Goal: Task Accomplishment & Management: Manage account settings

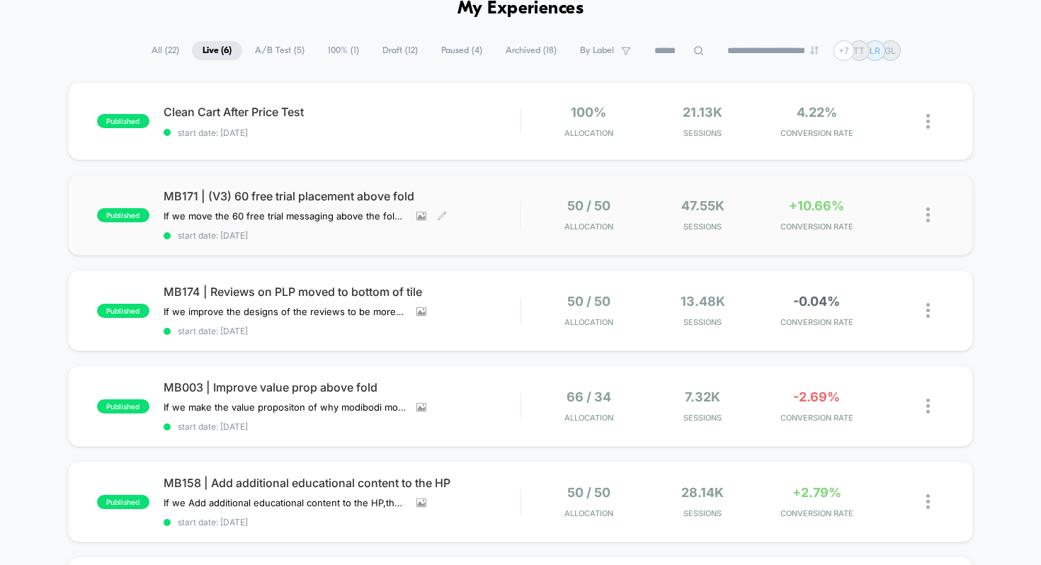
scroll to position [74, 0]
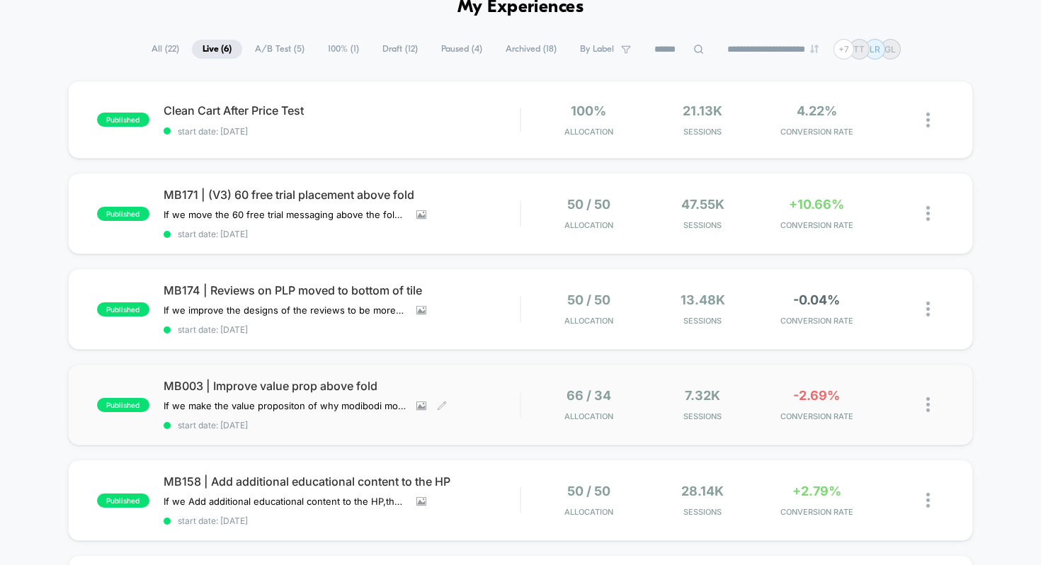
click at [302, 382] on span "MB003 | Improve value prop above fold" at bounding box center [342, 386] width 357 height 14
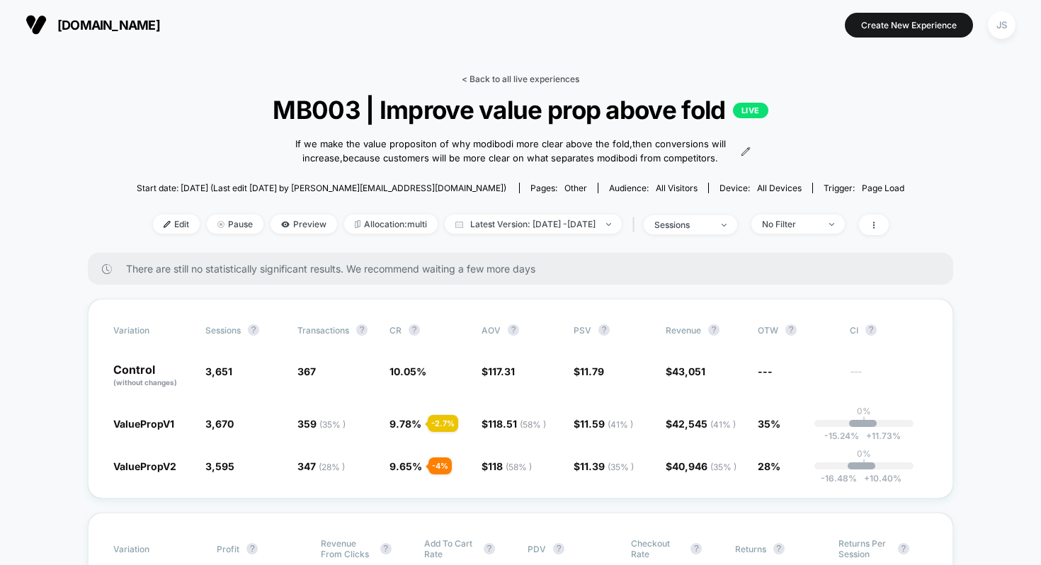
click at [496, 76] on link "< Back to all live experiences" at bounding box center [521, 79] width 118 height 11
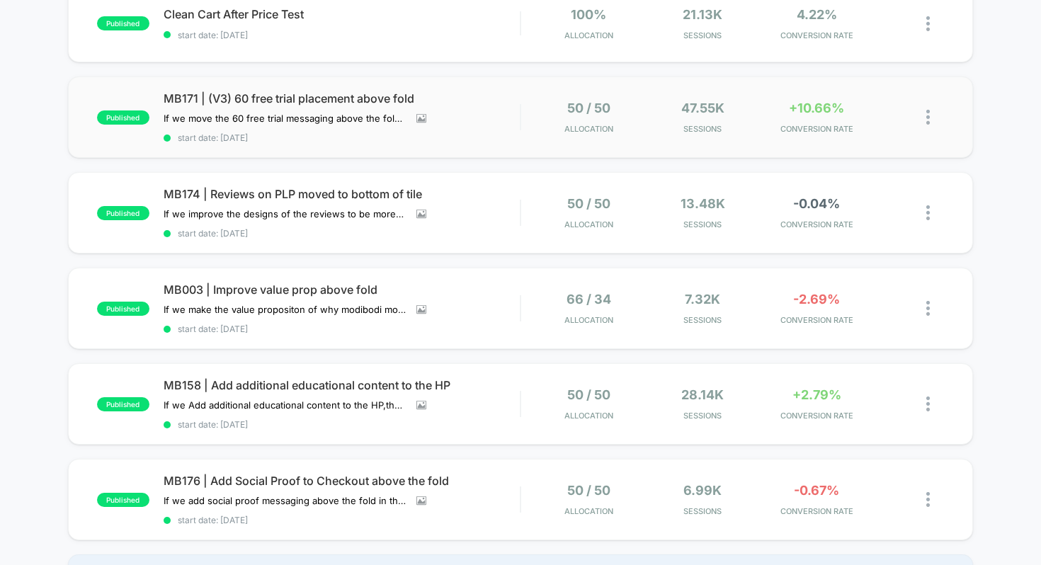
scroll to position [171, 0]
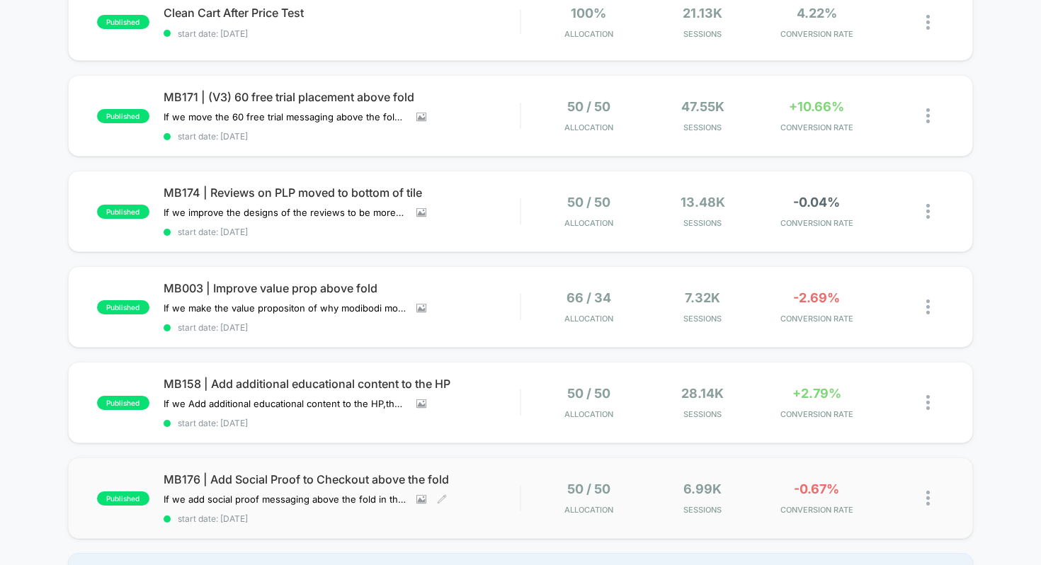
click at [318, 472] on span "MB176 | Add Social Proof to Checkout above the fold" at bounding box center [342, 479] width 357 height 14
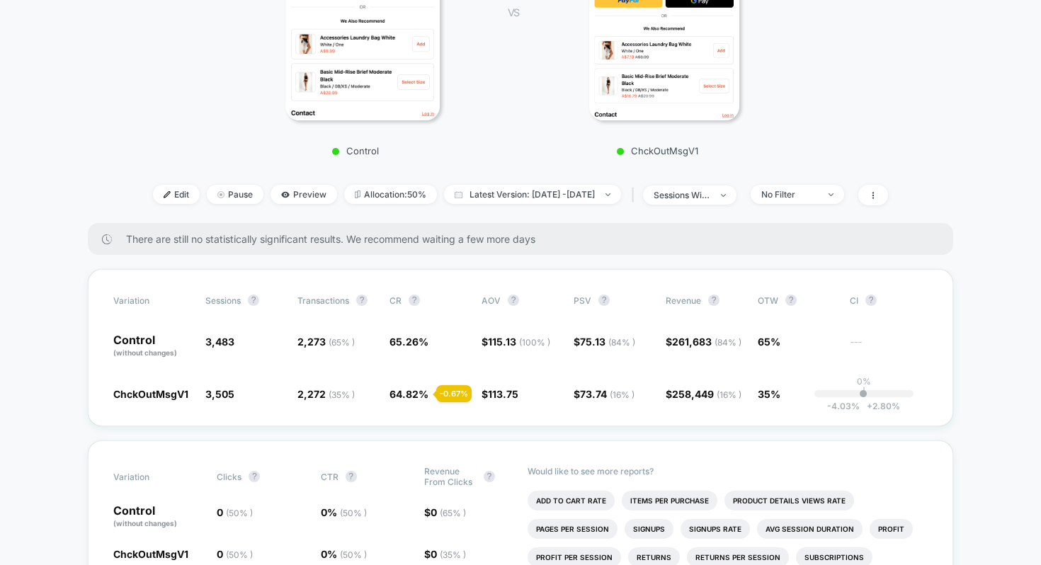
scroll to position [314, 0]
click at [802, 193] on div "No Filter" at bounding box center [789, 195] width 57 height 11
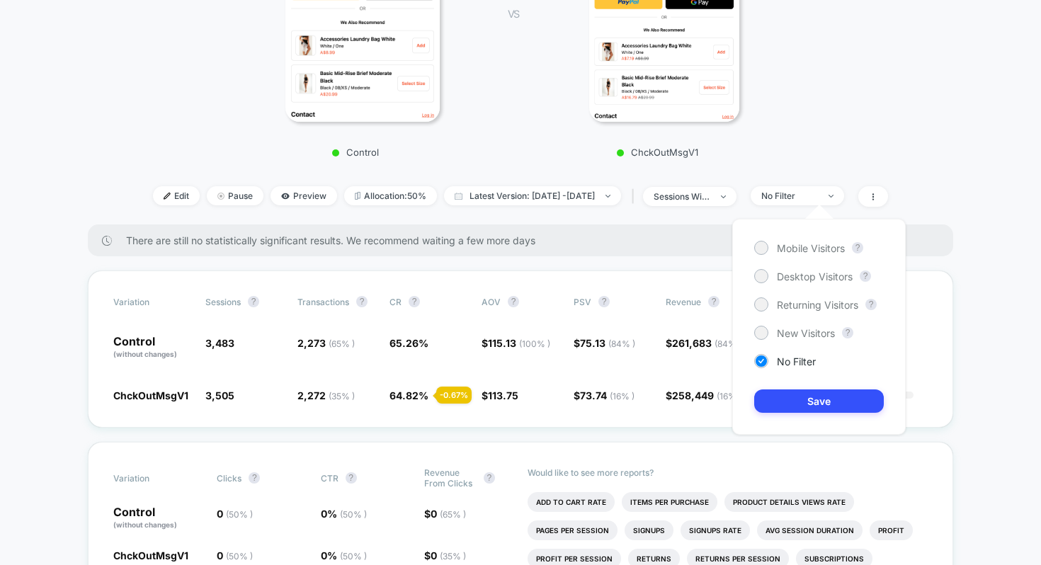
click at [796, 286] on div "Mobile Visitors ? Desktop Visitors ? Returning Visitors ? New Visitors ? No Fil…" at bounding box center [818, 327] width 173 height 216
click at [796, 277] on span "Desktop Visitors" at bounding box center [815, 276] width 76 height 12
click at [812, 401] on button "Save" at bounding box center [819, 400] width 130 height 23
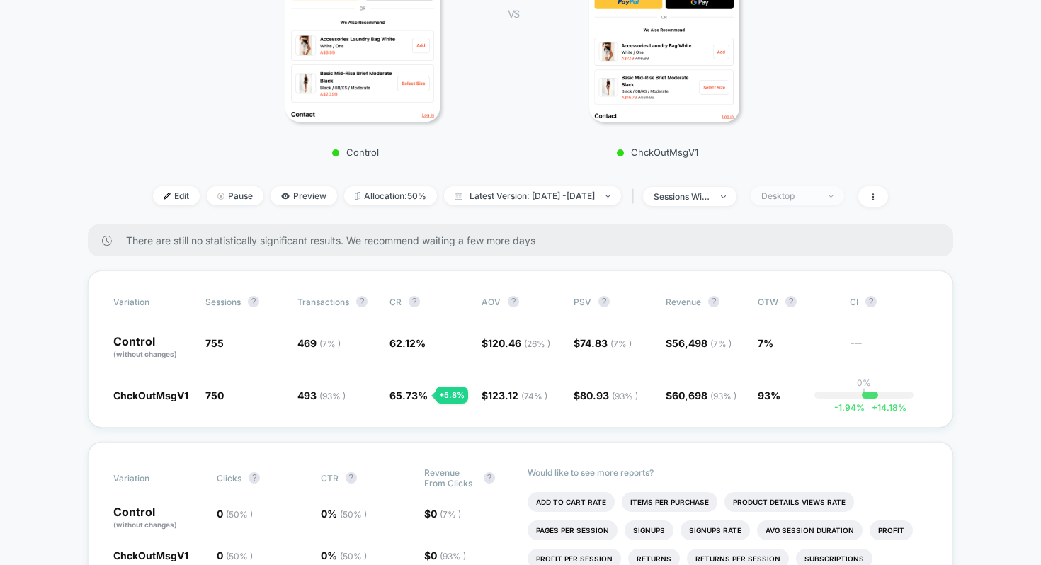
click at [807, 193] on div "Desktop" at bounding box center [789, 195] width 57 height 11
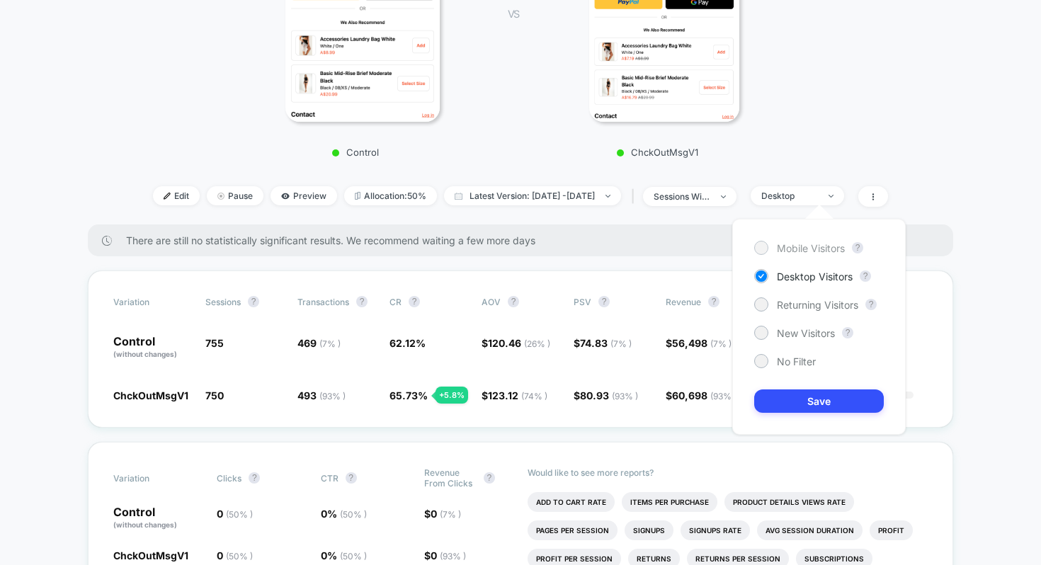
click at [793, 251] on span "Mobile Visitors" at bounding box center [811, 248] width 68 height 12
click at [793, 395] on button "Save" at bounding box center [819, 400] width 130 height 23
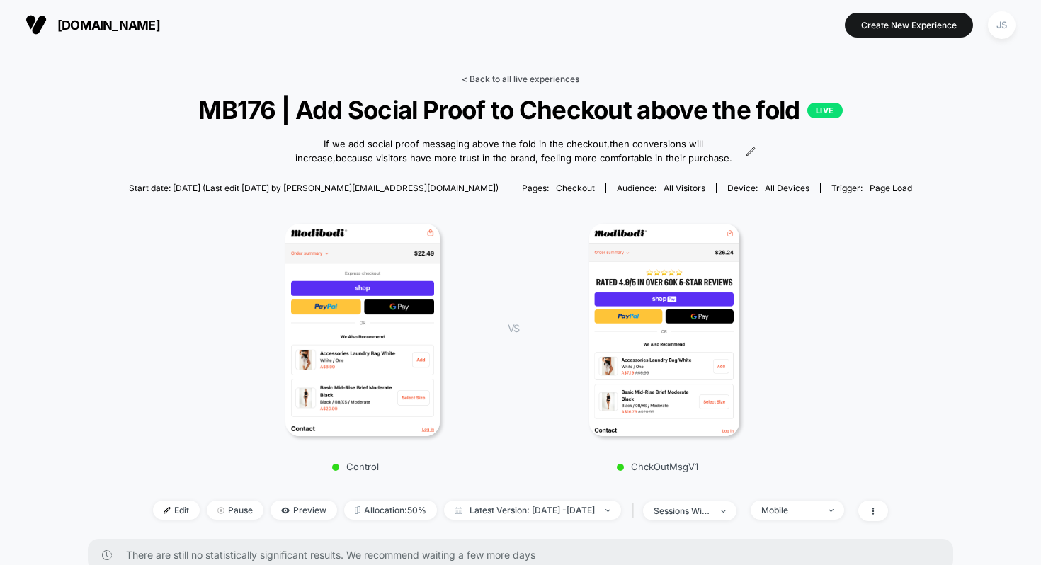
click at [555, 77] on link "< Back to all live experiences" at bounding box center [521, 79] width 118 height 11
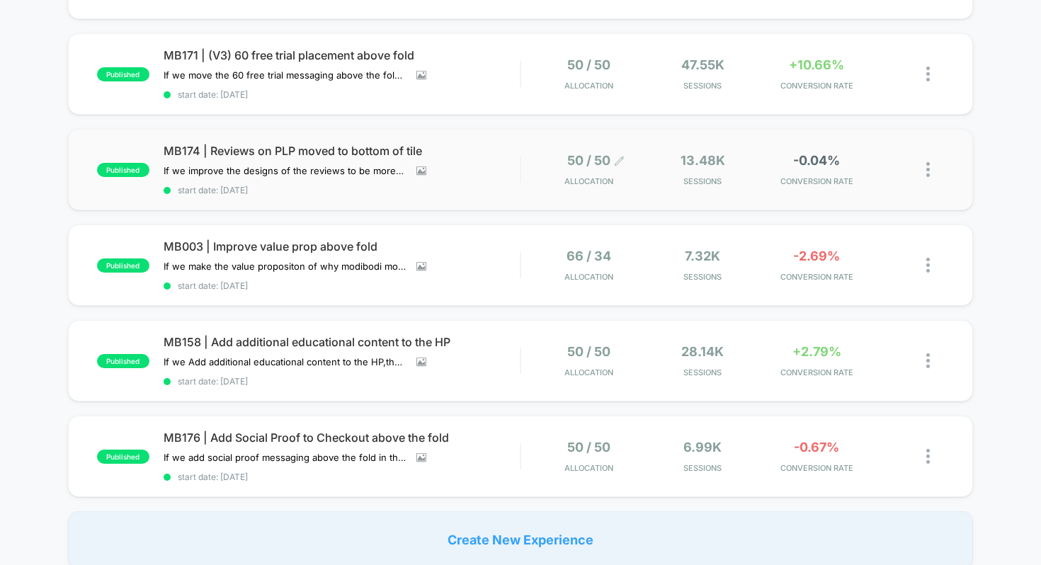
scroll to position [217, 0]
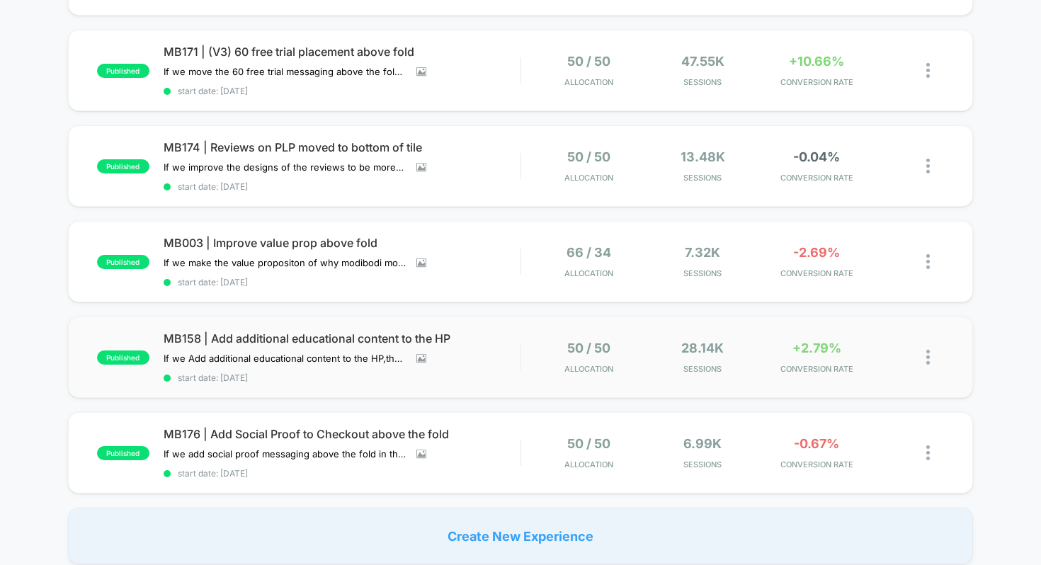
click at [378, 326] on div "published MB158 | Add additional educational content to the HP If we Add additi…" at bounding box center [521, 356] width 906 height 81
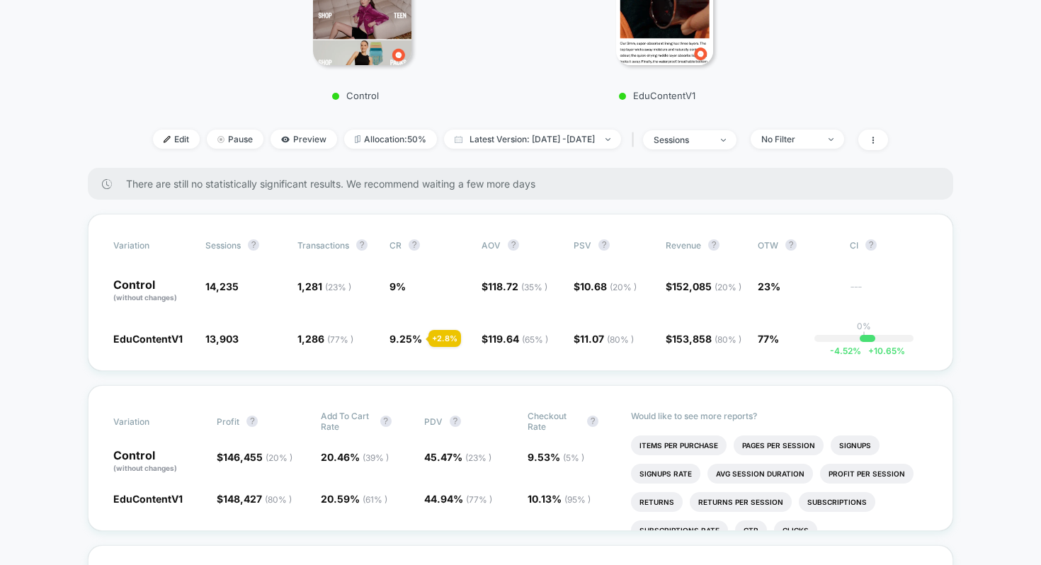
scroll to position [374, 0]
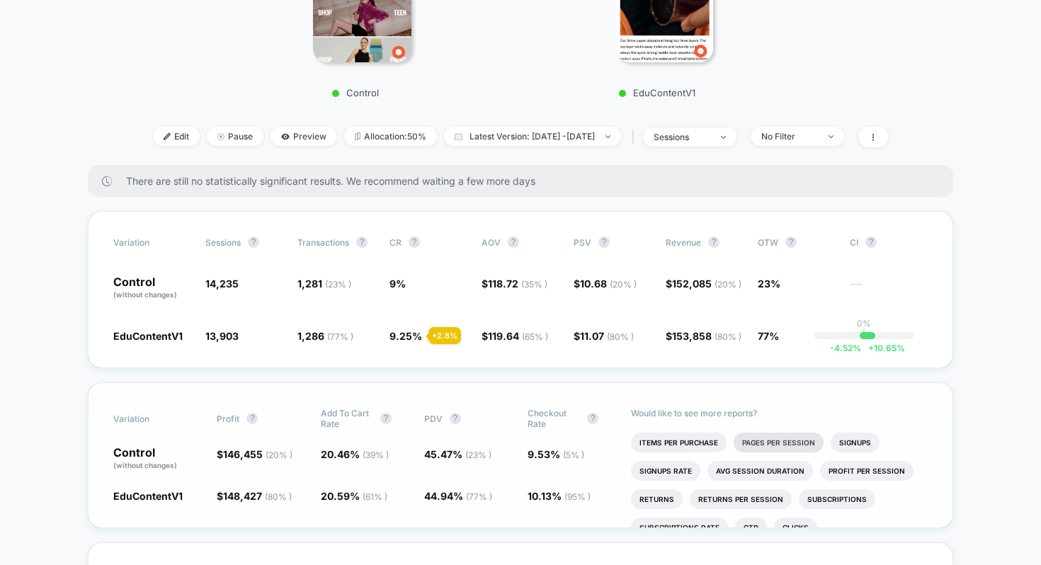
click at [778, 445] on li "Pages Per Session" at bounding box center [779, 443] width 90 height 20
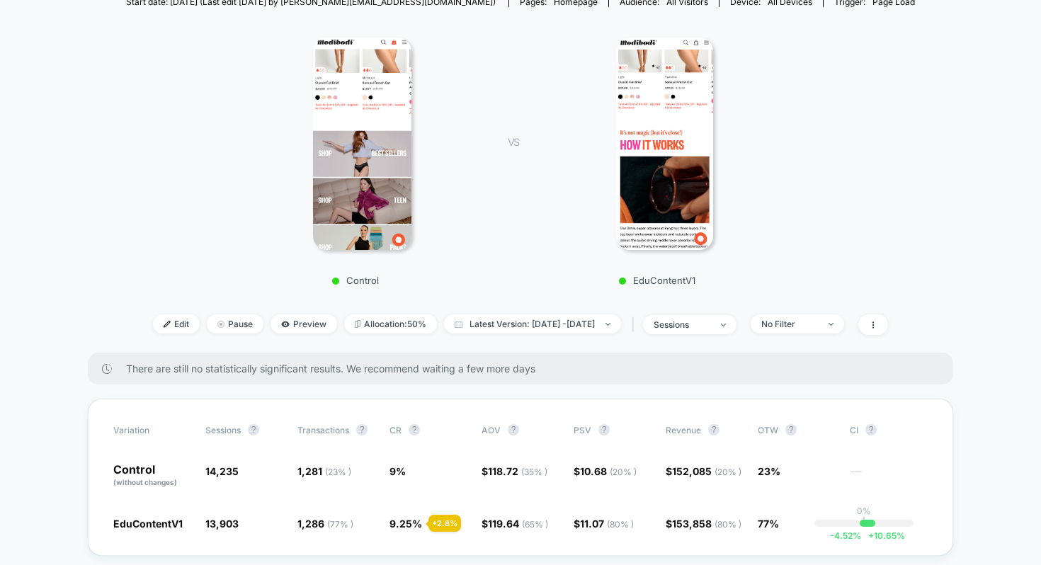
scroll to position [191, 0]
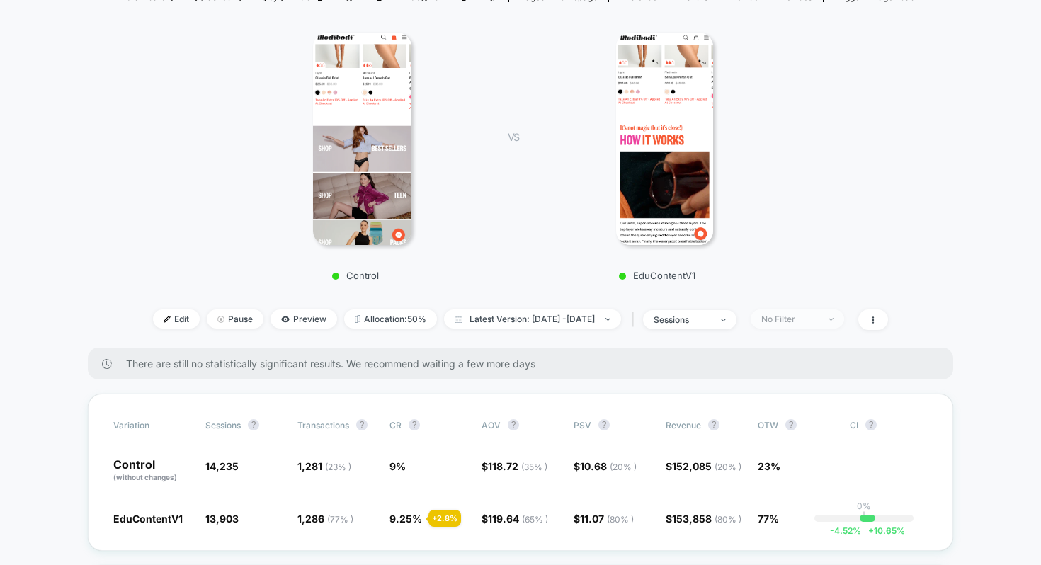
click at [818, 319] on div "No Filter" at bounding box center [789, 319] width 57 height 11
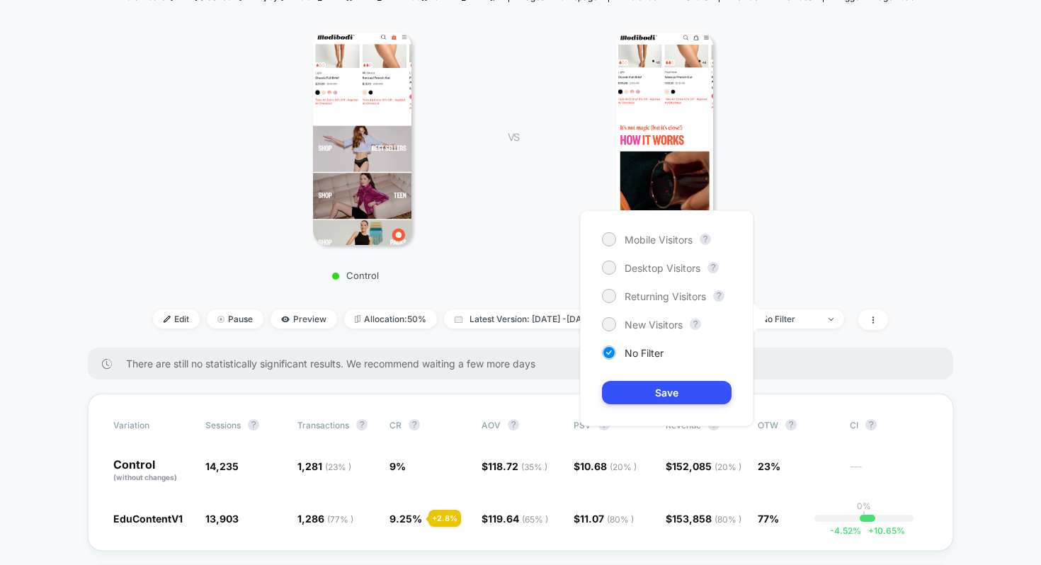
click at [675, 276] on div "Mobile Visitors ? Desktop Visitors ? Returning Visitors ? New Visitors ? No Fil…" at bounding box center [666, 318] width 173 height 216
click at [668, 262] on span "Desktop Visitors" at bounding box center [662, 268] width 76 height 12
click at [670, 384] on button "Save" at bounding box center [667, 392] width 130 height 23
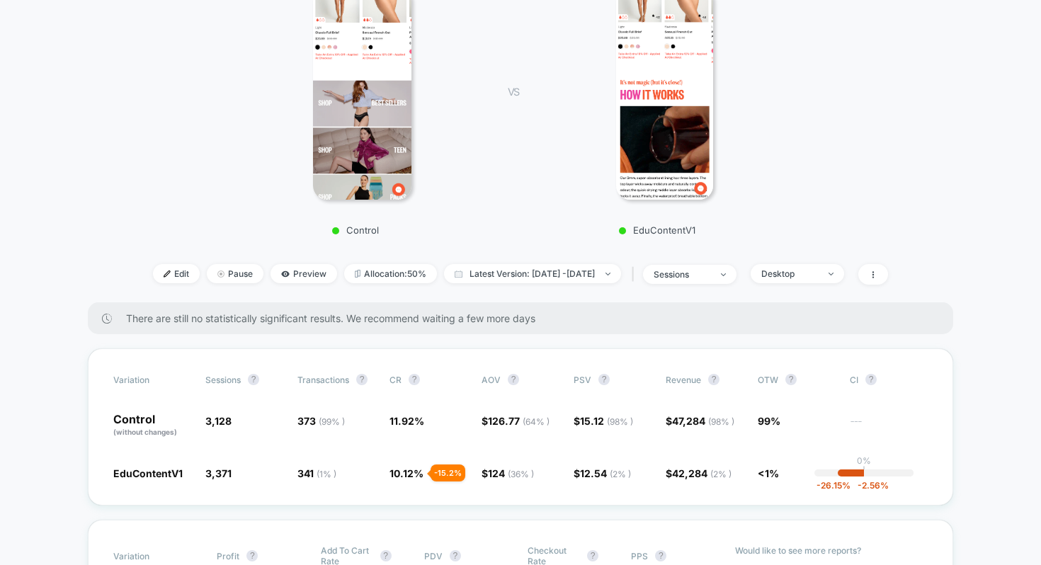
scroll to position [236, 0]
click at [621, 275] on span "Latest Version: Sep 8, 2025 - Sep 20, 2025" at bounding box center [532, 274] width 177 height 19
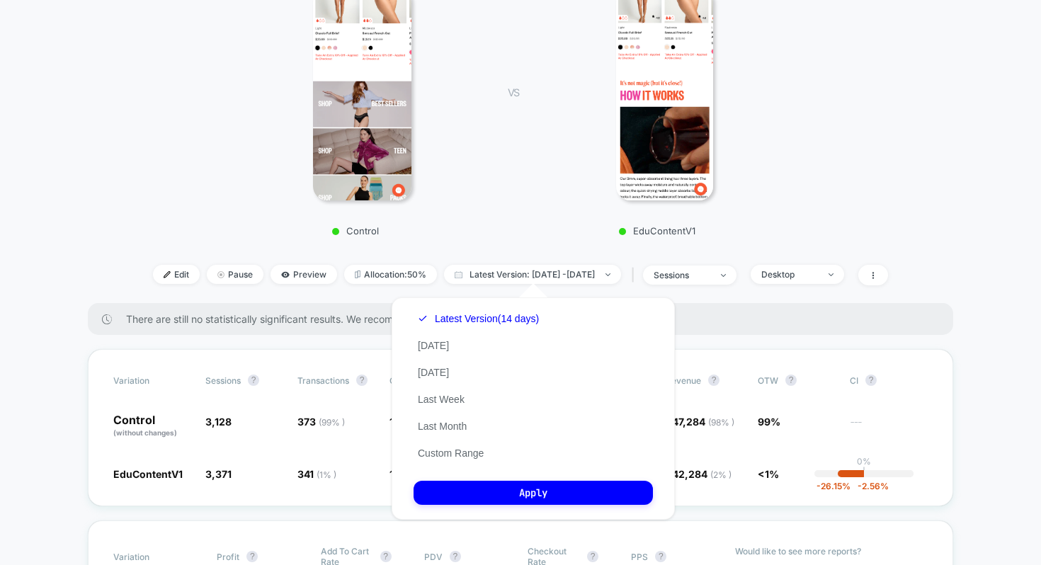
click at [727, 309] on div "There are still no statistically significant results. We recommend waiting a fe…" at bounding box center [520, 319] width 865 height 32
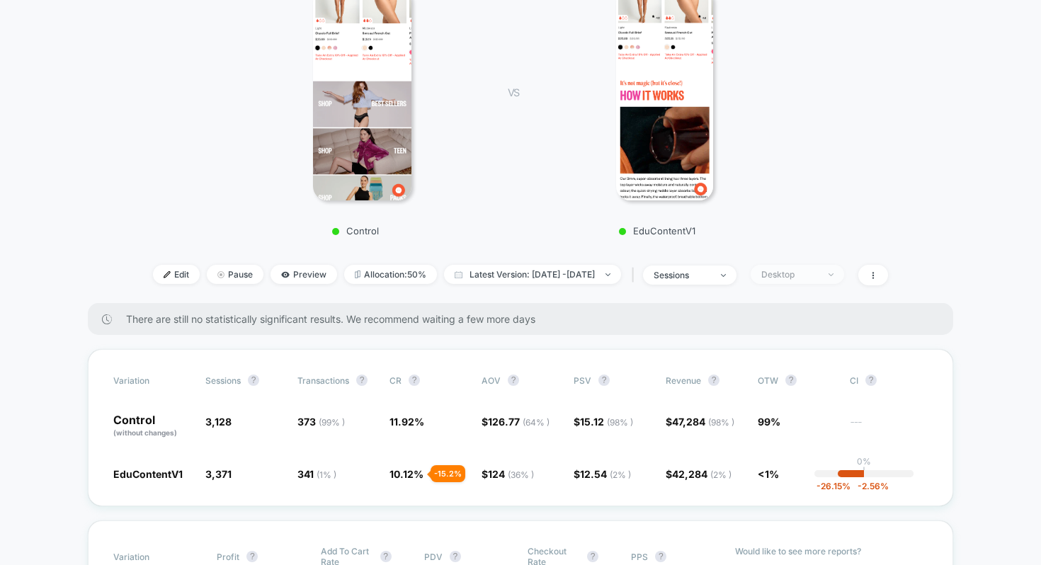
click at [844, 280] on span "Desktop" at bounding box center [797, 274] width 93 height 19
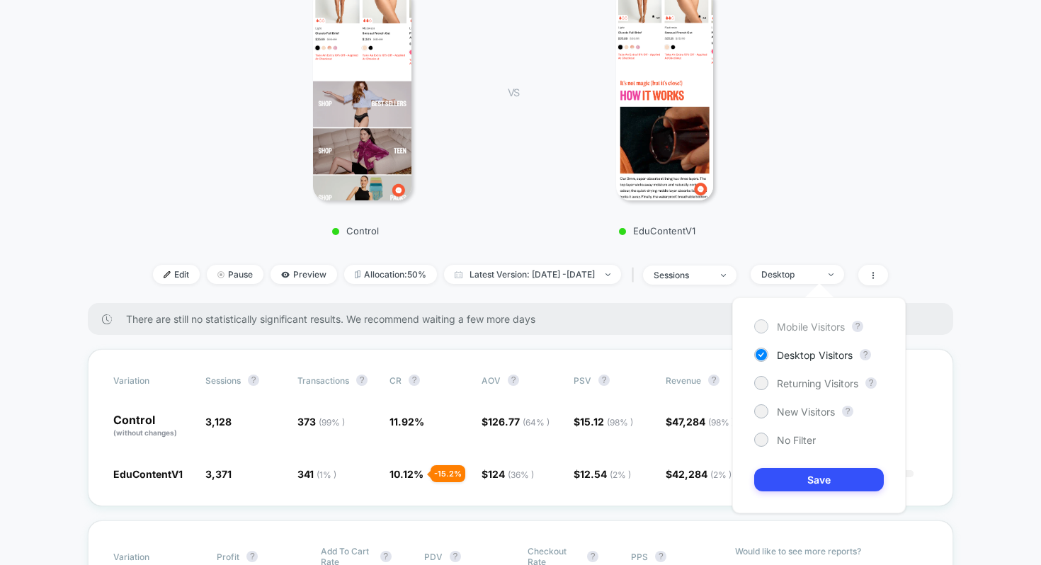
click at [809, 322] on span "Mobile Visitors" at bounding box center [811, 327] width 68 height 12
click at [804, 469] on button "Save" at bounding box center [819, 479] width 130 height 23
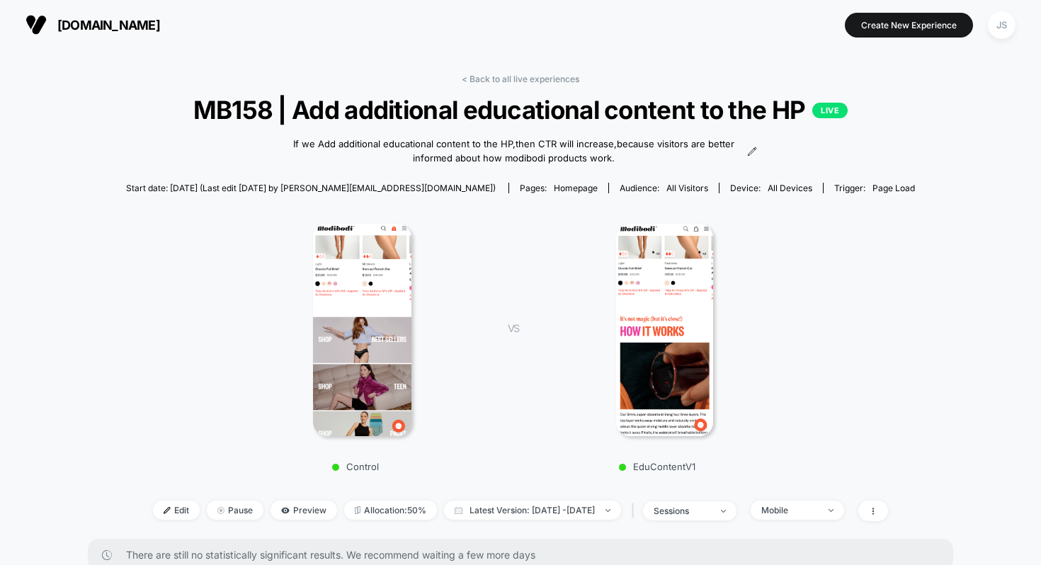
click at [515, 76] on link "< Back to all live experiences" at bounding box center [521, 79] width 118 height 11
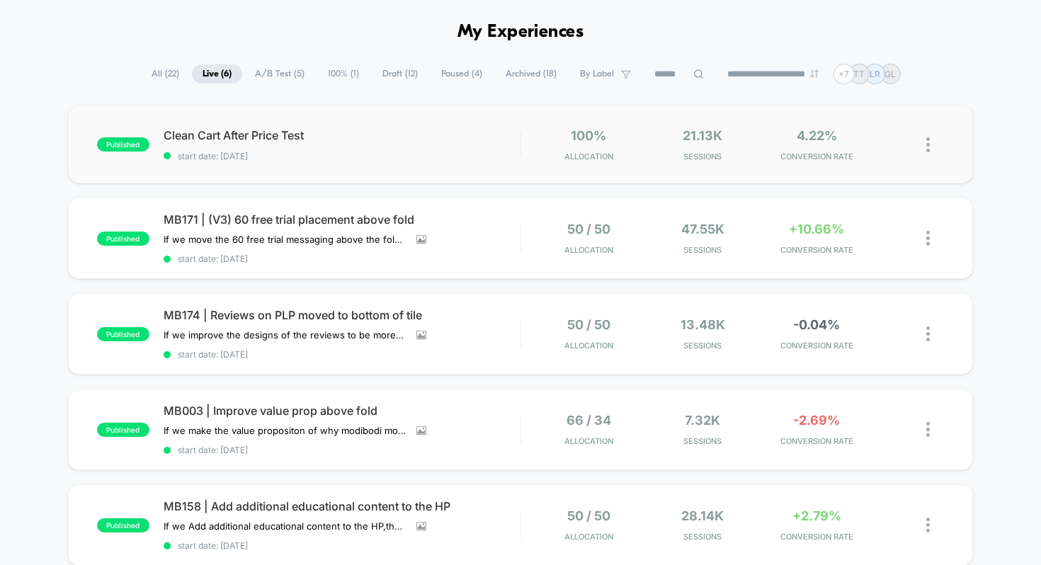
scroll to position [47, 0]
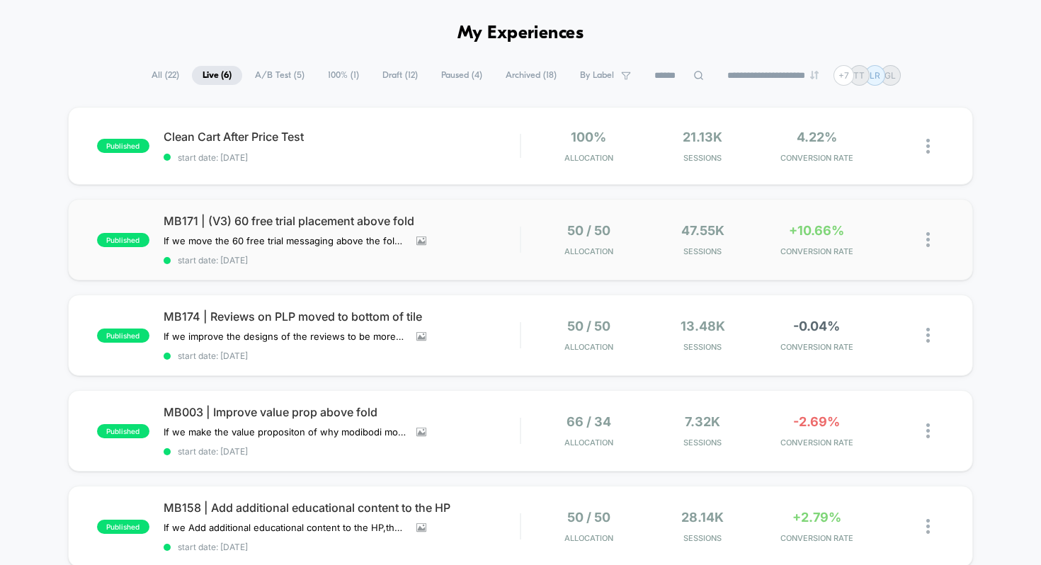
click at [393, 211] on div "published MB171 | (V3) 60 free trial placement above fold If we move the 60 fre…" at bounding box center [521, 239] width 906 height 81
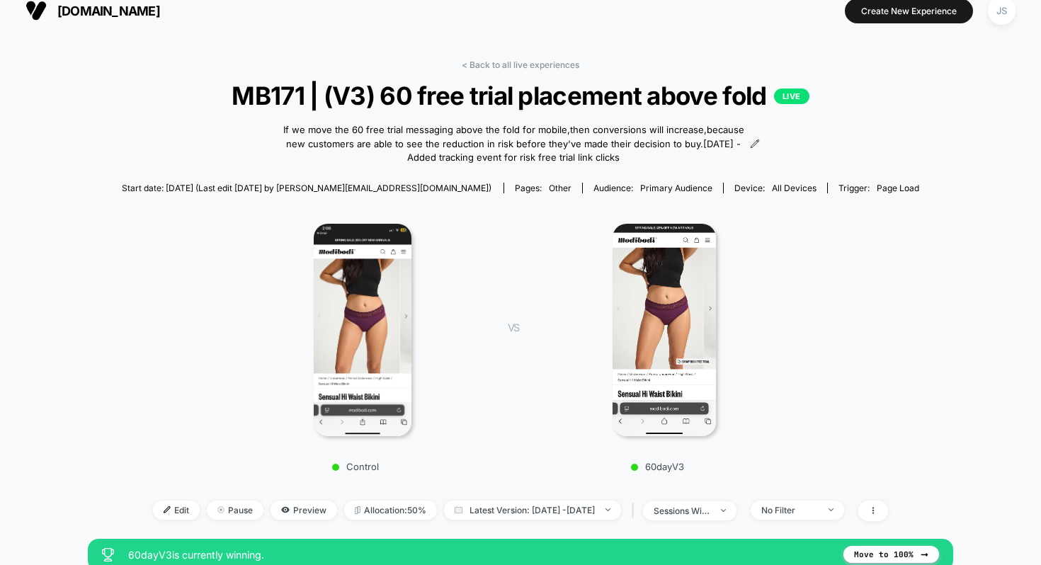
scroll to position [15, 0]
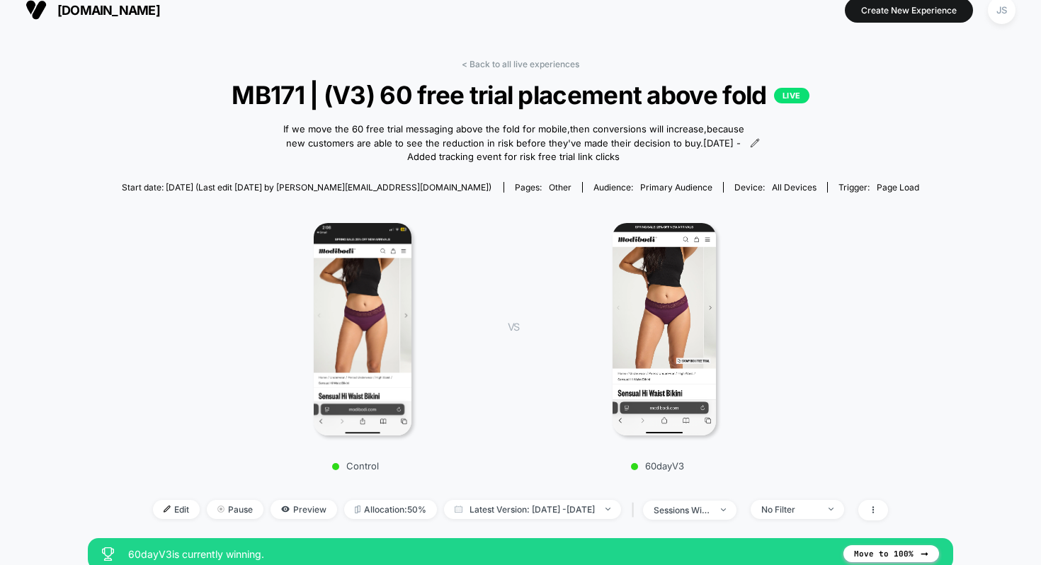
click at [529, 62] on link "< Back to all live experiences" at bounding box center [521, 64] width 118 height 11
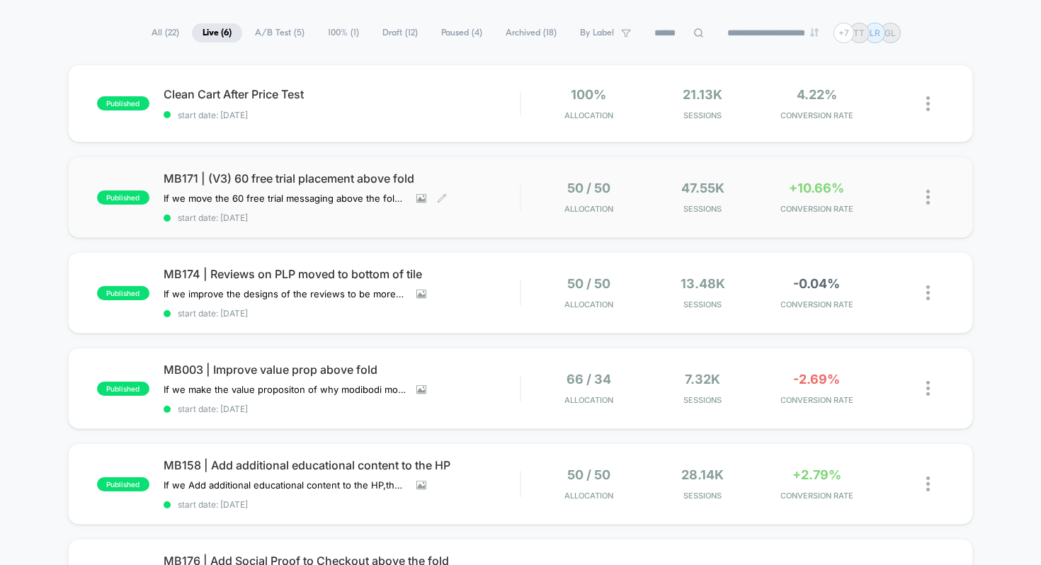
scroll to position [82, 0]
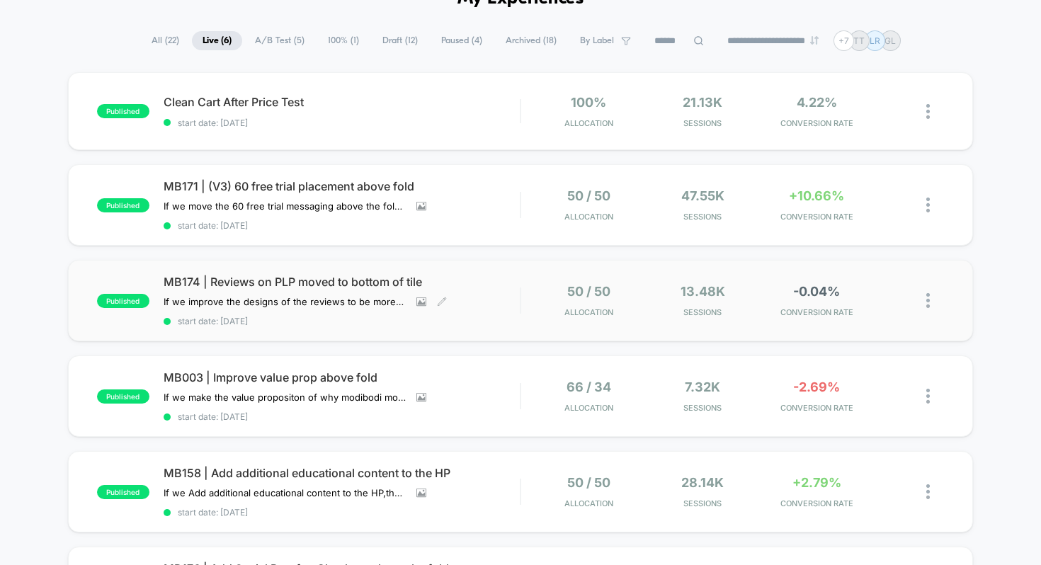
click at [314, 280] on span "MB174 | Reviews on PLP moved to bottom of tile" at bounding box center [342, 282] width 357 height 14
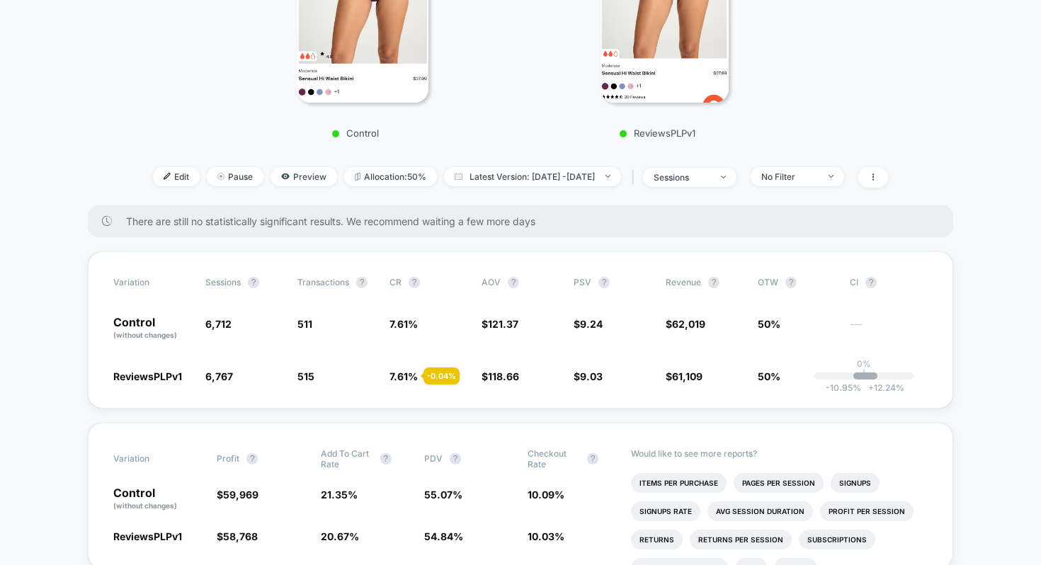
scroll to position [350, 0]
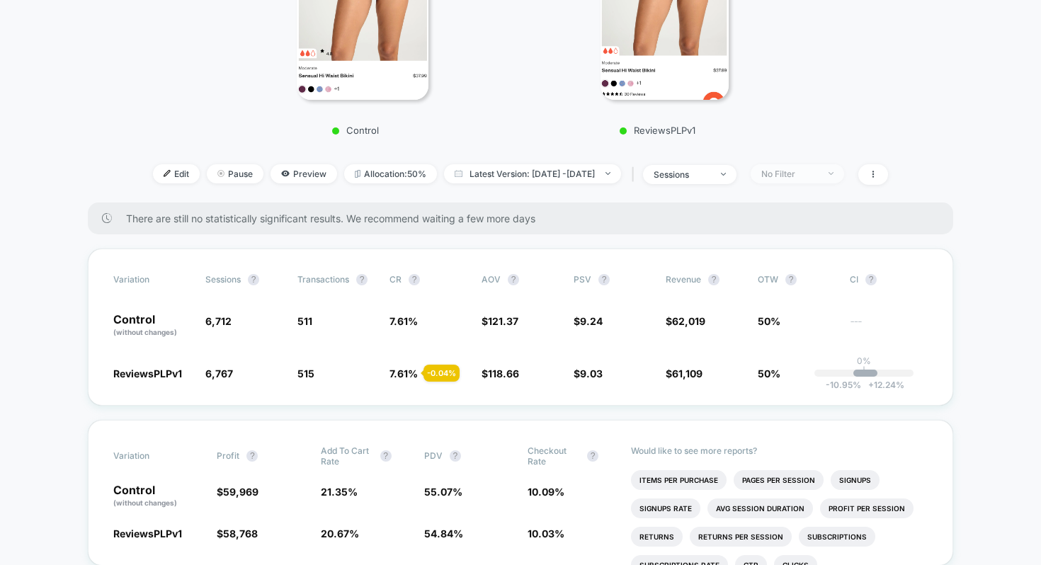
click at [804, 169] on div "No Filter" at bounding box center [789, 174] width 57 height 11
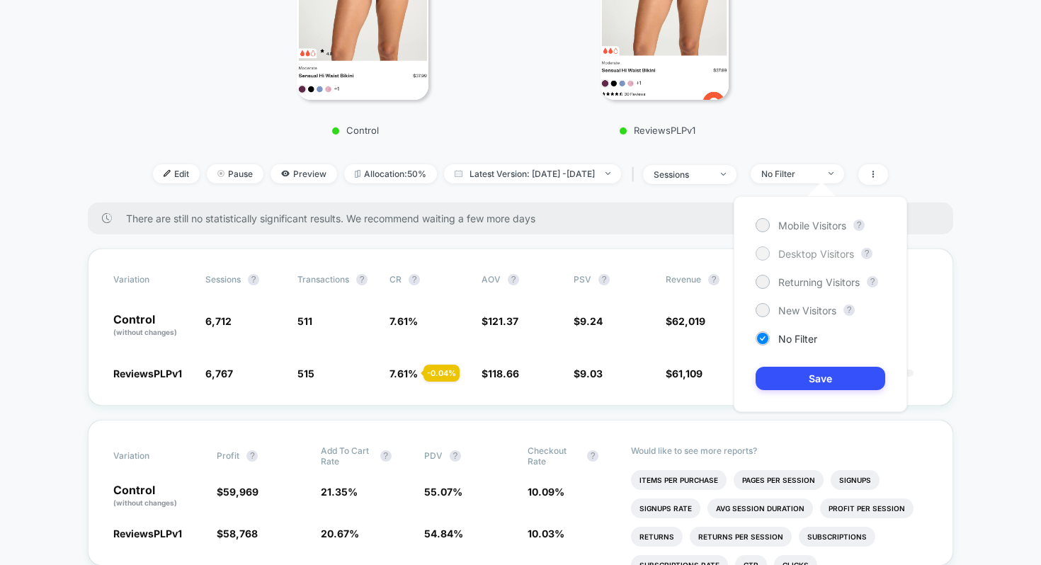
click at [803, 258] on span "Desktop Visitors" at bounding box center [816, 254] width 76 height 12
click at [809, 366] on div "Mobile Visitors ? Desktop Visitors ? Returning Visitors ? New Visitors ? No Fil…" at bounding box center [820, 304] width 173 height 216
click at [816, 380] on button "Save" at bounding box center [820, 378] width 130 height 23
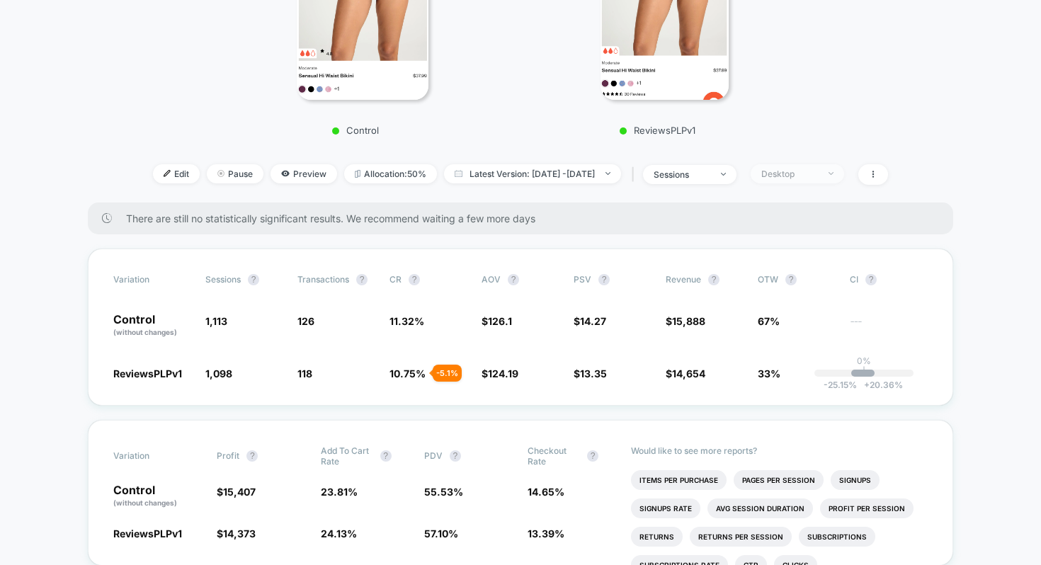
click at [799, 177] on div "Desktop" at bounding box center [789, 174] width 57 height 11
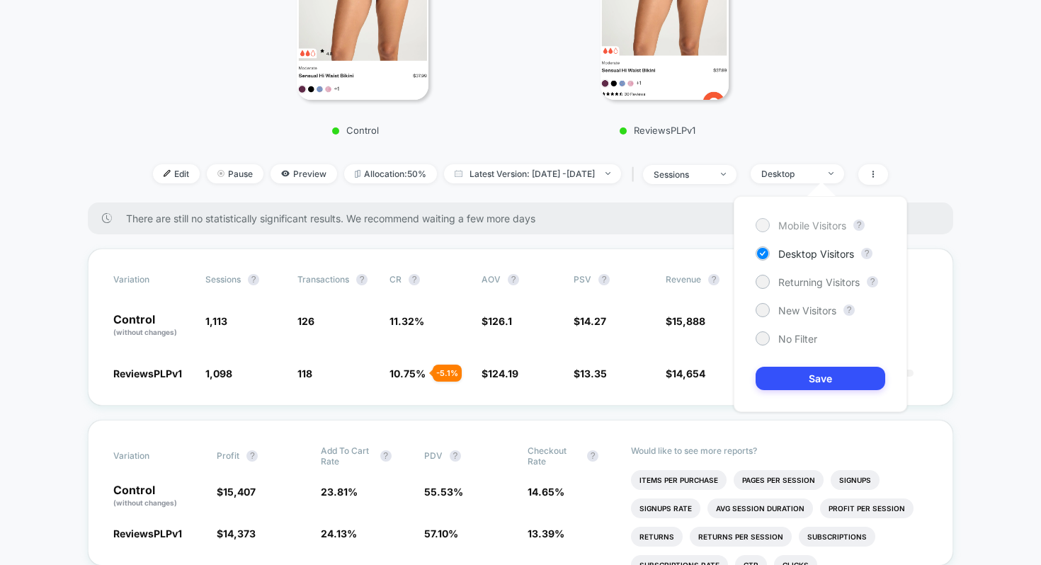
click at [799, 222] on span "Mobile Visitors" at bounding box center [812, 225] width 68 height 12
click at [786, 368] on button "Save" at bounding box center [820, 378] width 130 height 23
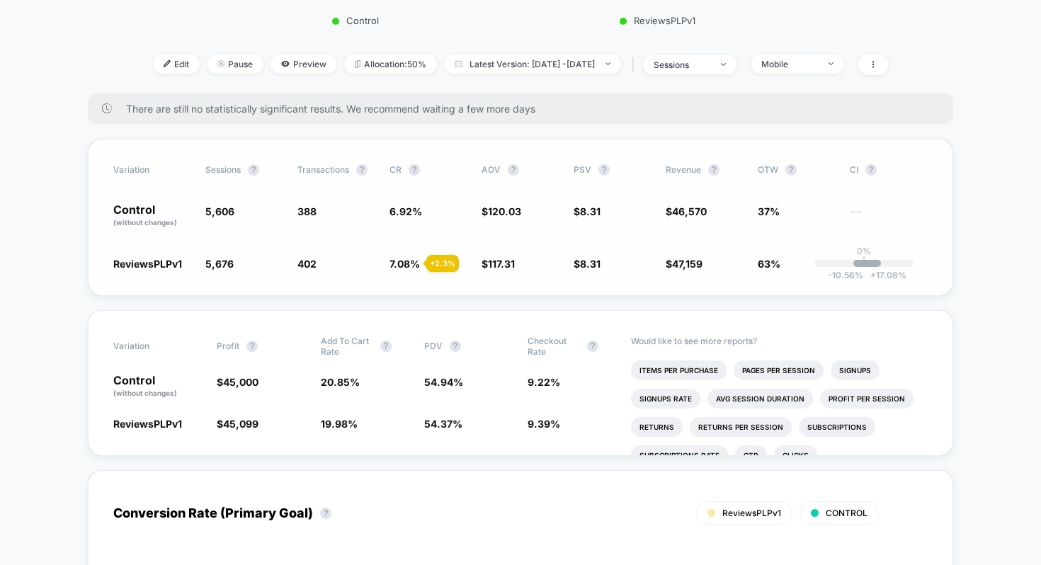
scroll to position [486, 0]
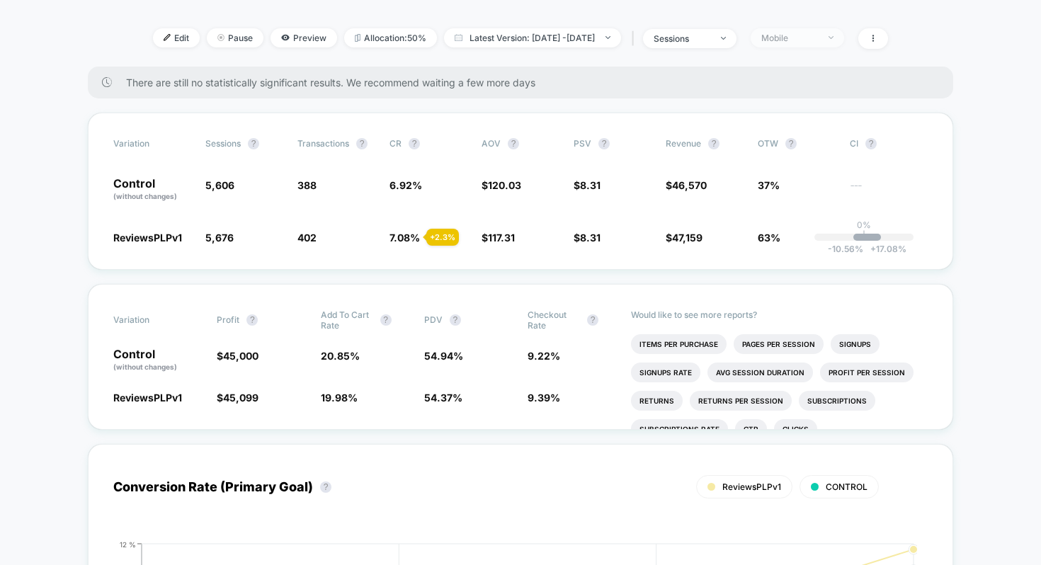
click at [818, 35] on div "Mobile" at bounding box center [789, 38] width 57 height 11
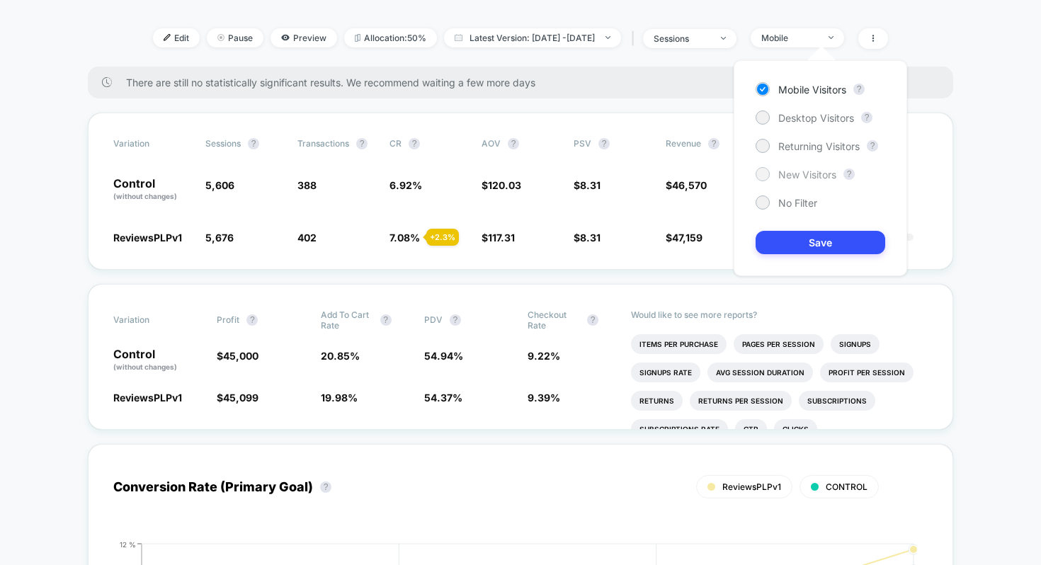
click at [803, 170] on span "New Visitors" at bounding box center [807, 175] width 58 height 12
click at [796, 247] on button "Save" at bounding box center [820, 242] width 130 height 23
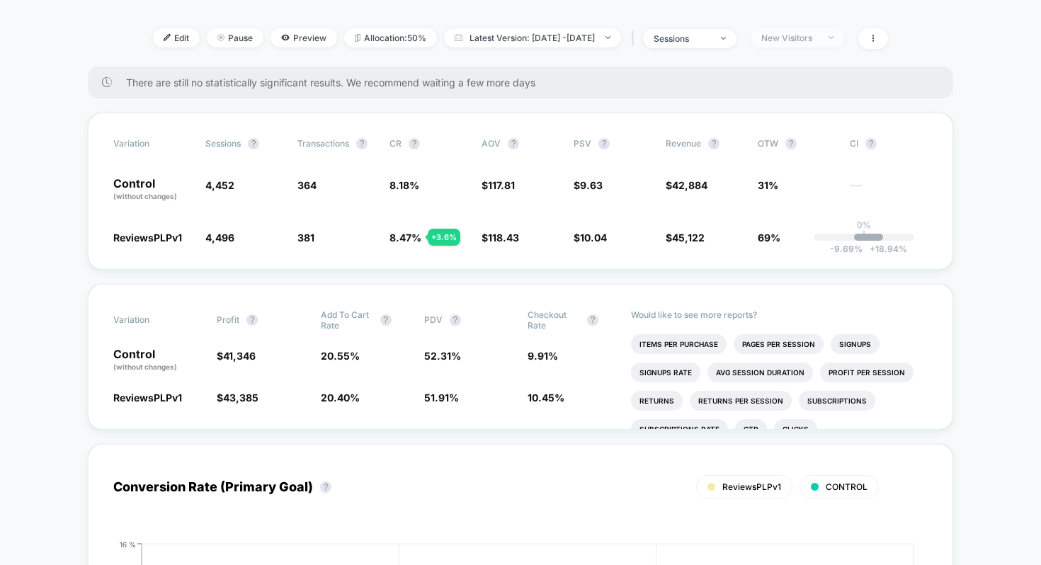
click at [844, 30] on span "New Visitors" at bounding box center [797, 37] width 93 height 19
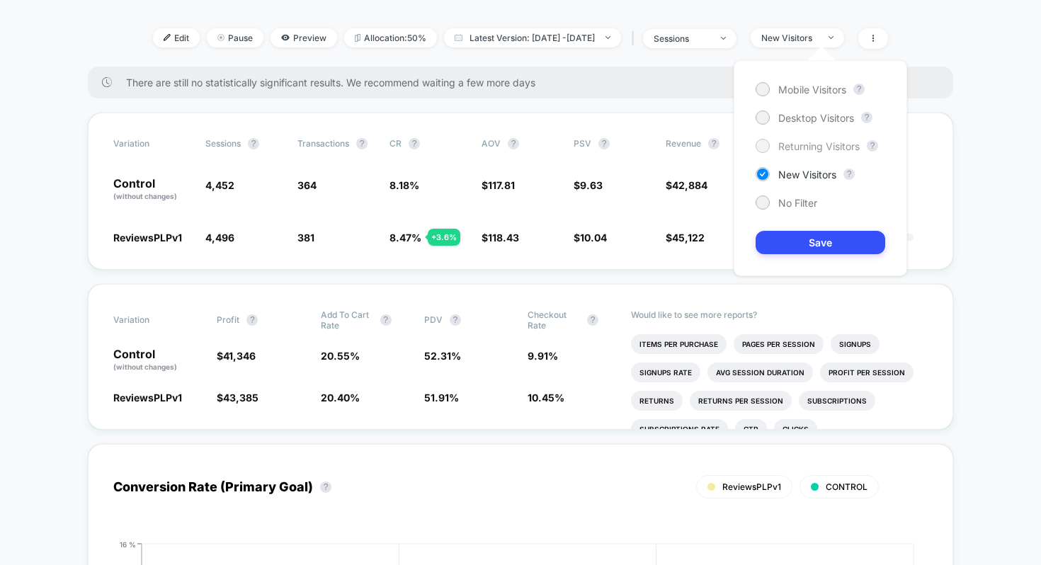
click at [811, 139] on div "Returning Visitors" at bounding box center [807, 146] width 104 height 14
click at [790, 245] on button "Save" at bounding box center [820, 242] width 130 height 23
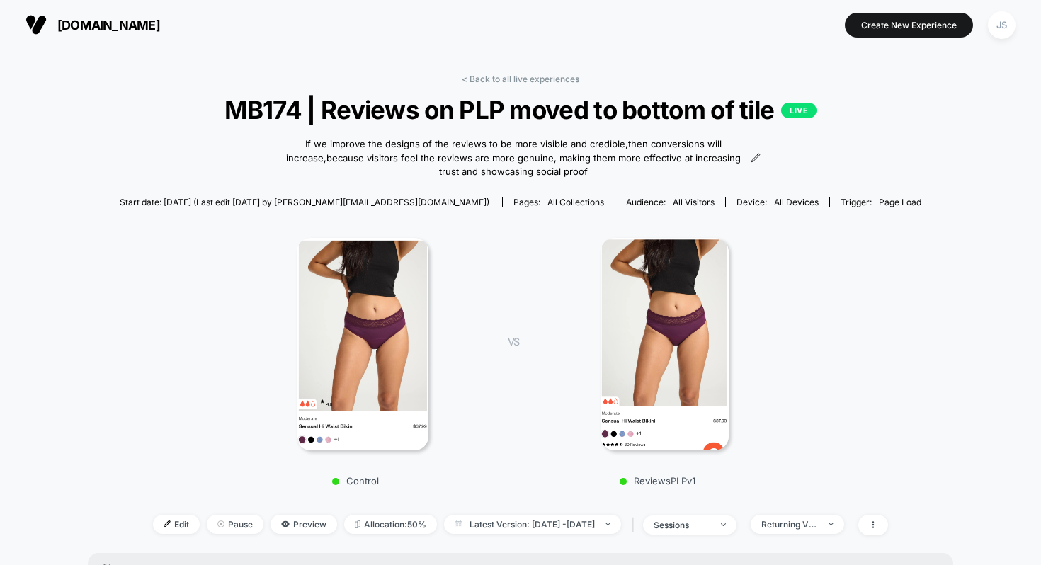
click at [561, 86] on div "< Back to all live experiences MB174 | Reviews on PLP moved to bottom of tile L…" at bounding box center [520, 313] width 801 height 479
click at [565, 86] on div "< Back to all live experiences MB174 | Reviews on PLP moved to bottom of tile L…" at bounding box center [520, 313] width 801 height 479
click at [565, 84] on link "< Back to all live experiences" at bounding box center [521, 79] width 118 height 11
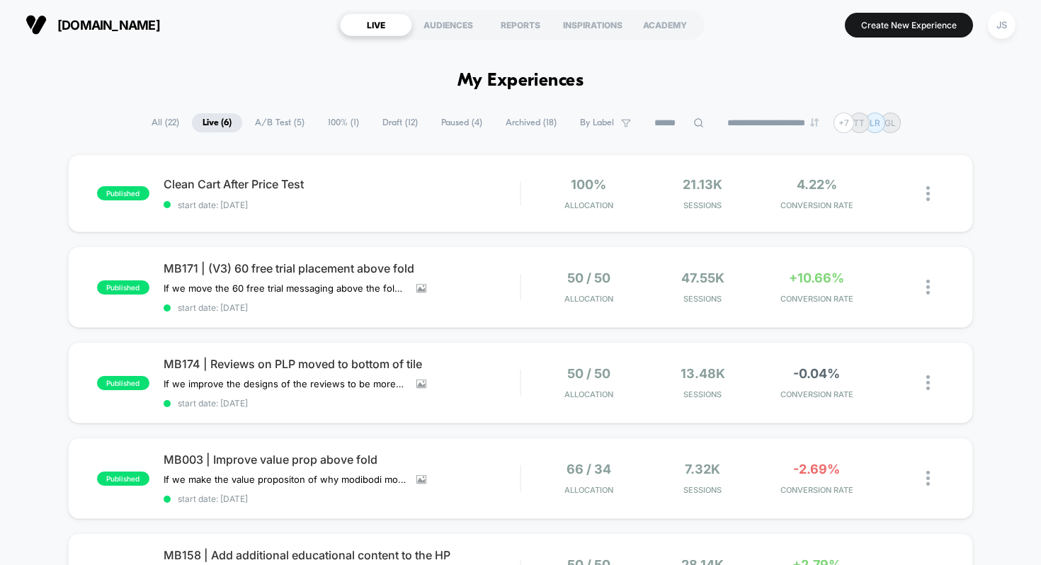
click at [267, 267] on span "MB171 | (V3) 60 free trial placement above fold" at bounding box center [342, 268] width 357 height 14
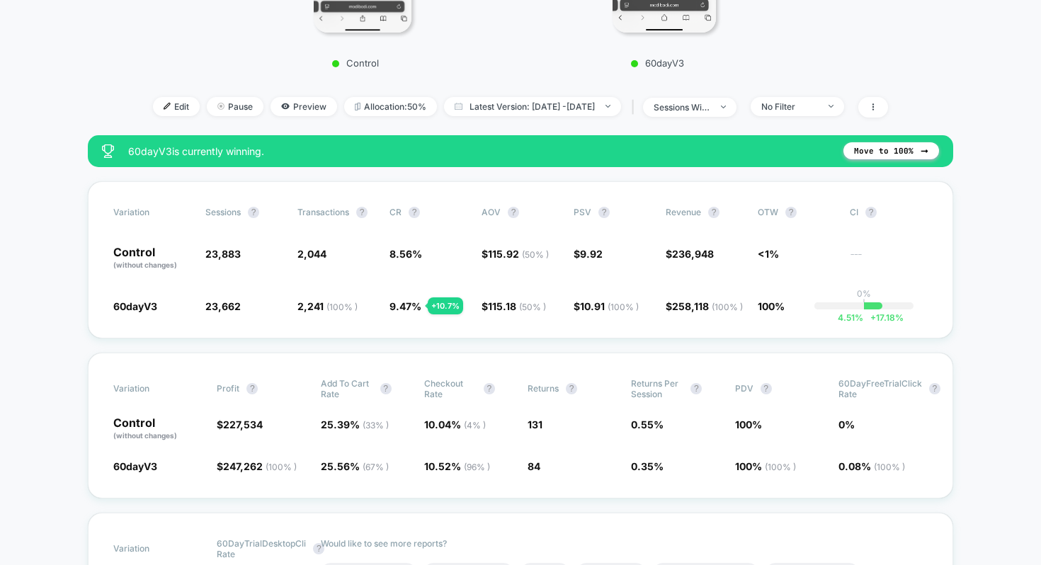
scroll to position [418, 0]
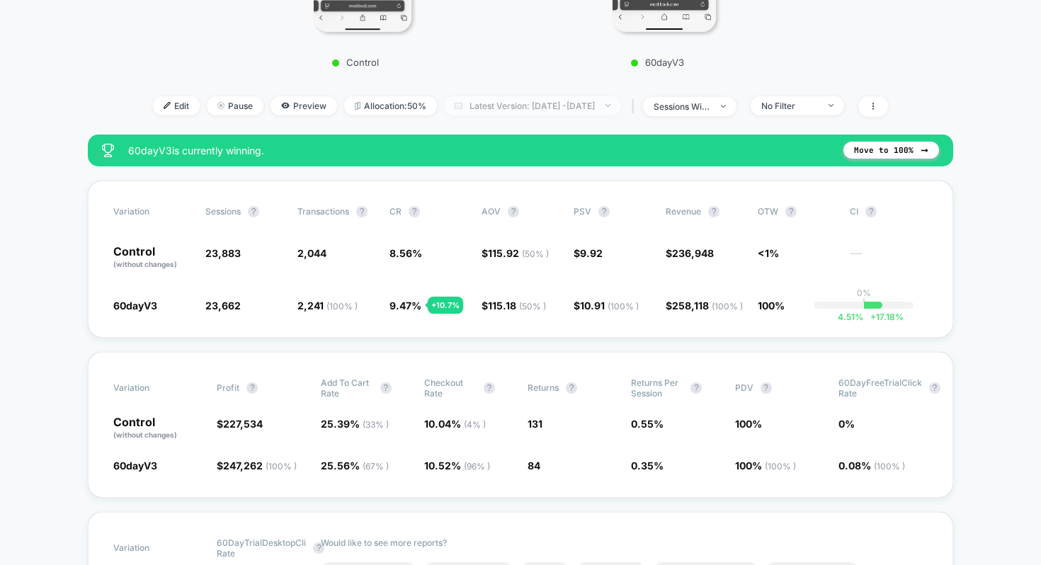
click at [605, 108] on span "Latest Version: Sep 9, 2025 - Sep 20, 2025" at bounding box center [532, 105] width 177 height 19
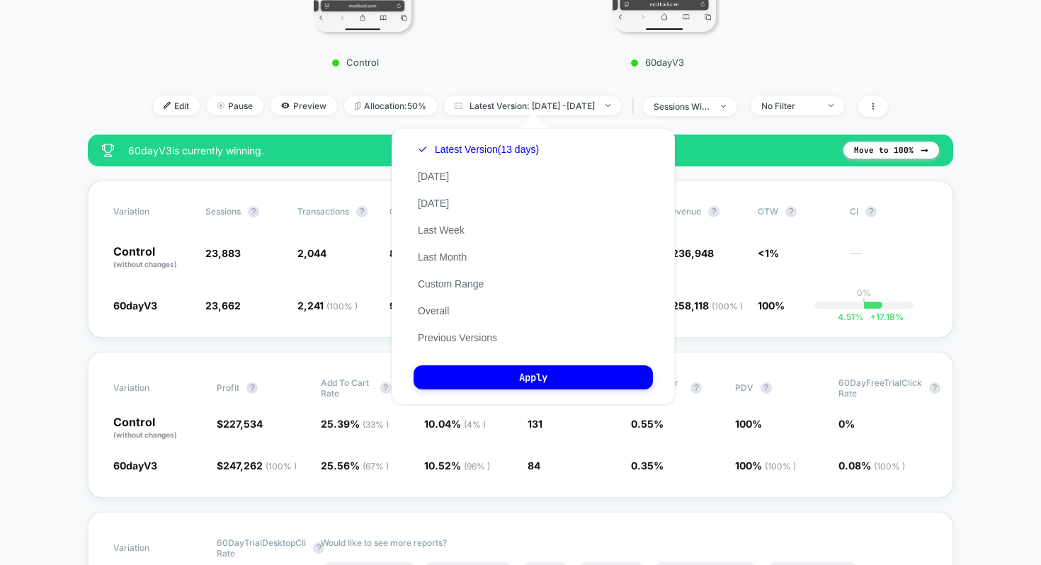
click at [540, 64] on p "60dayV3" at bounding box center [657, 62] width 248 height 11
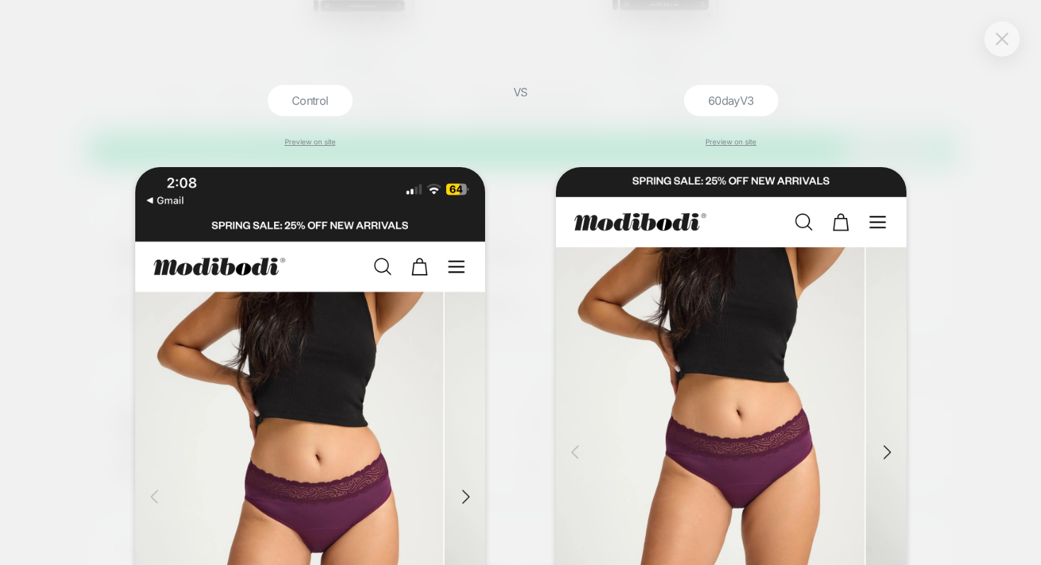
click at [994, 42] on button at bounding box center [1001, 38] width 21 height 21
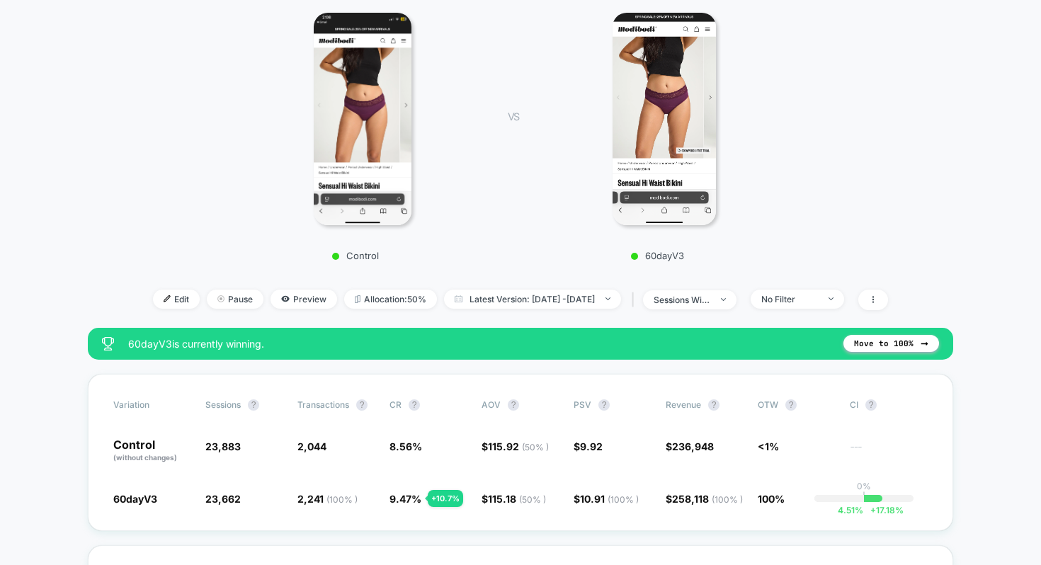
scroll to position [0, 0]
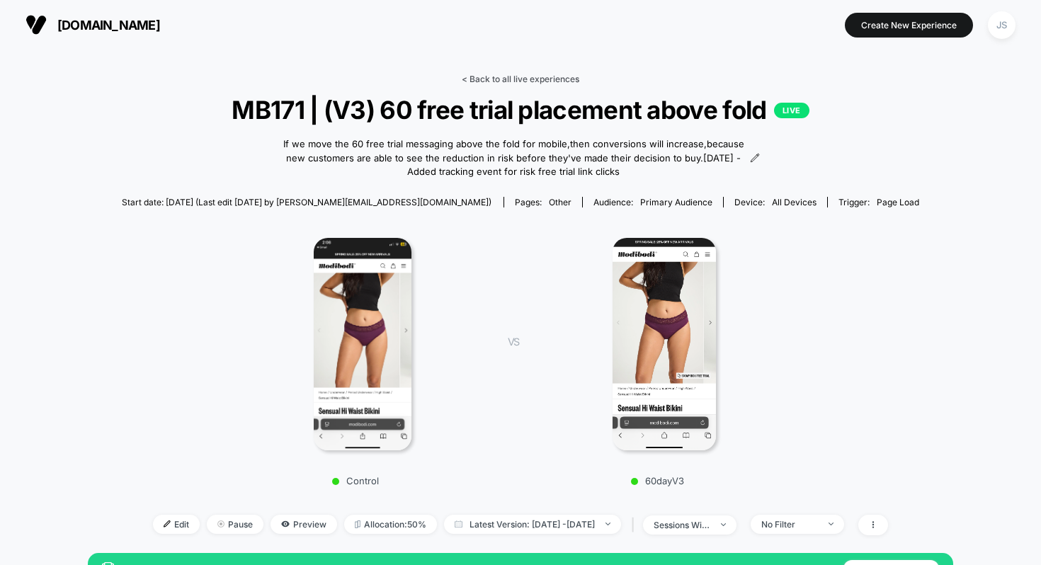
click at [552, 78] on link "< Back to all live experiences" at bounding box center [521, 79] width 118 height 11
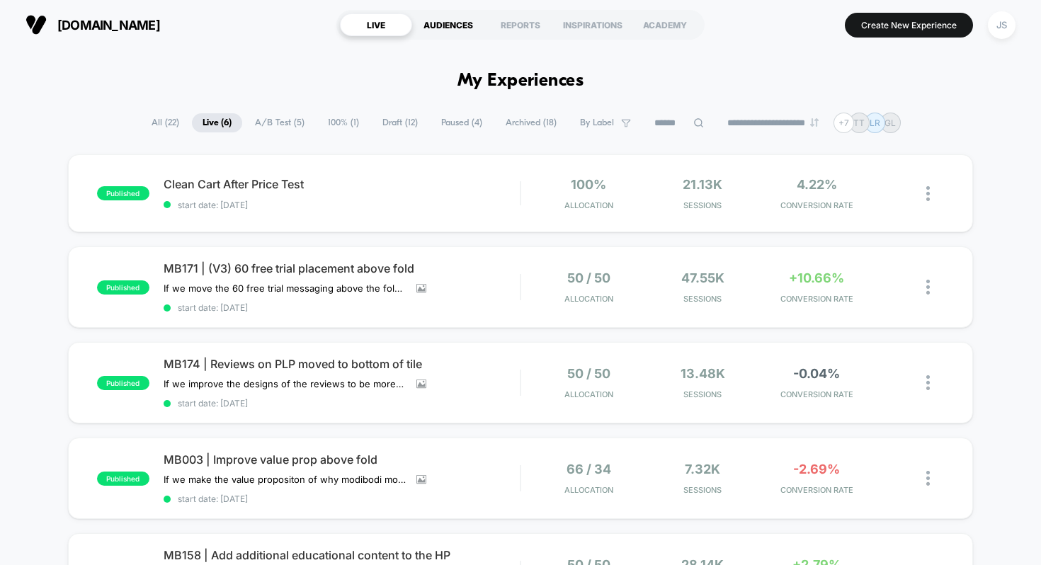
click at [457, 21] on div "AUDIENCES" at bounding box center [448, 24] width 72 height 23
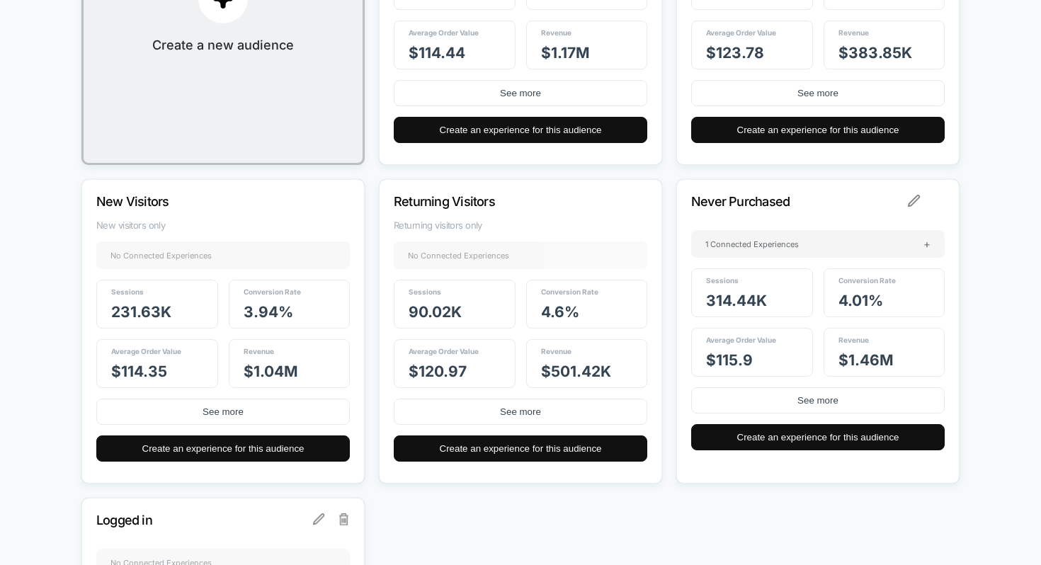
scroll to position [348, 0]
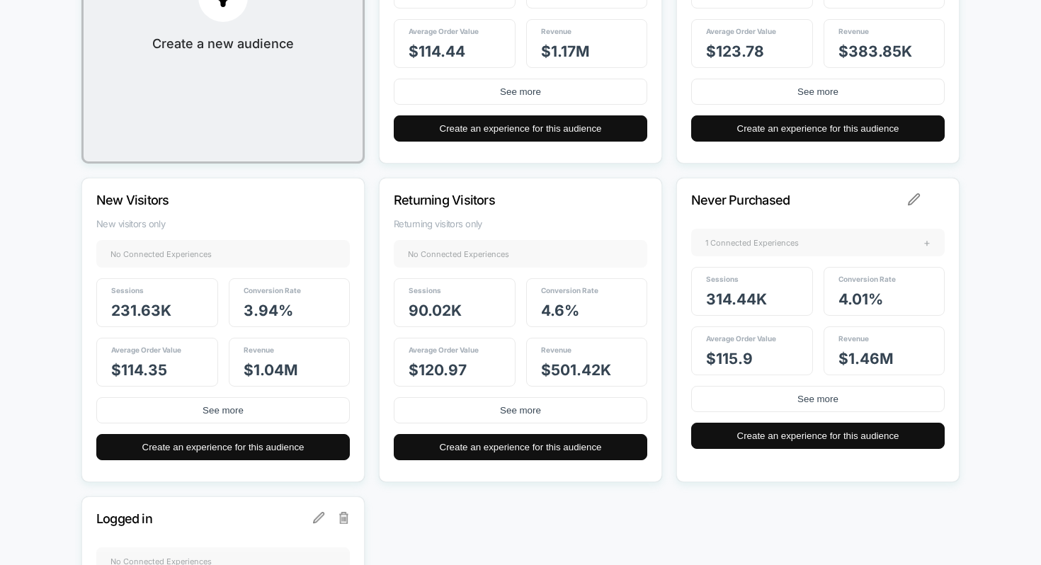
click at [778, 247] on span "1 Connected Experiences" at bounding box center [751, 243] width 93 height 10
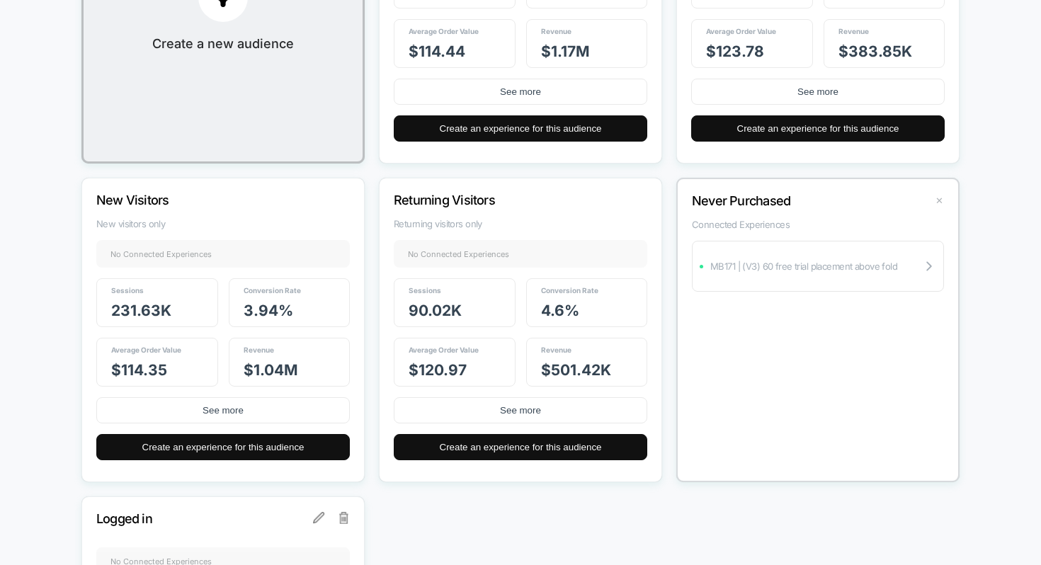
click at [931, 207] on button "✕" at bounding box center [939, 201] width 16 height 12
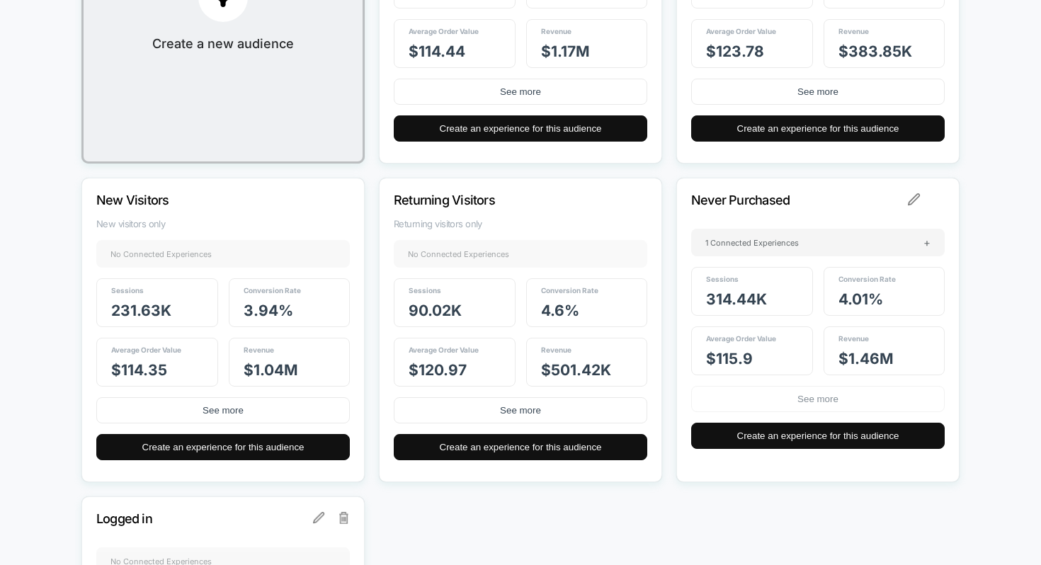
click at [834, 397] on button "See more" at bounding box center [817, 399] width 253 height 26
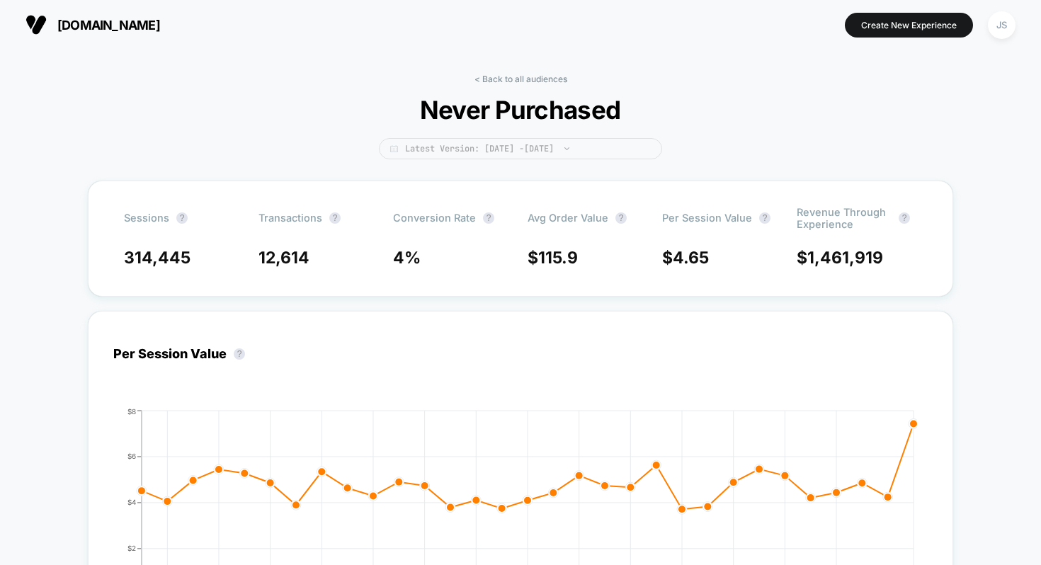
click at [568, 143] on span "Latest Version: Aug 21, 2025 - Sep 20, 2025" at bounding box center [520, 148] width 283 height 21
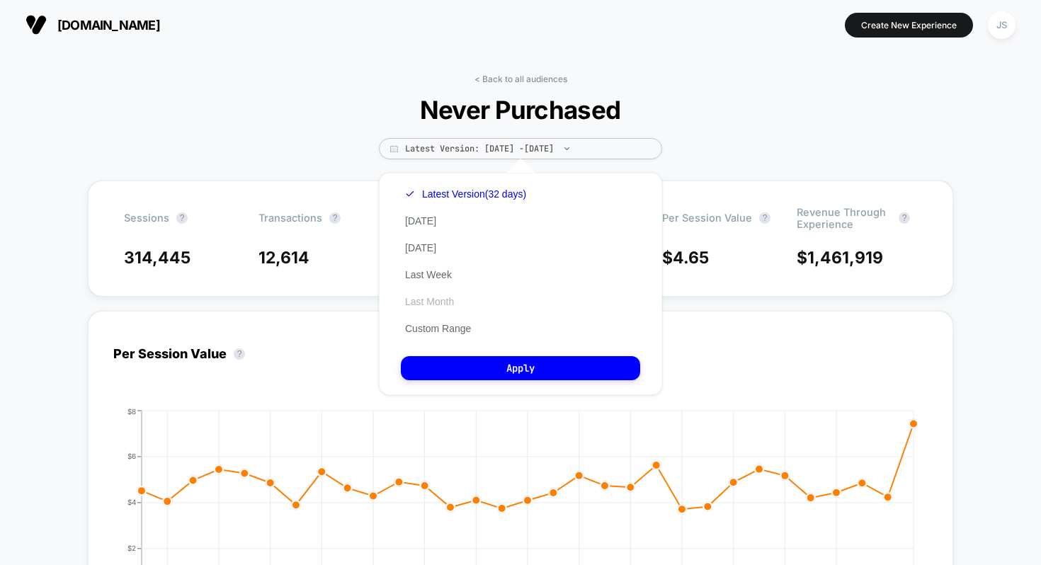
click at [440, 301] on button "Last Month" at bounding box center [429, 301] width 57 height 13
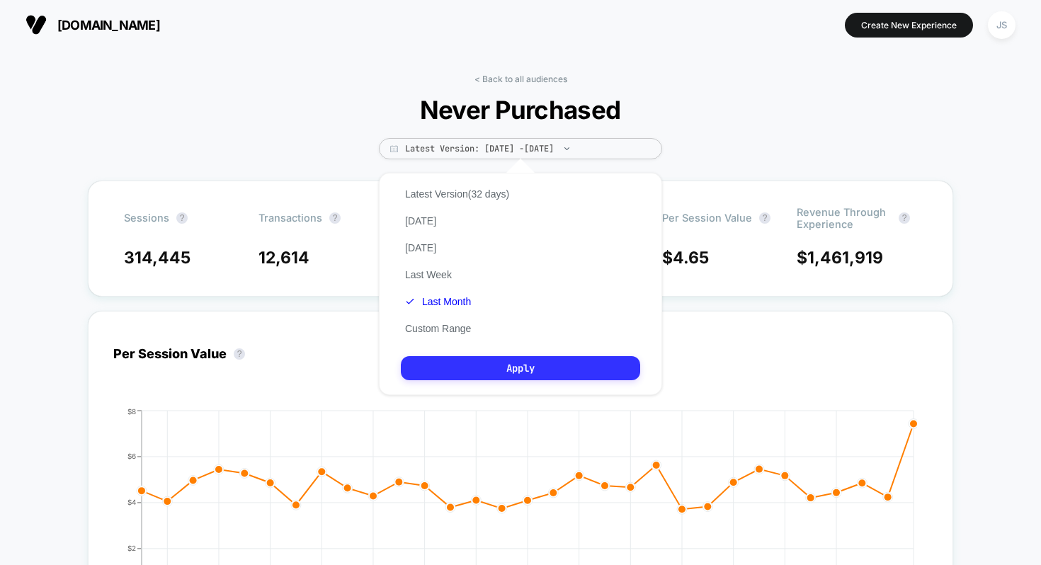
click at [498, 363] on button "Apply" at bounding box center [520, 368] width 239 height 24
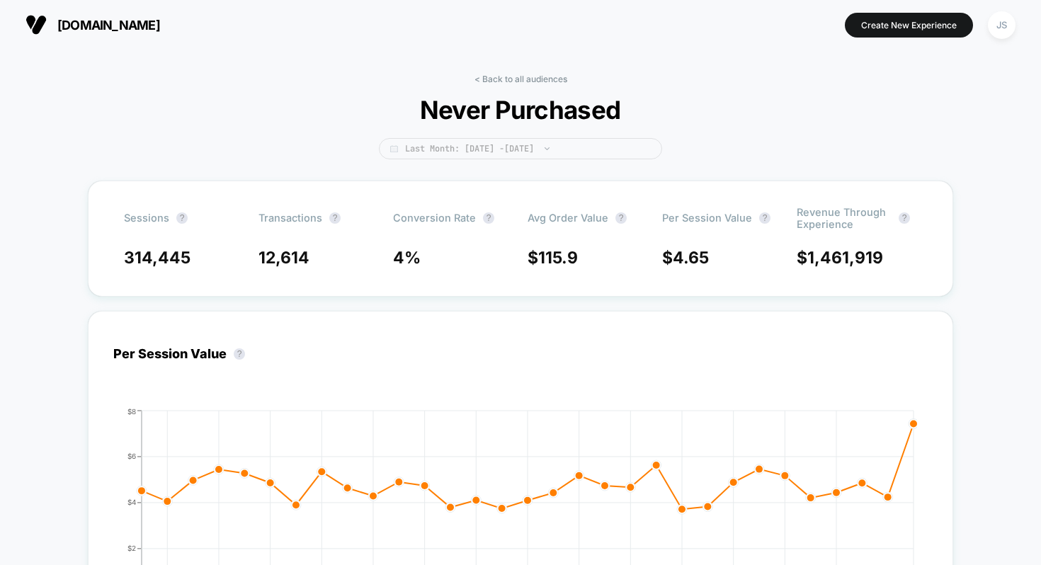
click at [518, 140] on span "Last Month: Aug 21, 2025 - Sep 20, 2025" at bounding box center [520, 148] width 283 height 21
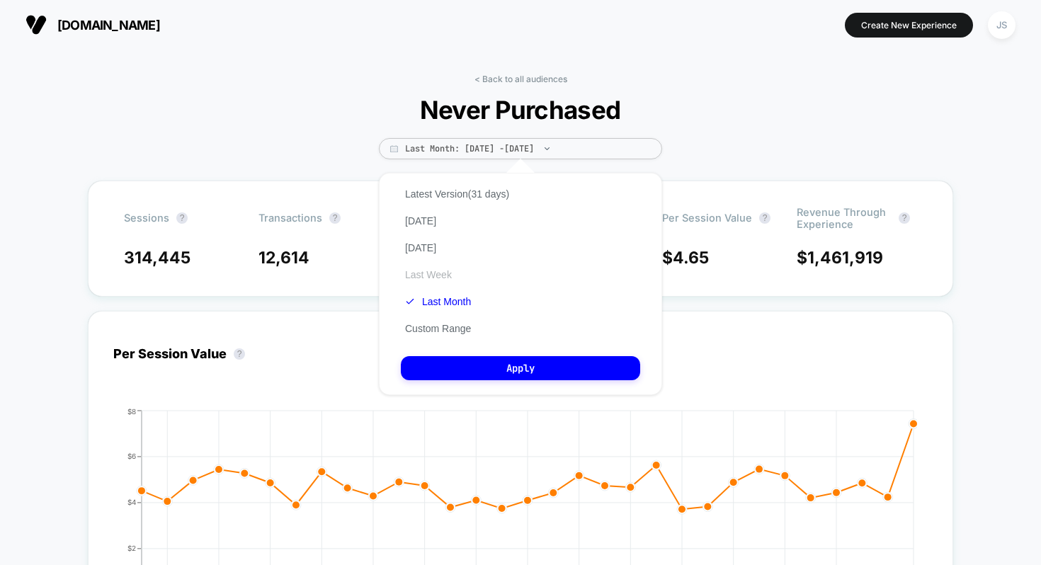
click at [423, 276] on button "Last Week" at bounding box center [428, 274] width 55 height 13
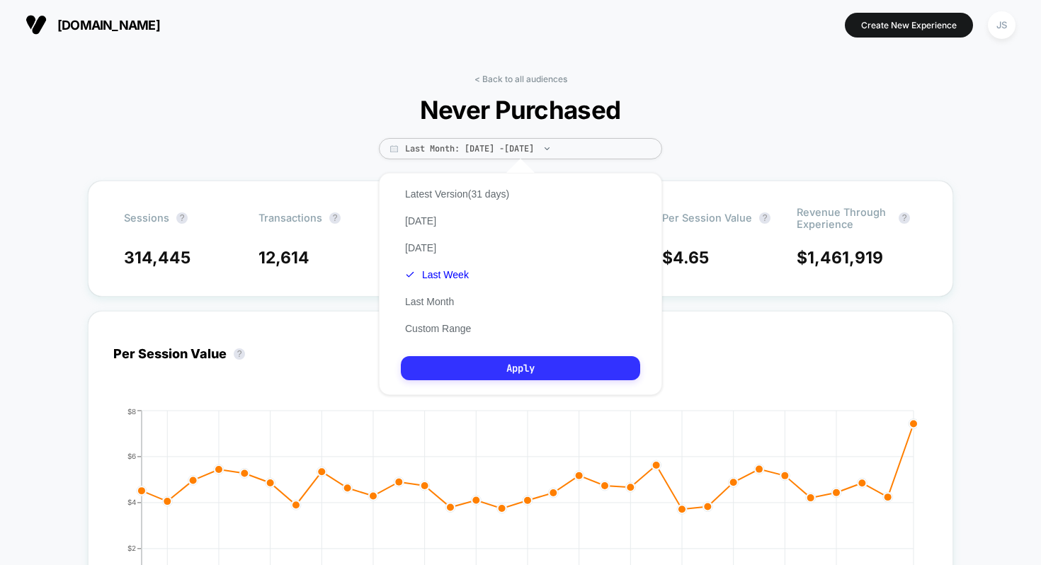
click at [469, 365] on button "Apply" at bounding box center [520, 368] width 239 height 24
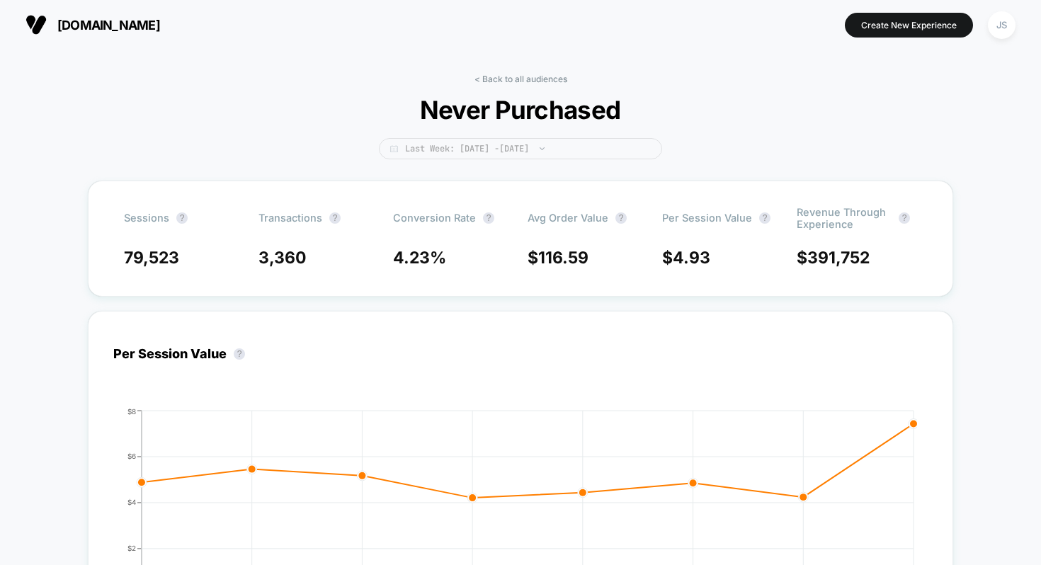
click at [555, 153] on span "Last Week: Sep 13, 2025 - Sep 20, 2025" at bounding box center [520, 148] width 283 height 21
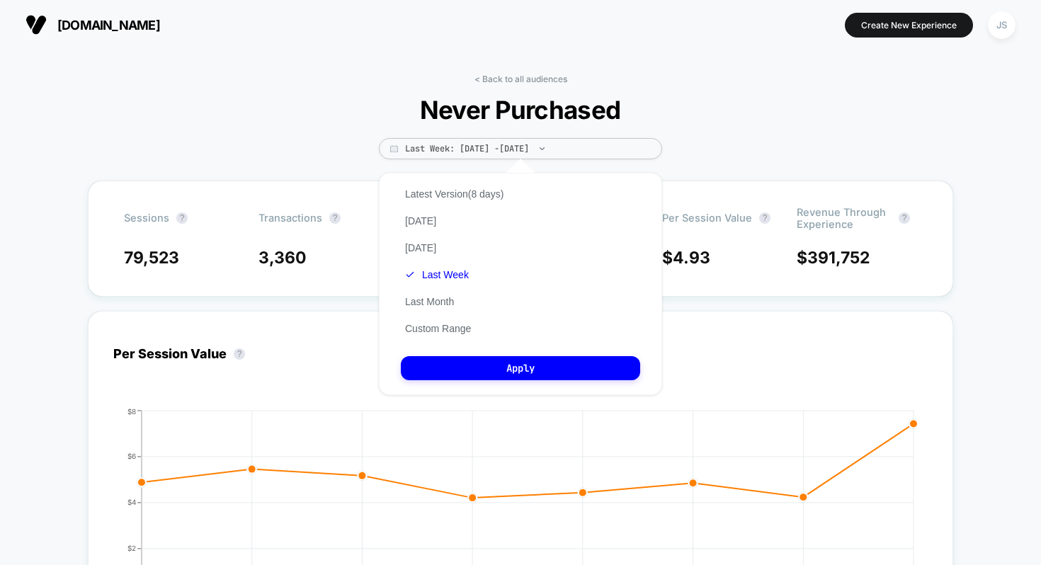
click at [501, 295] on div "Latest Version (8 days) Today Yesterday Last Week Last Month Custom Range" at bounding box center [454, 261] width 107 height 161
click at [421, 305] on button "Last Month" at bounding box center [429, 301] width 57 height 13
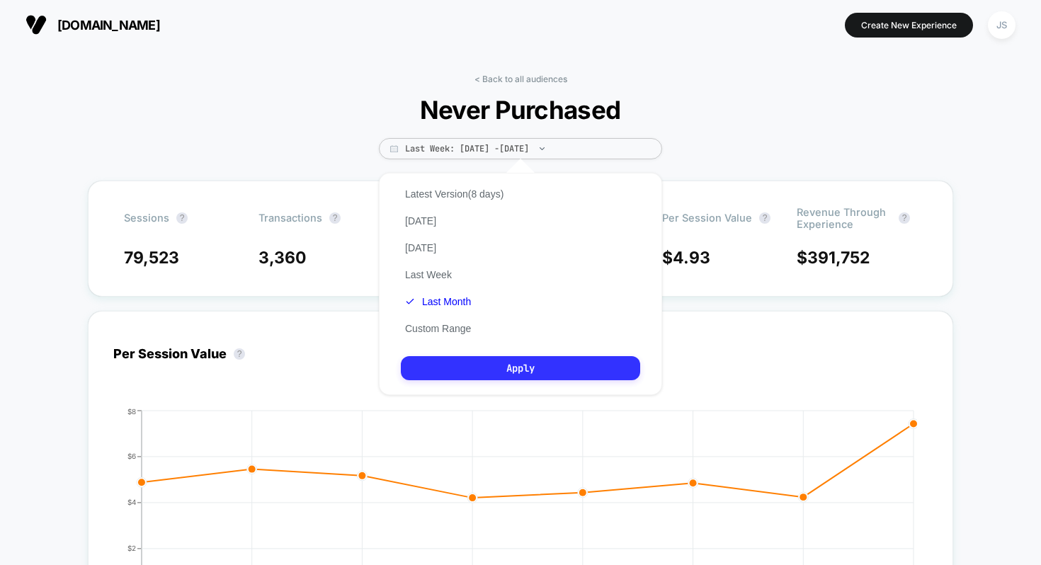
click at [490, 365] on button "Apply" at bounding box center [520, 368] width 239 height 24
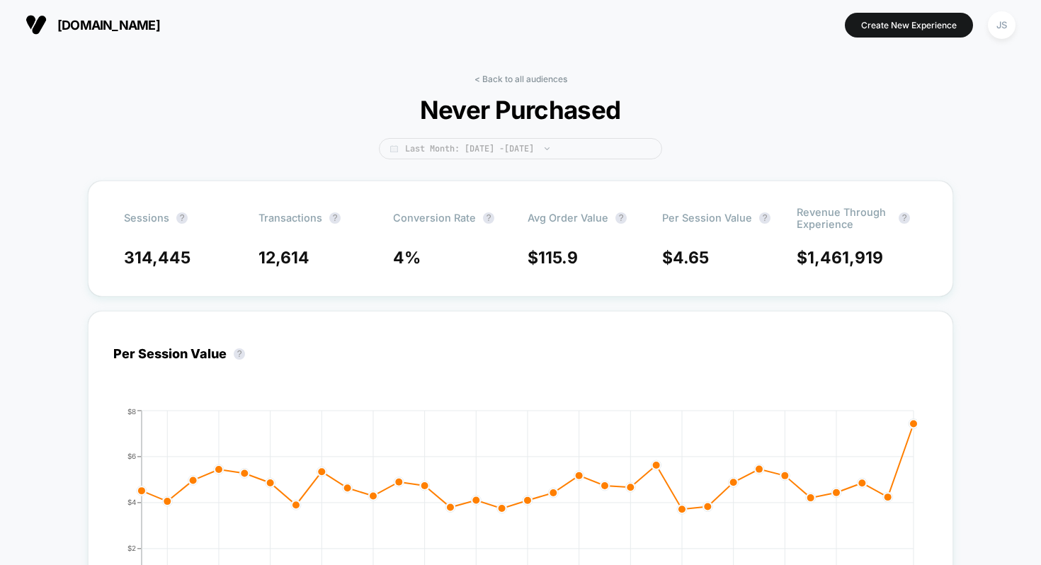
click at [536, 147] on span "Last Month: Aug 21, 2025 - Sep 20, 2025" at bounding box center [520, 148] width 283 height 21
select select "*"
select select "****"
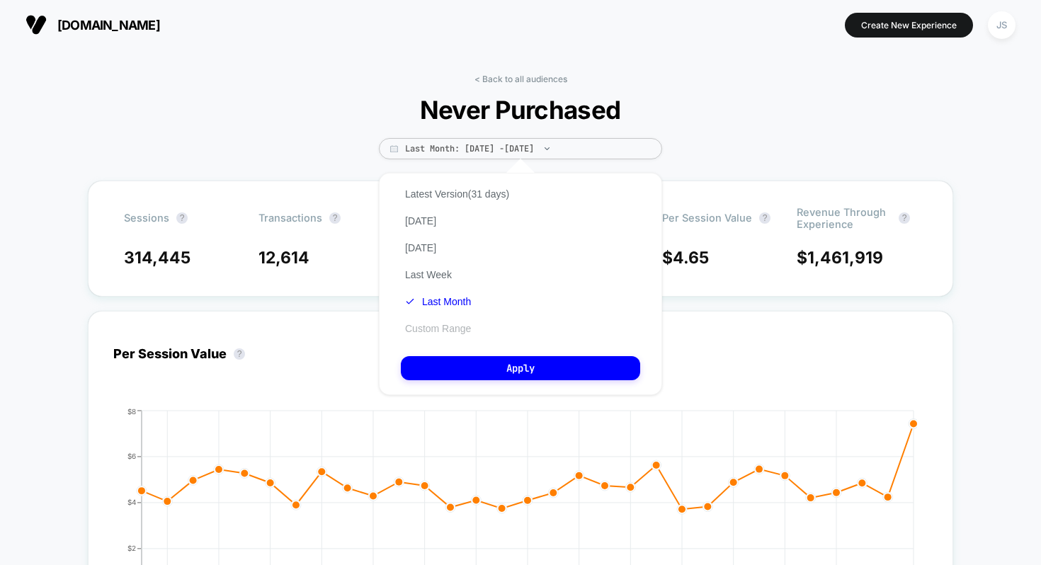
click at [441, 326] on button "Custom Range" at bounding box center [438, 328] width 74 height 13
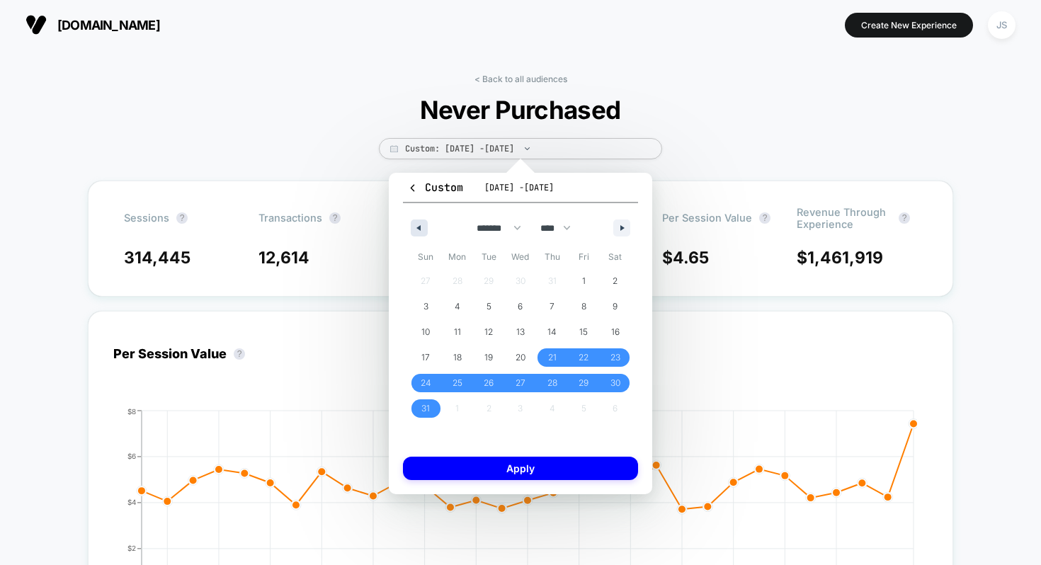
click at [425, 229] on button "button" at bounding box center [419, 227] width 17 height 17
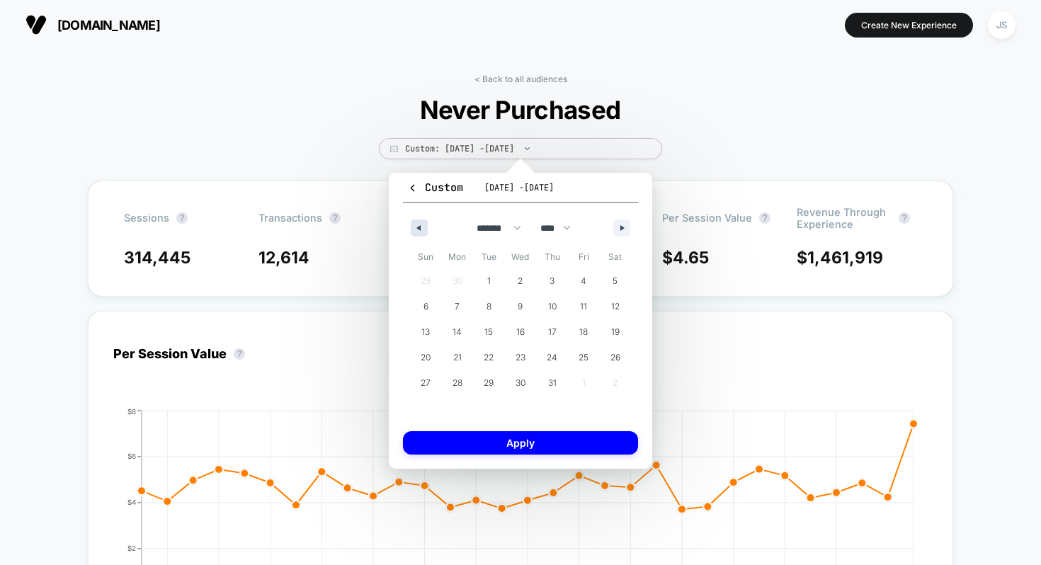
click at [425, 229] on button "button" at bounding box center [419, 227] width 17 height 17
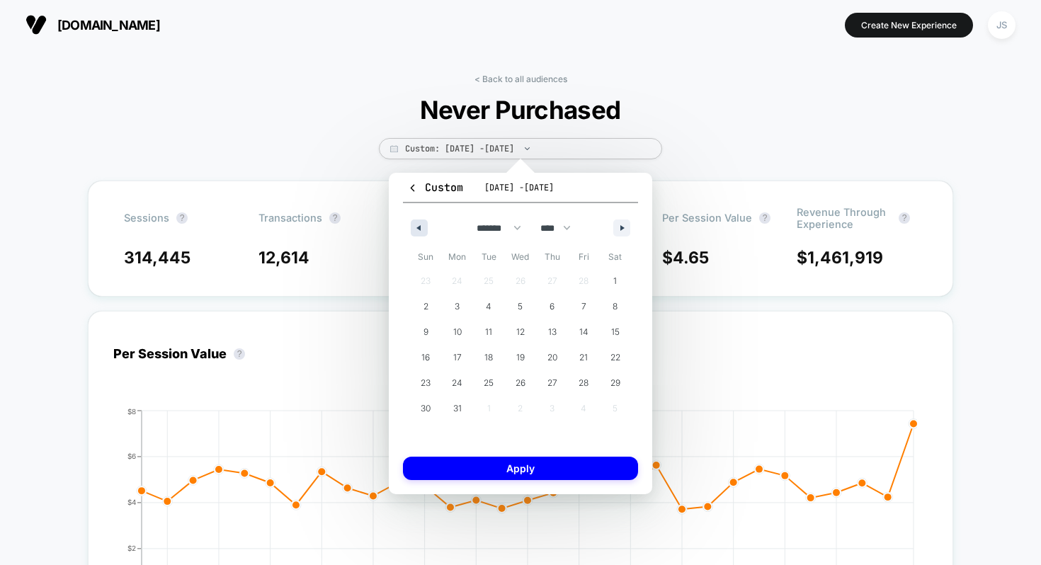
click at [424, 228] on button "button" at bounding box center [419, 227] width 17 height 17
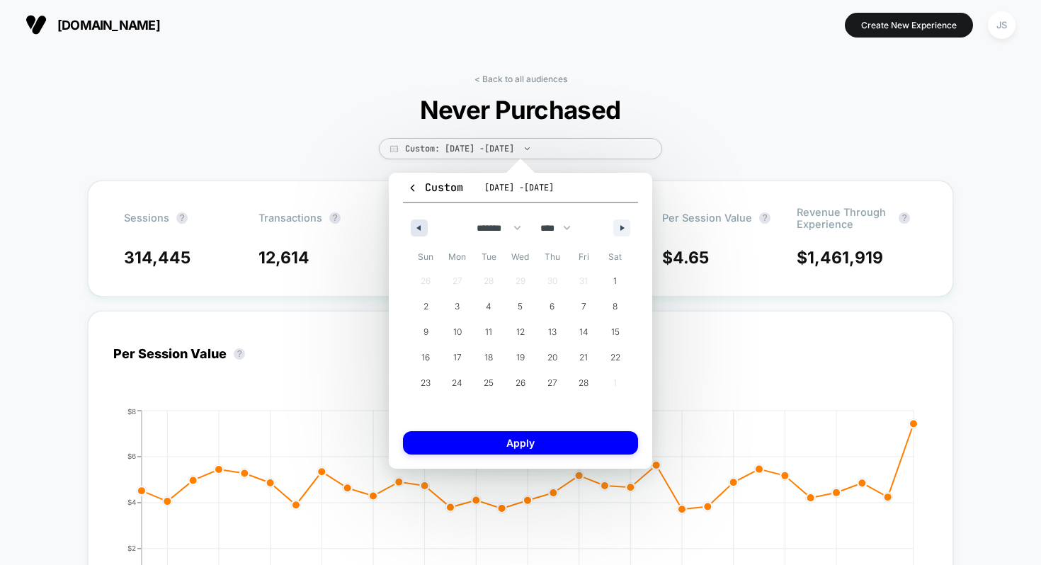
click at [423, 227] on button "button" at bounding box center [419, 227] width 17 height 17
select select "*"
click at [522, 275] on span "1" at bounding box center [521, 281] width 32 height 18
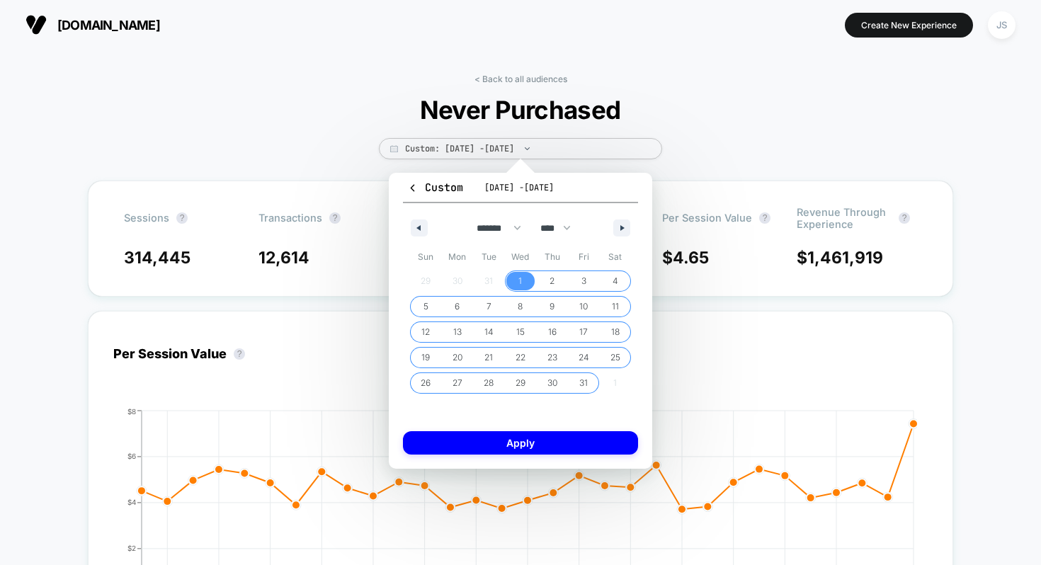
click at [577, 377] on span "31" at bounding box center [584, 383] width 32 height 18
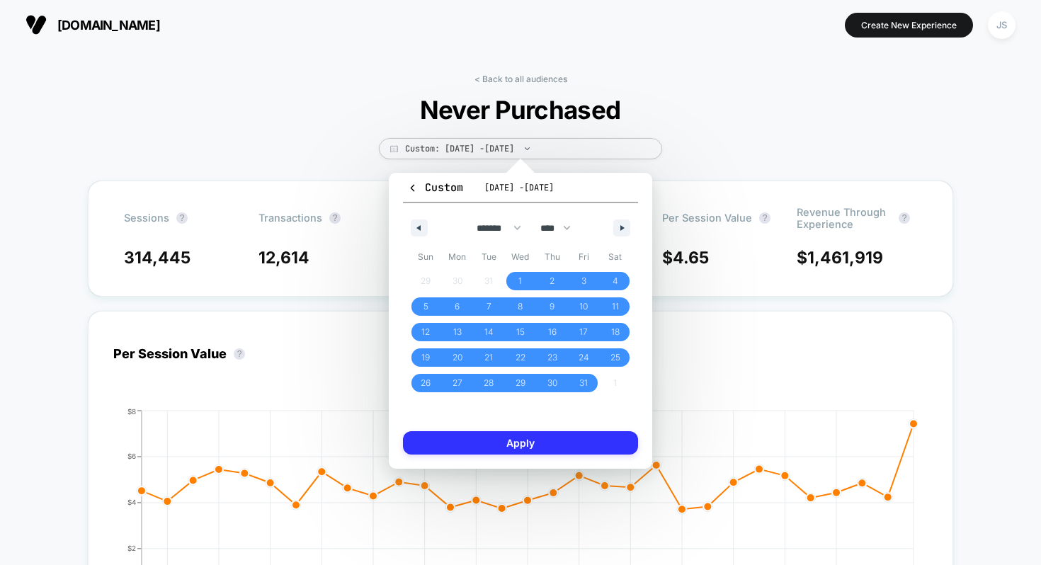
click at [586, 442] on button "Apply" at bounding box center [520, 442] width 235 height 23
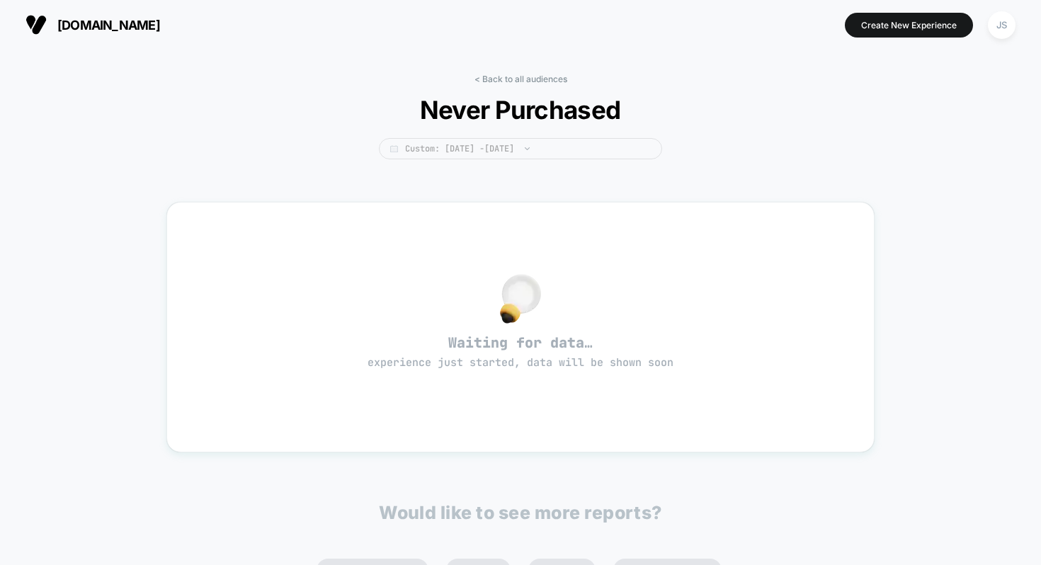
click at [523, 152] on span "Custom: Jan 1, 2025 - Jan 31, 2025" at bounding box center [520, 148] width 283 height 21
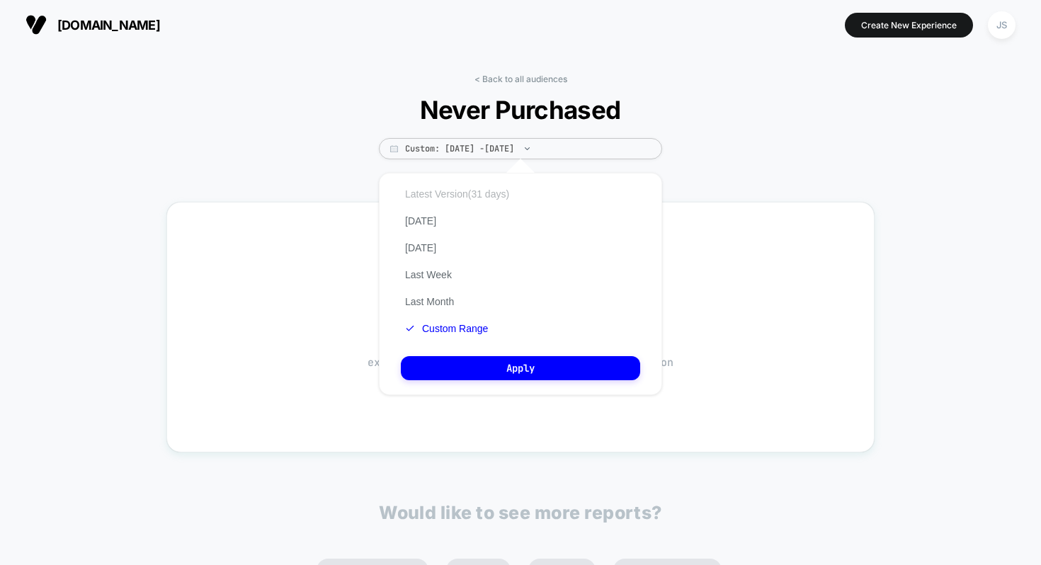
click at [440, 200] on button "Latest Version (31 days)" at bounding box center [457, 194] width 113 height 13
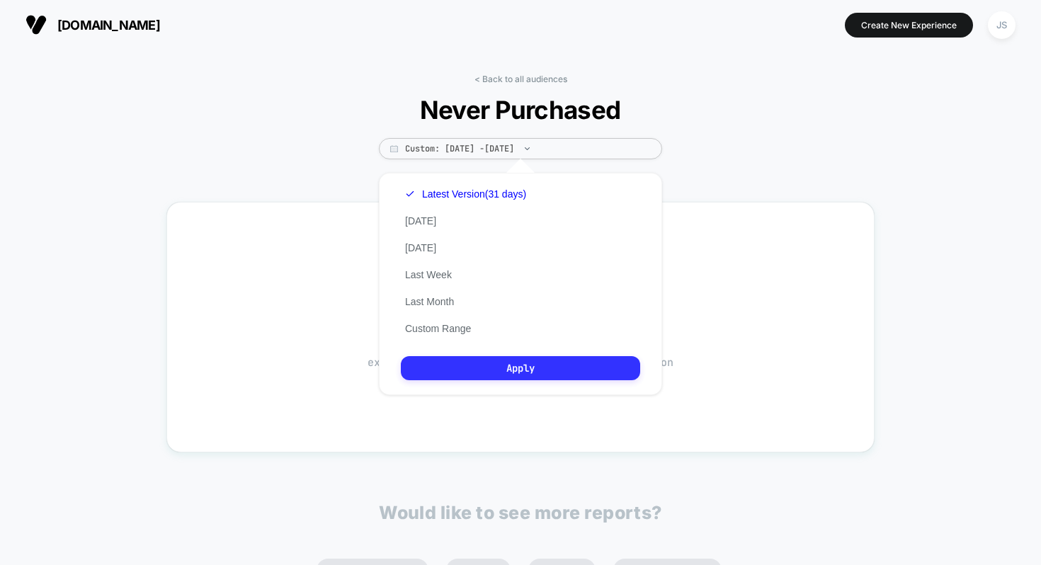
click at [508, 370] on button "Apply" at bounding box center [520, 368] width 239 height 24
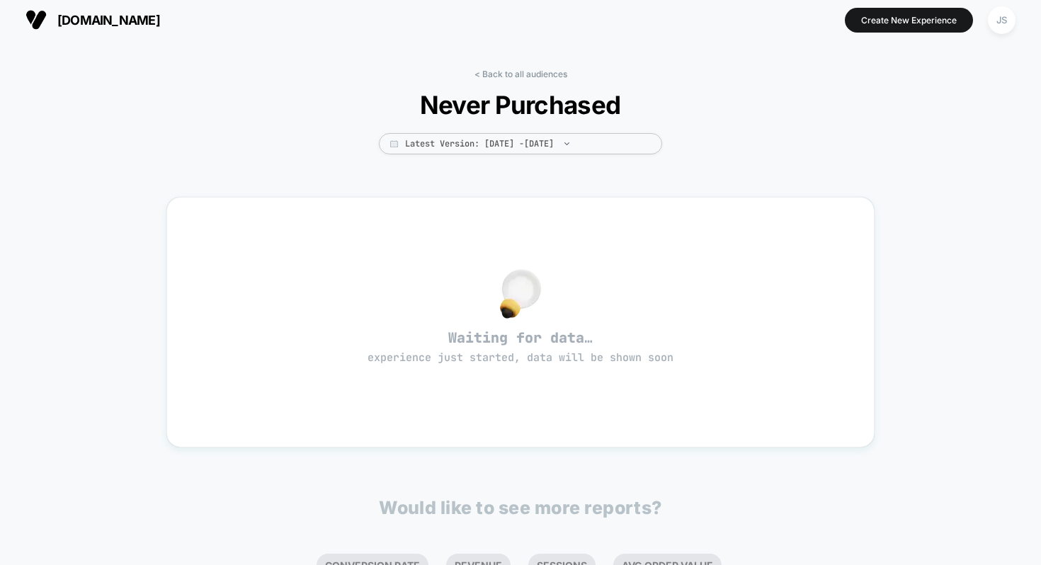
scroll to position [8, 0]
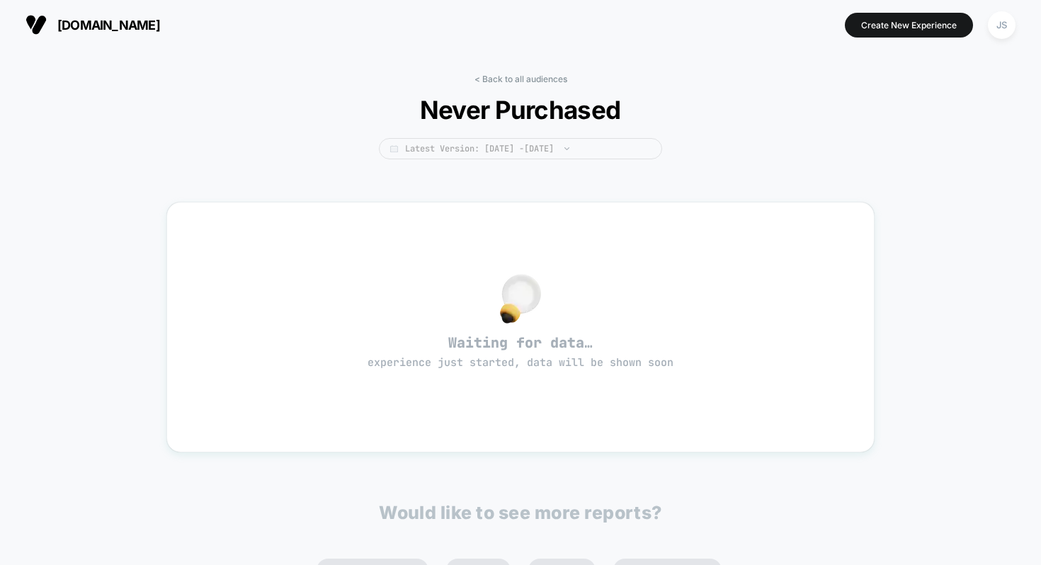
click at [498, 151] on span "Latest Version: [DATE] - [DATE]" at bounding box center [520, 148] width 283 height 21
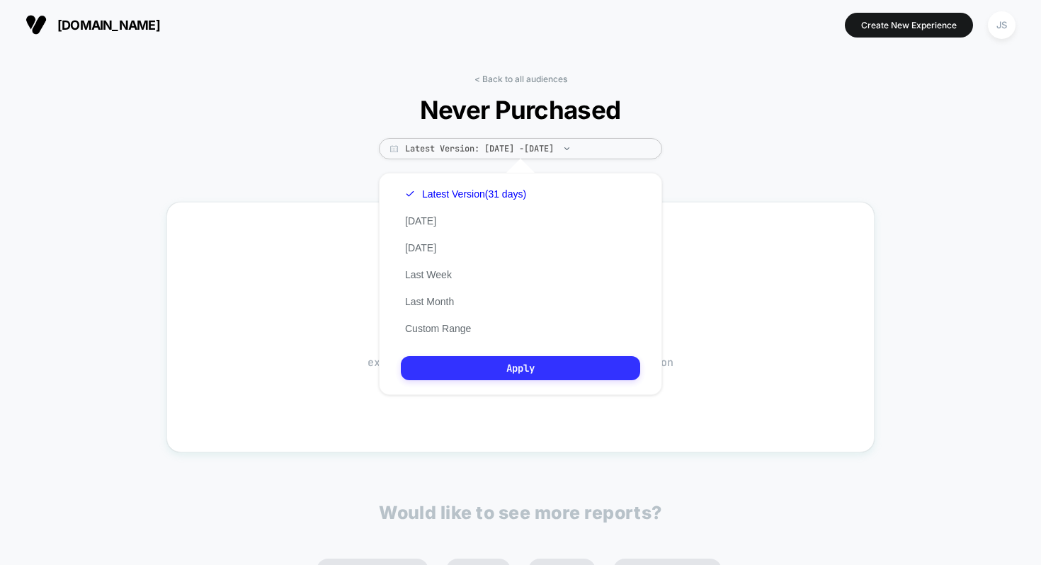
click at [491, 367] on button "Apply" at bounding box center [520, 368] width 239 height 24
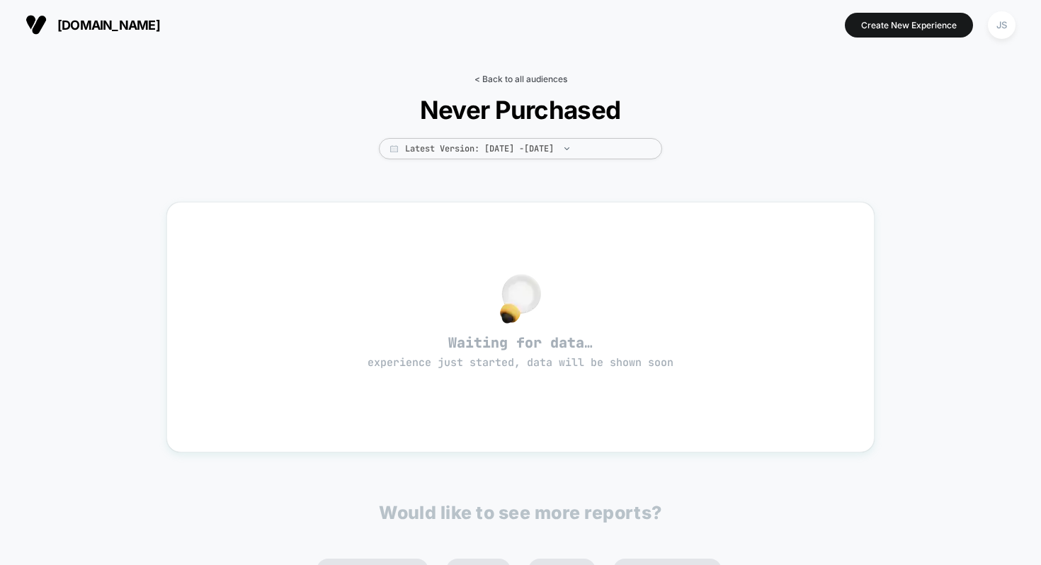
click at [527, 79] on link "< Back to all audiences" at bounding box center [520, 79] width 93 height 11
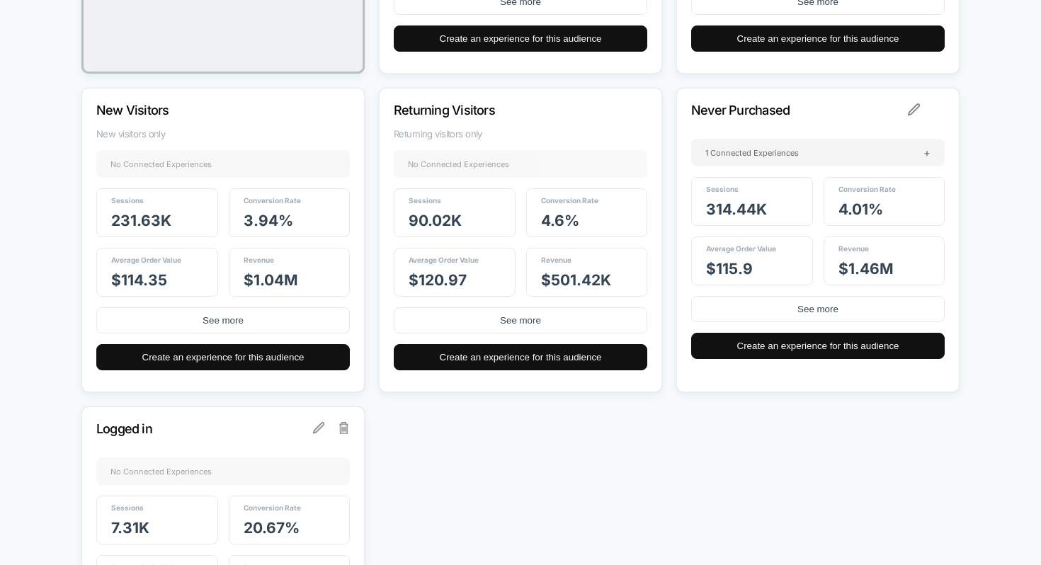
scroll to position [435, 0]
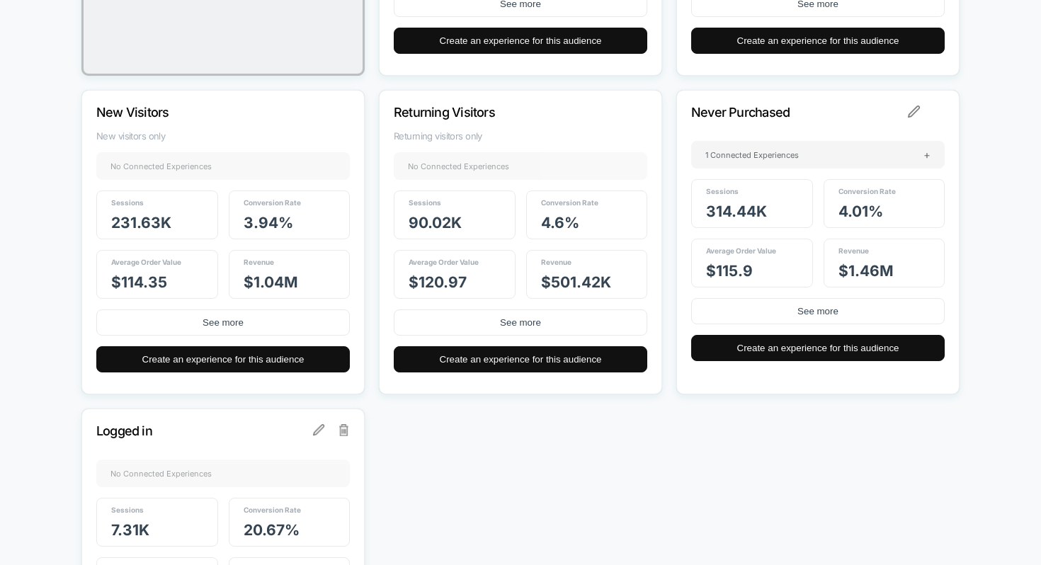
click at [769, 113] on p "Never Purchased" at bounding box center [798, 112] width 215 height 15
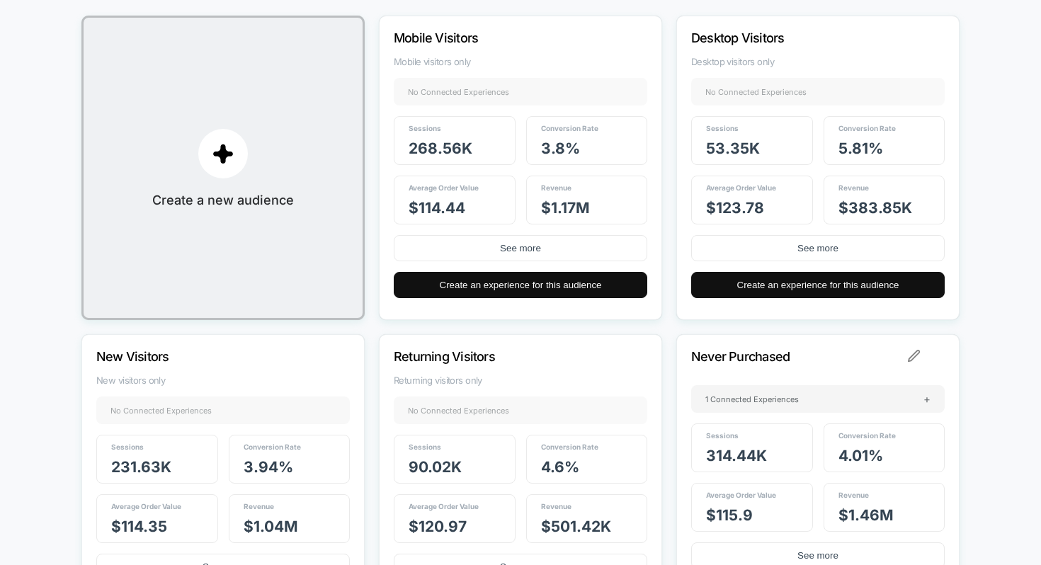
scroll to position [180, 0]
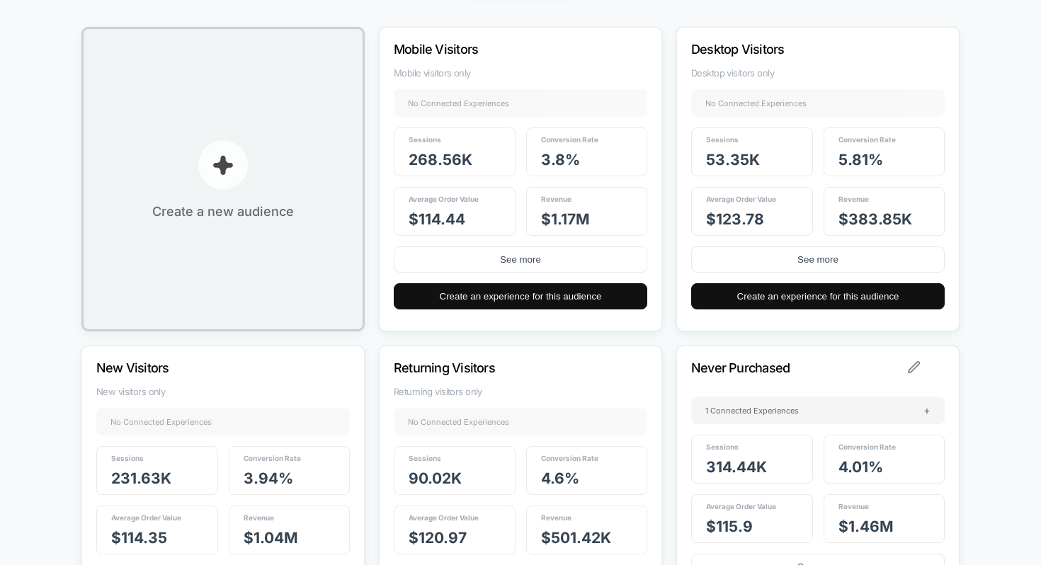
click at [246, 166] on p "button" at bounding box center [223, 165] width 50 height 50
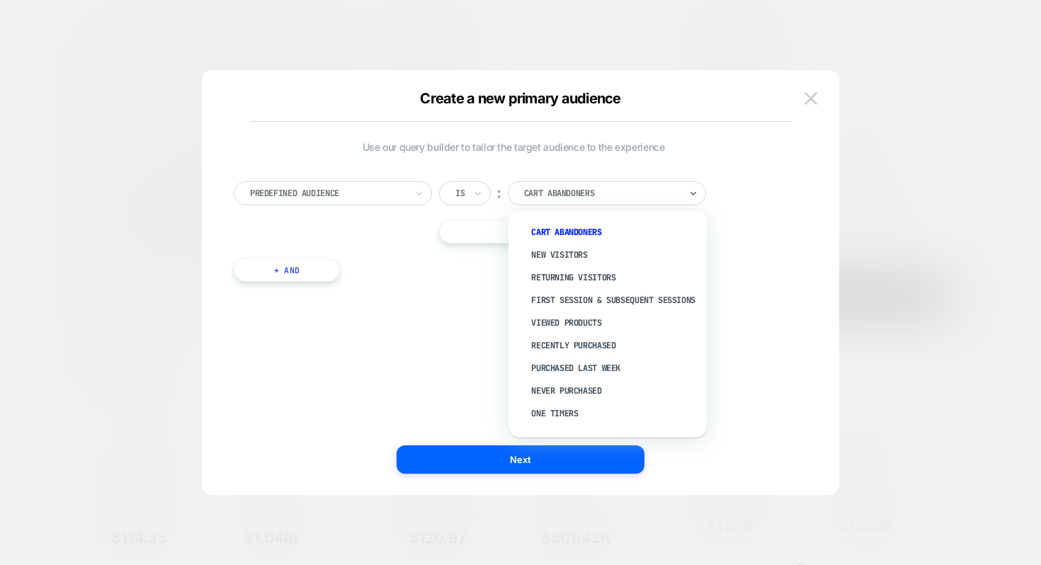
click at [550, 194] on div at bounding box center [602, 193] width 156 height 13
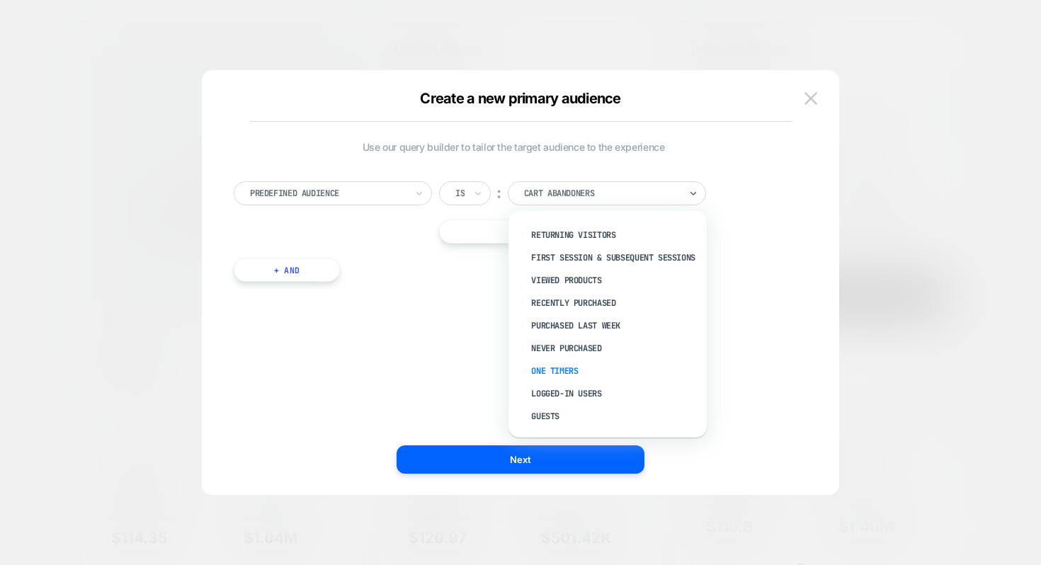
scroll to position [0, 0]
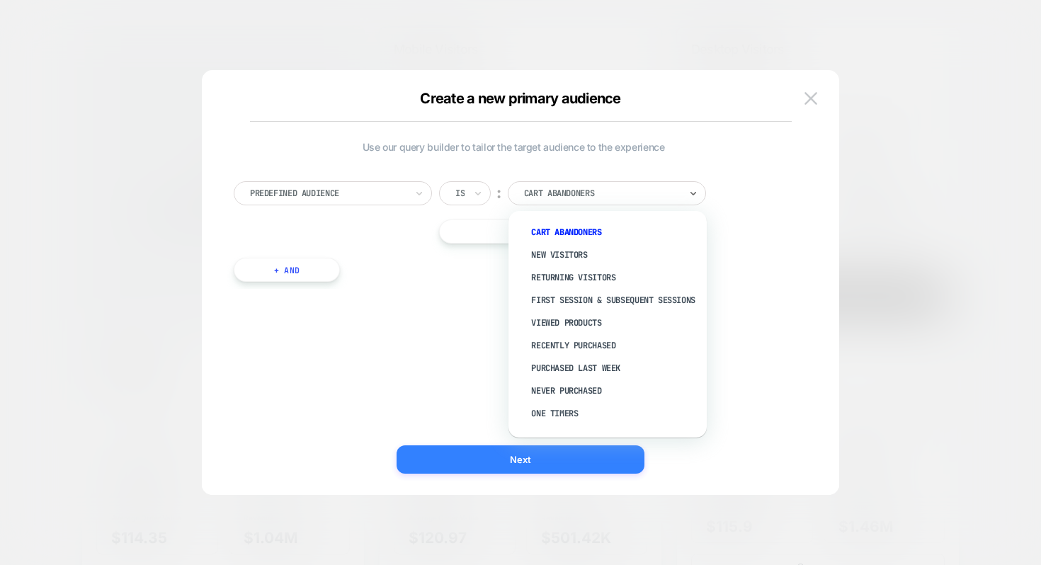
click at [495, 447] on button "Next" at bounding box center [520, 459] width 248 height 28
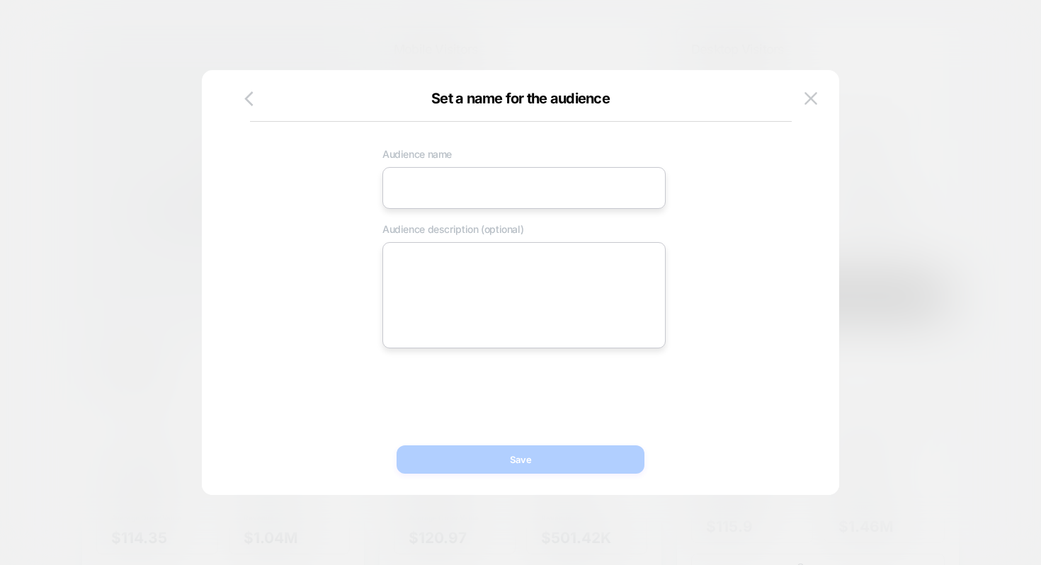
click at [467, 184] on input at bounding box center [523, 188] width 283 height 42
click at [257, 102] on button "button" at bounding box center [249, 99] width 26 height 21
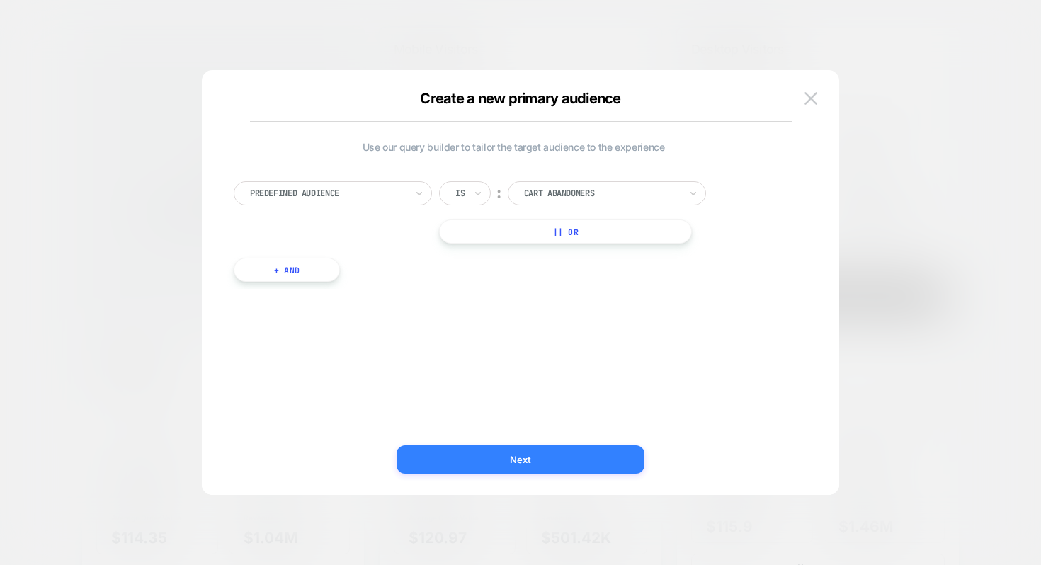
click at [511, 453] on button "Next" at bounding box center [520, 459] width 248 height 28
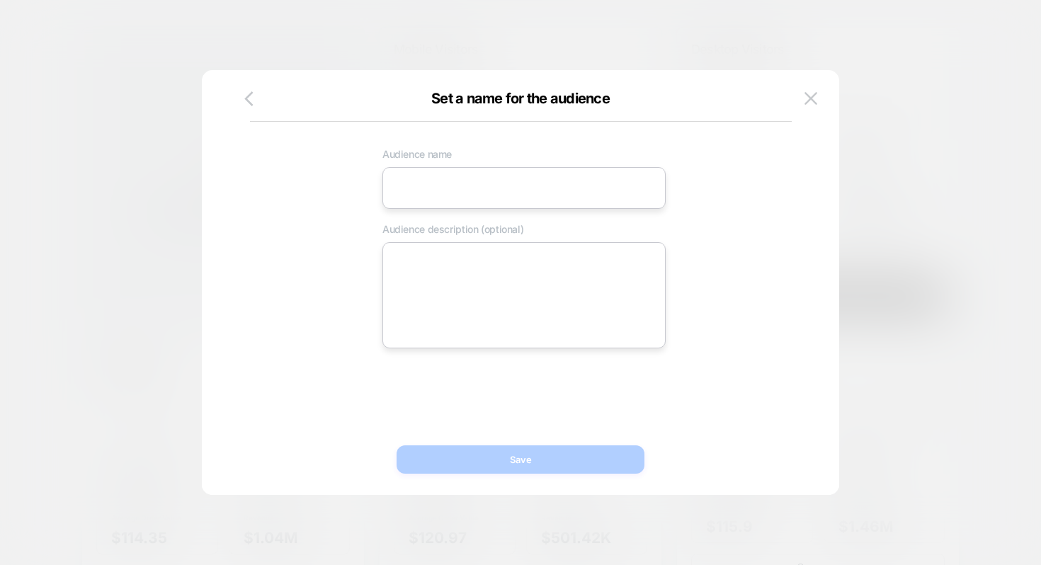
click at [505, 193] on input at bounding box center [523, 188] width 283 height 42
type input "*"
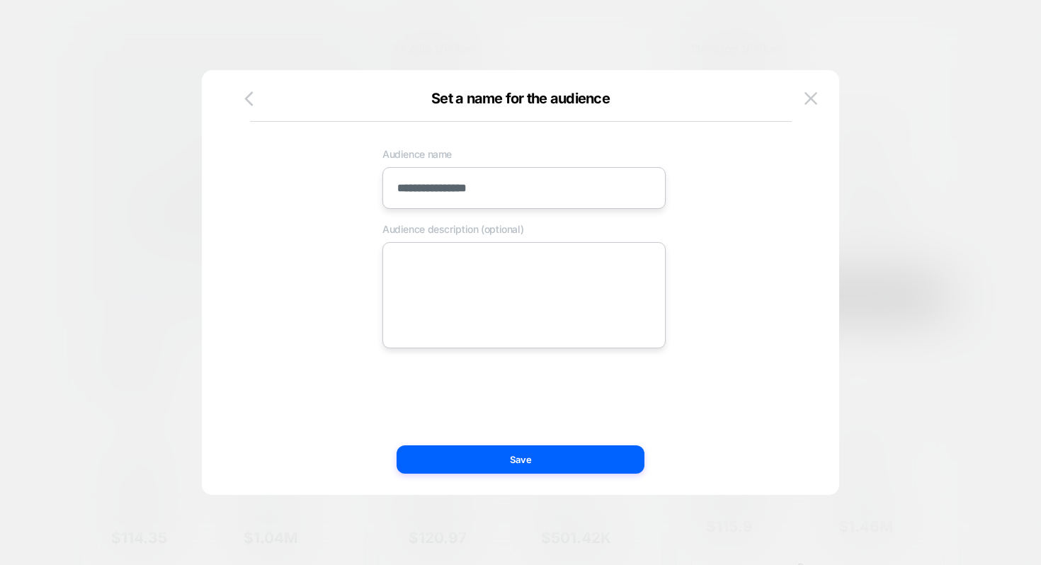
type input "**********"
click at [507, 244] on div "**********" at bounding box center [523, 244] width 559 height 207
click at [494, 446] on button "Save" at bounding box center [520, 459] width 248 height 28
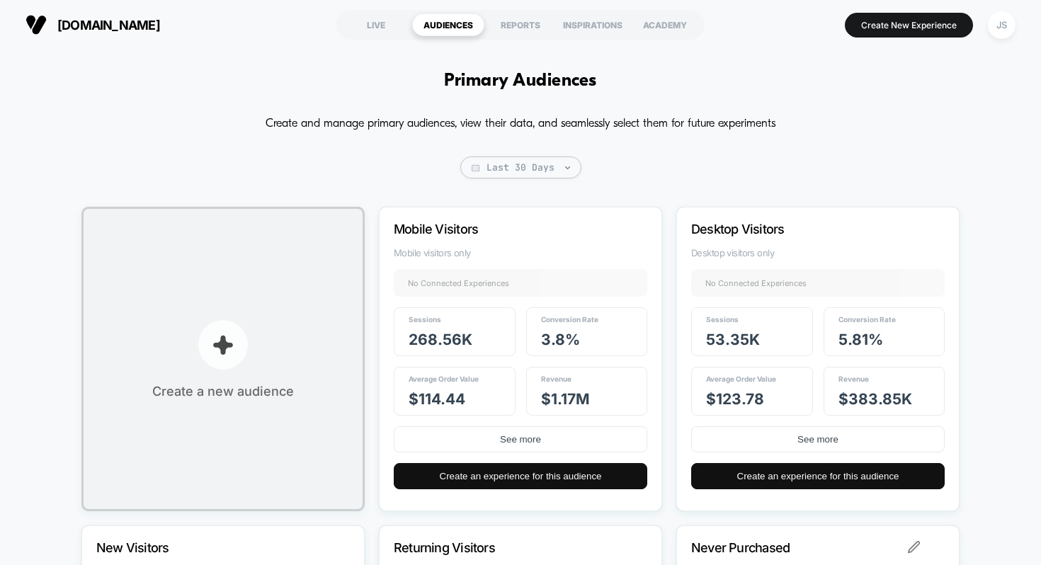
click at [215, 286] on button "Create a new audience" at bounding box center [222, 359] width 283 height 304
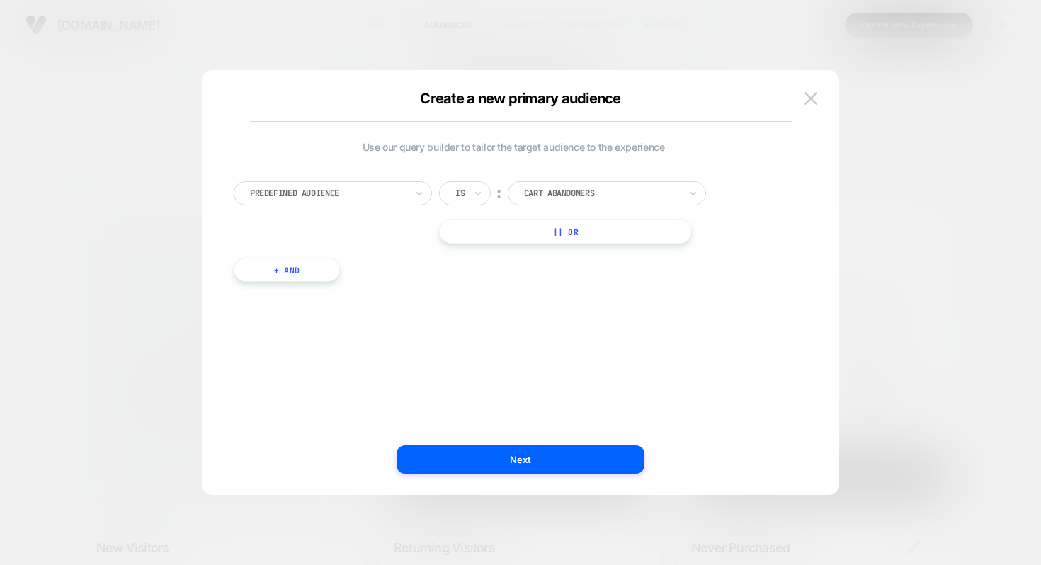
click at [610, 188] on div at bounding box center [602, 193] width 156 height 13
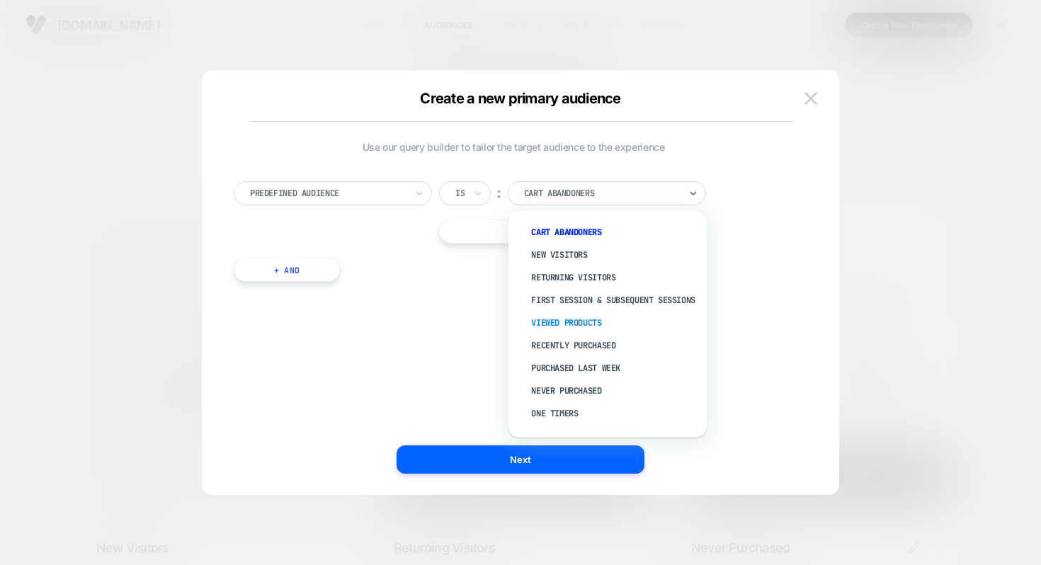
scroll to position [50, 0]
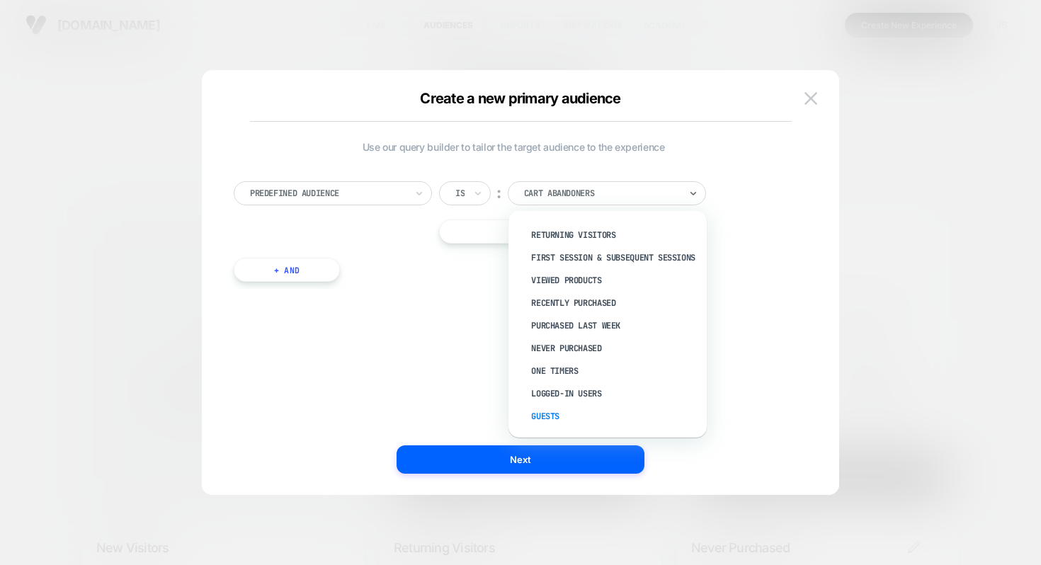
click at [557, 411] on div "Guests" at bounding box center [615, 416] width 184 height 23
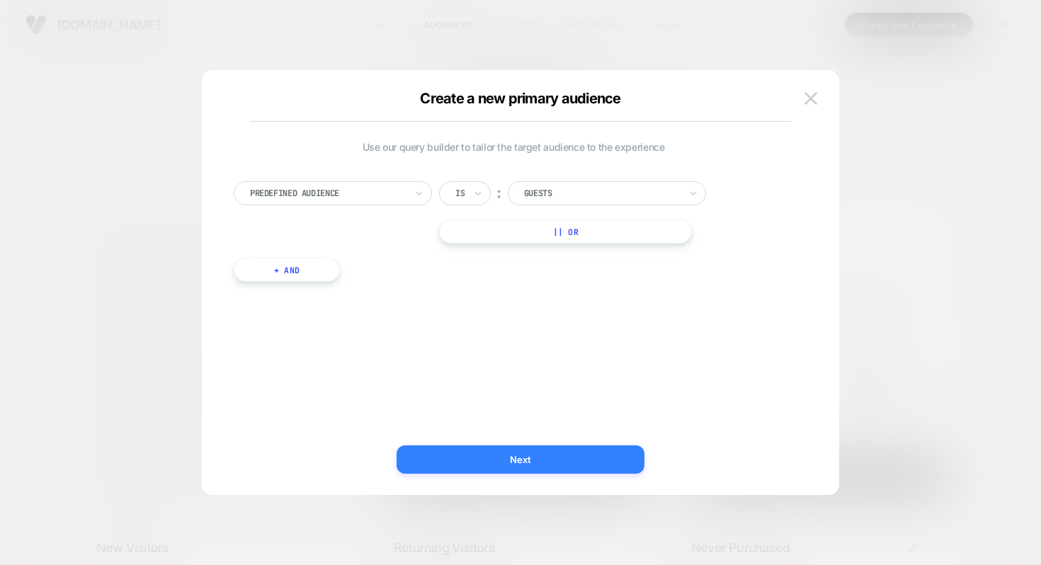
click at [556, 455] on button "Next" at bounding box center [520, 459] width 248 height 28
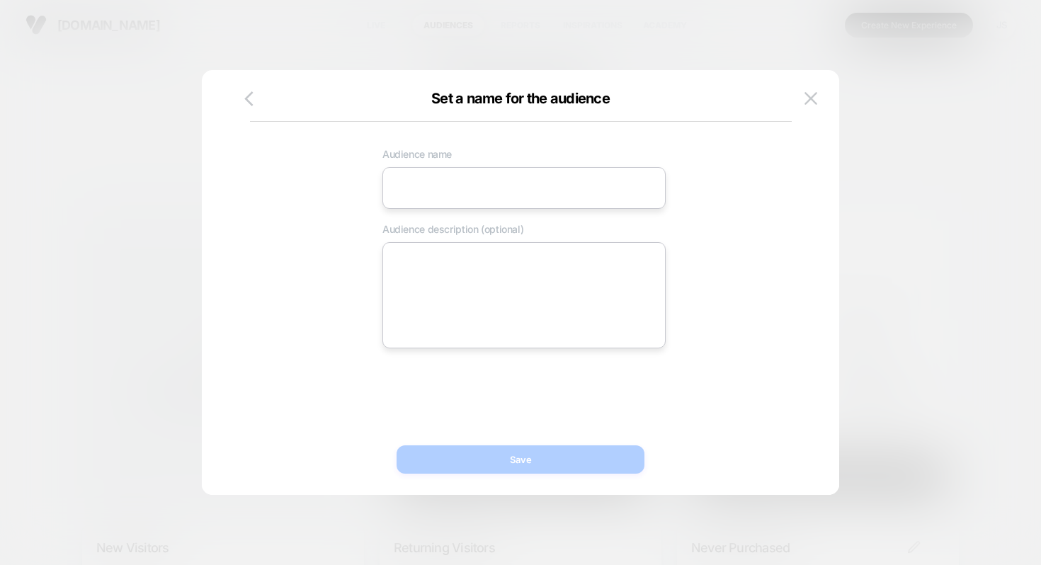
click at [518, 198] on input at bounding box center [523, 188] width 283 height 42
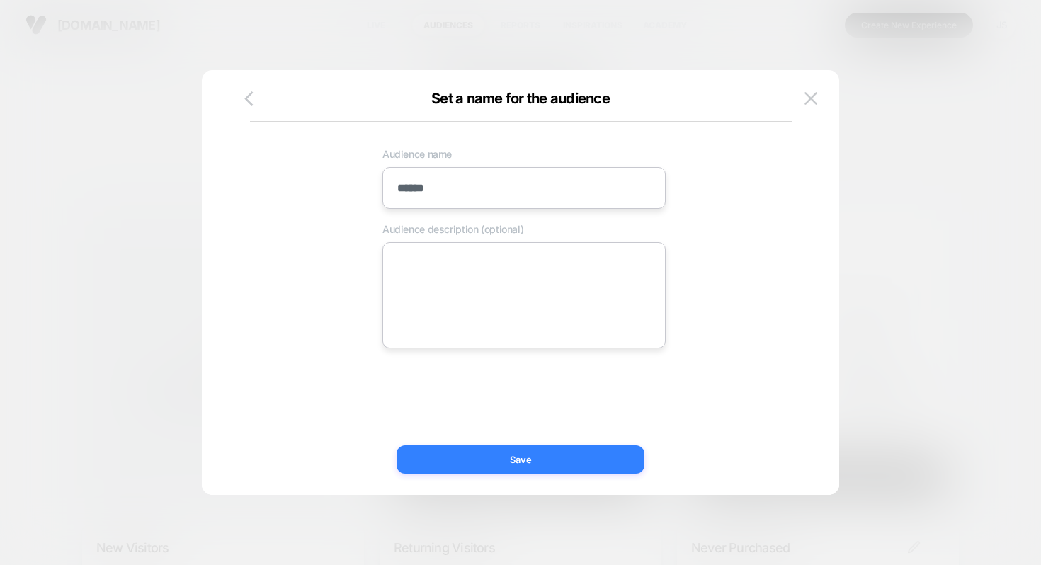
type input "******"
click at [458, 464] on button "Save" at bounding box center [520, 459] width 248 height 28
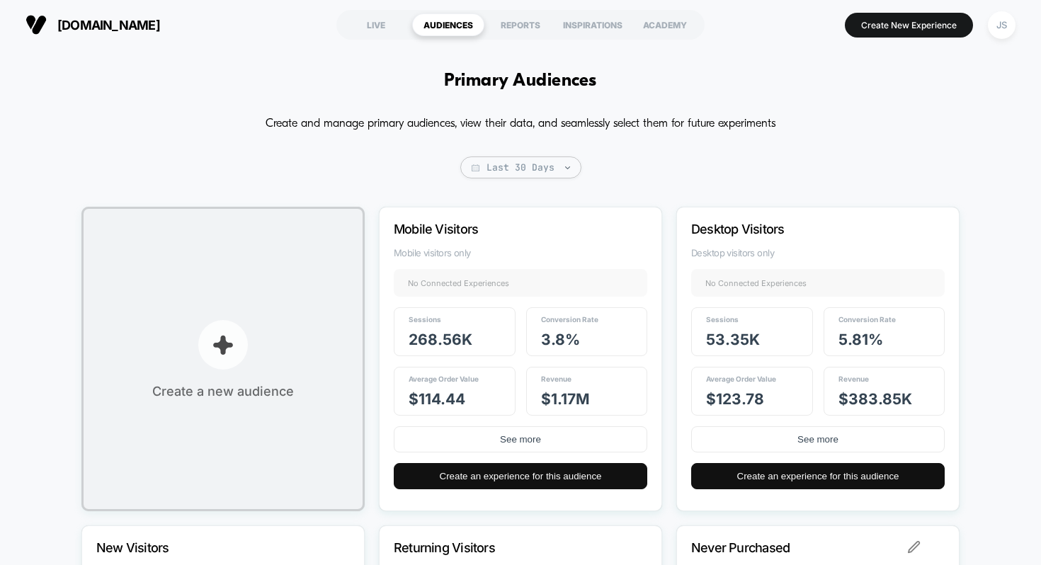
click at [319, 283] on button "Create a new audience" at bounding box center [222, 359] width 283 height 304
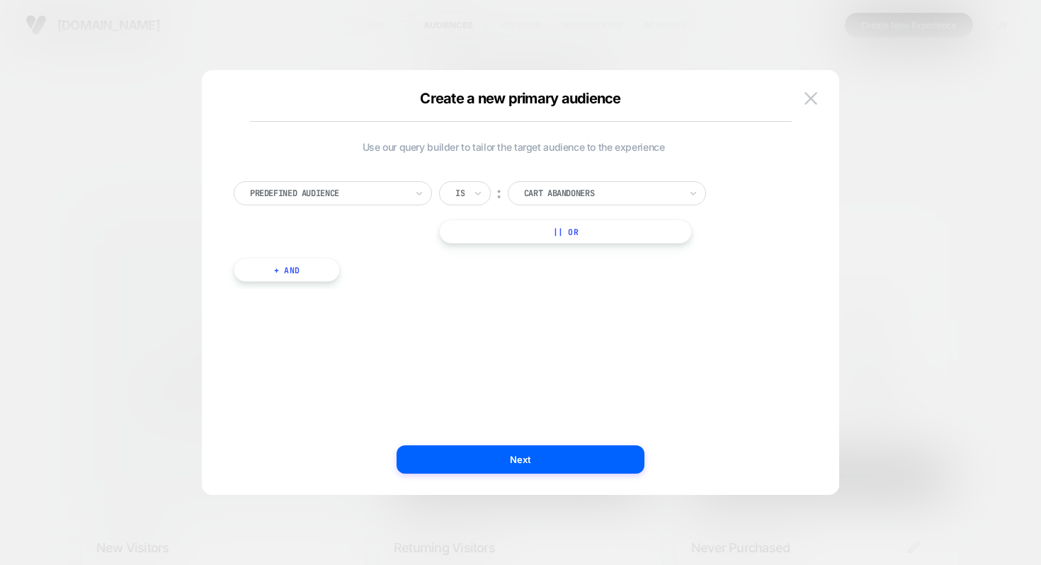
click at [570, 193] on div at bounding box center [602, 193] width 156 height 13
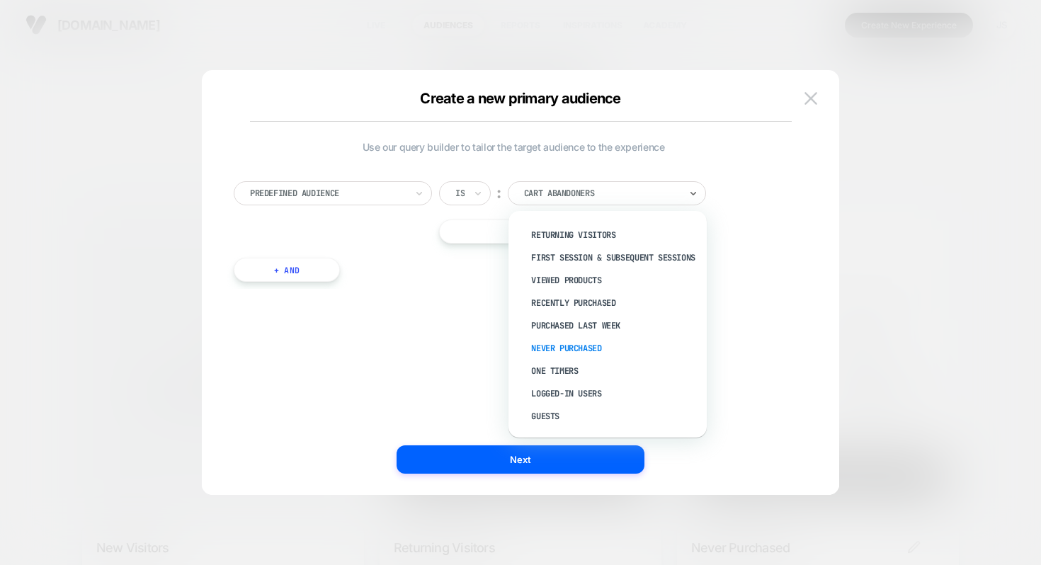
scroll to position [47, 0]
click at [547, 365] on div "One Timers" at bounding box center [615, 371] width 184 height 23
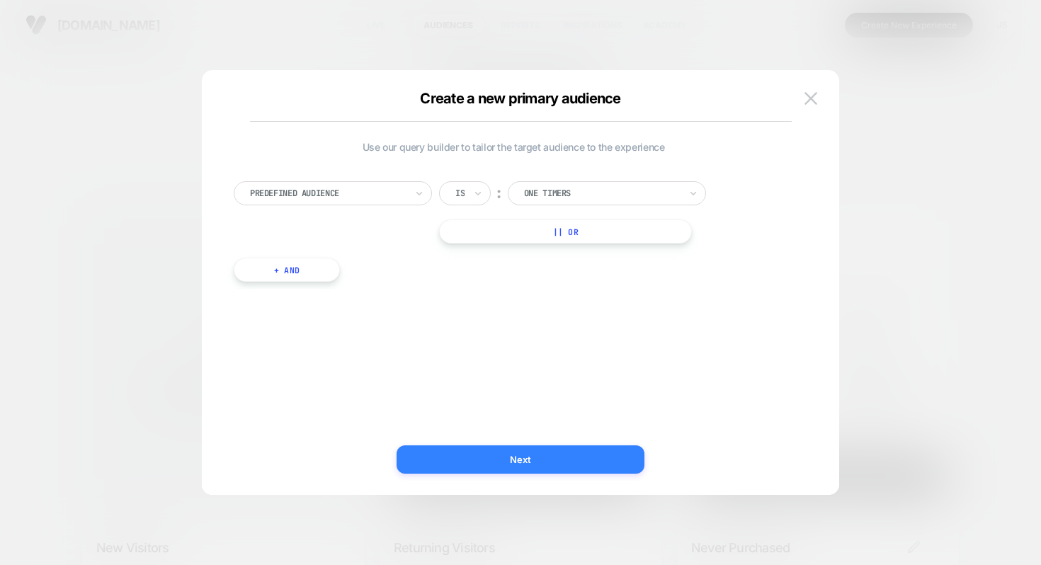
click at [580, 460] on button "Next" at bounding box center [520, 459] width 248 height 28
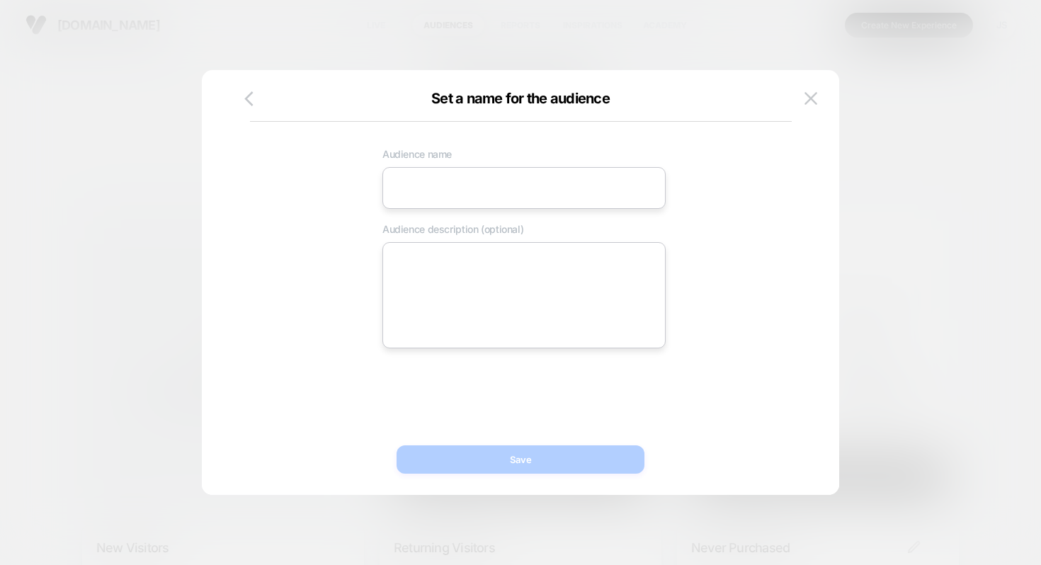
click at [588, 202] on input at bounding box center [523, 188] width 283 height 42
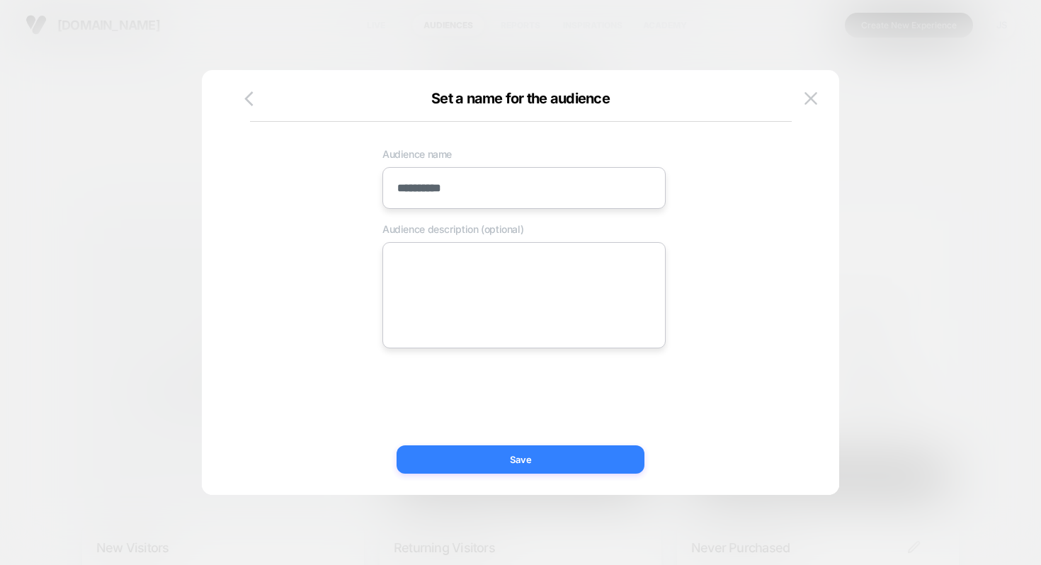
type input "**********"
click at [475, 450] on button "Save" at bounding box center [520, 459] width 248 height 28
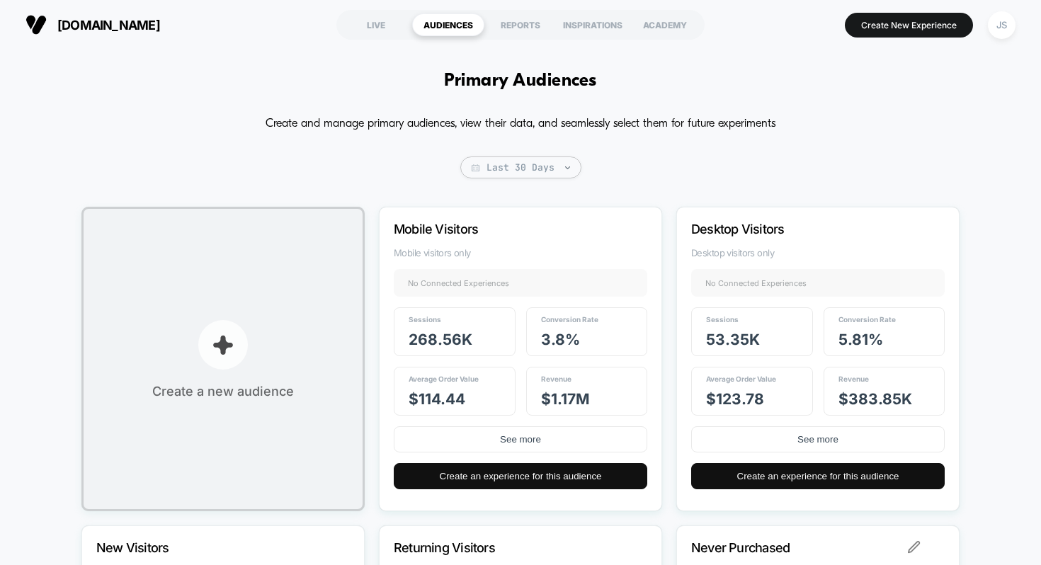
click at [282, 291] on button "Create a new audience" at bounding box center [222, 359] width 283 height 304
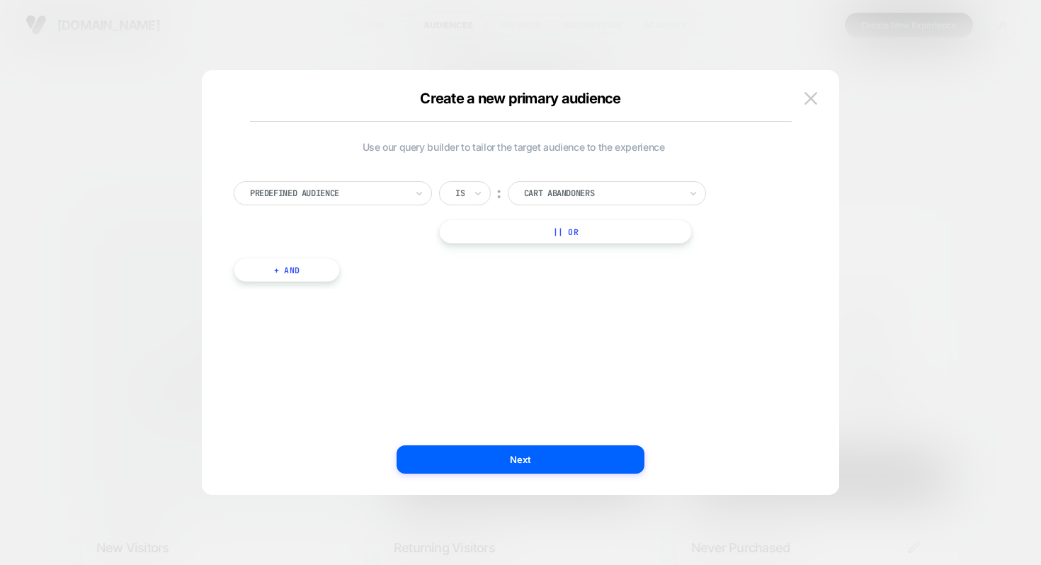
click at [580, 196] on div at bounding box center [602, 193] width 156 height 13
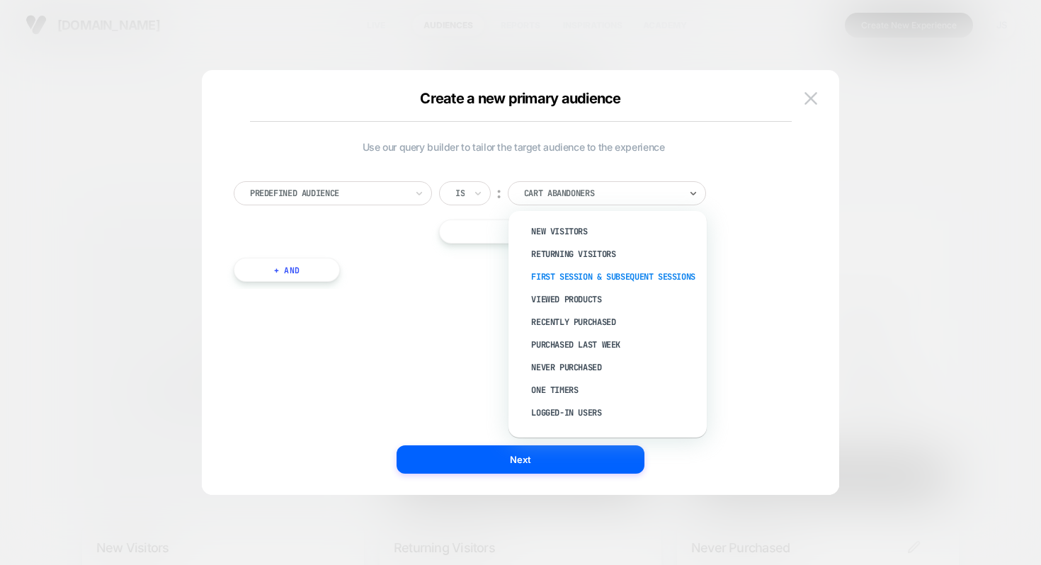
scroll to position [26, 0]
click at [556, 308] on div "Viewed Products" at bounding box center [615, 296] width 184 height 23
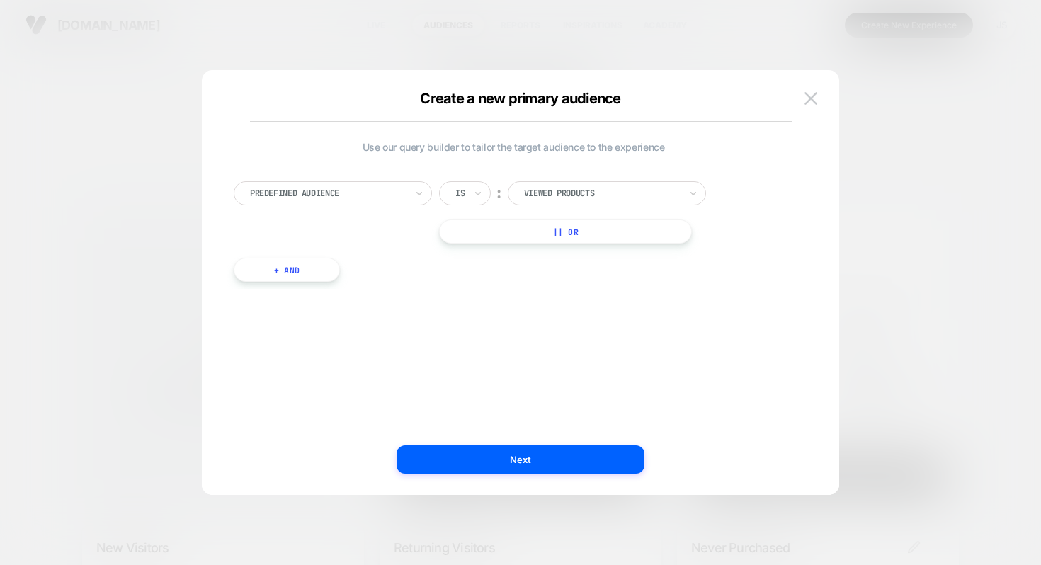
click at [386, 188] on div at bounding box center [328, 193] width 156 height 13
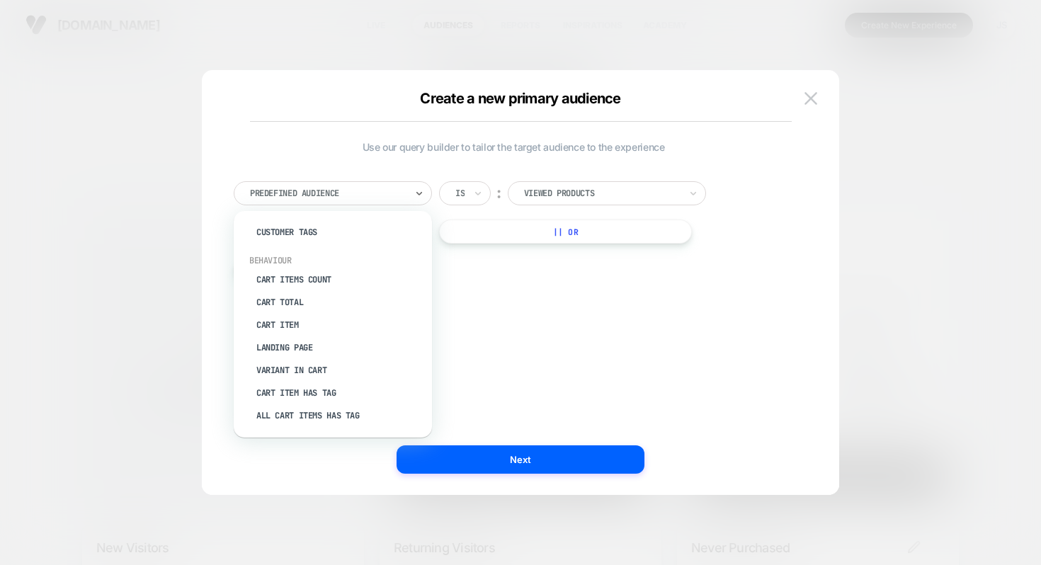
scroll to position [214, 0]
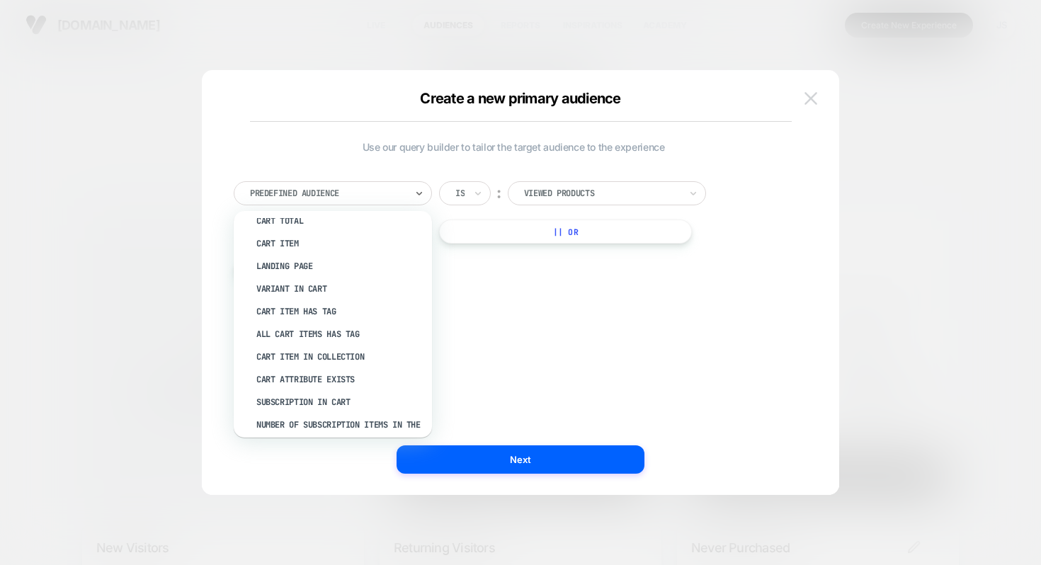
click at [807, 96] on img at bounding box center [810, 98] width 13 height 12
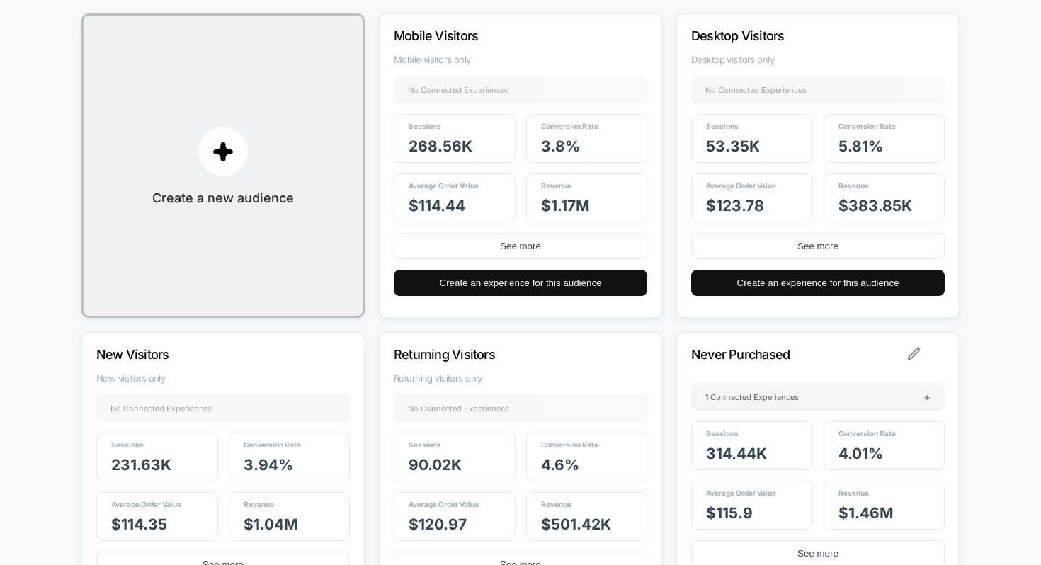
scroll to position [0, 0]
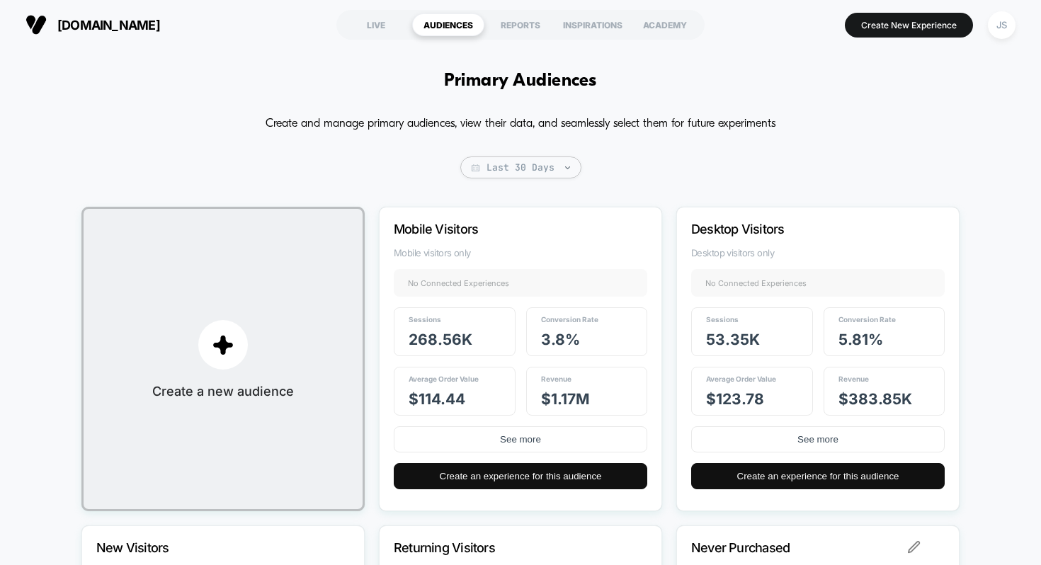
click at [392, 25] on div "LIVE" at bounding box center [376, 24] width 72 height 23
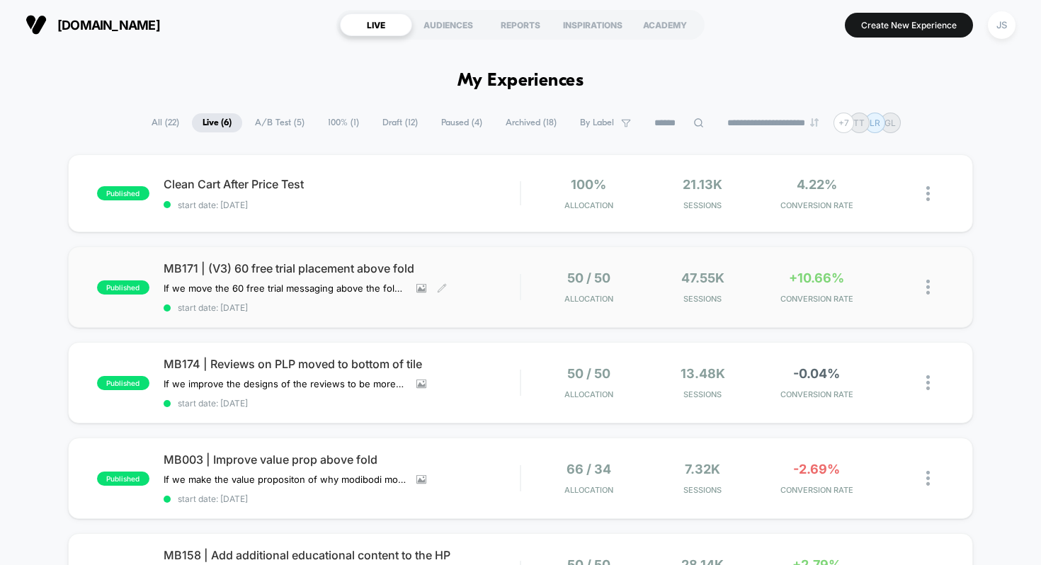
click at [329, 272] on span "MB171 | (V3) 60 free trial placement above fold" at bounding box center [342, 268] width 357 height 14
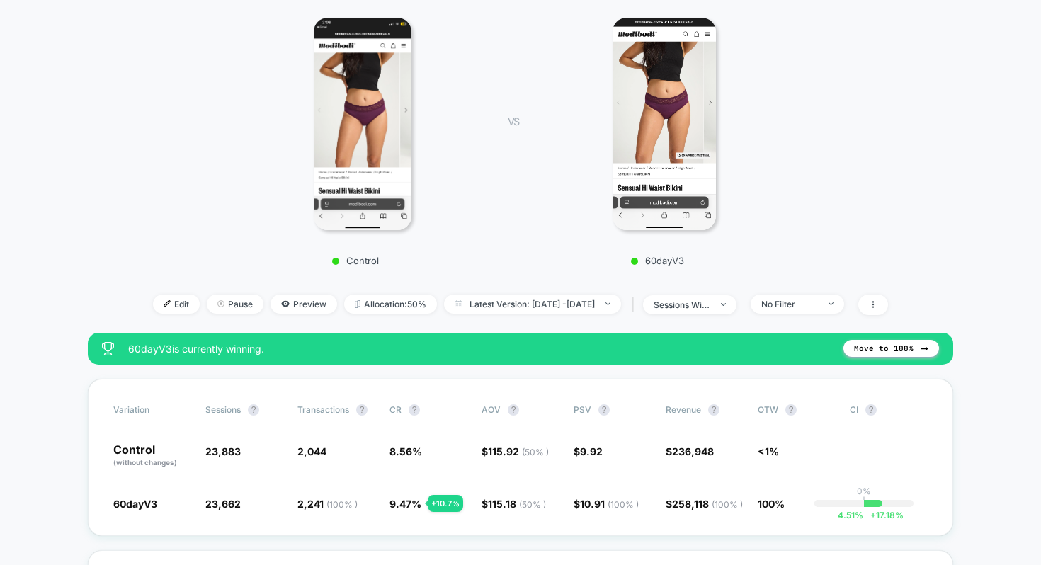
scroll to position [225, 0]
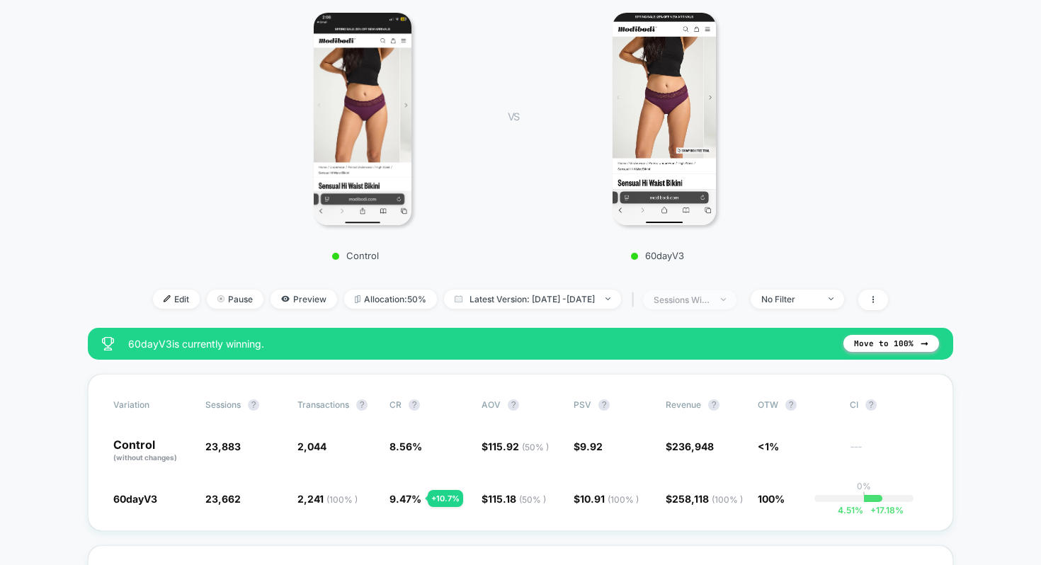
click at [703, 301] on div "sessions with impression" at bounding box center [682, 300] width 57 height 11
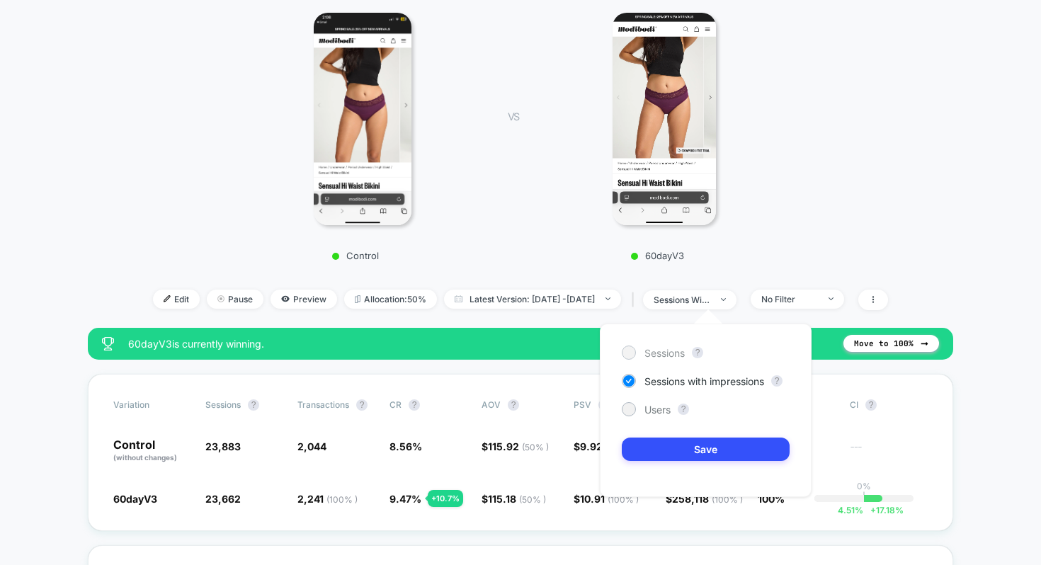
click at [675, 349] on span "Sessions" at bounding box center [664, 353] width 40 height 12
click at [665, 379] on span "Sessions with impressions" at bounding box center [704, 381] width 120 height 12
click at [901, 216] on div "Control VS 60dayV3" at bounding box center [514, 132] width 798 height 272
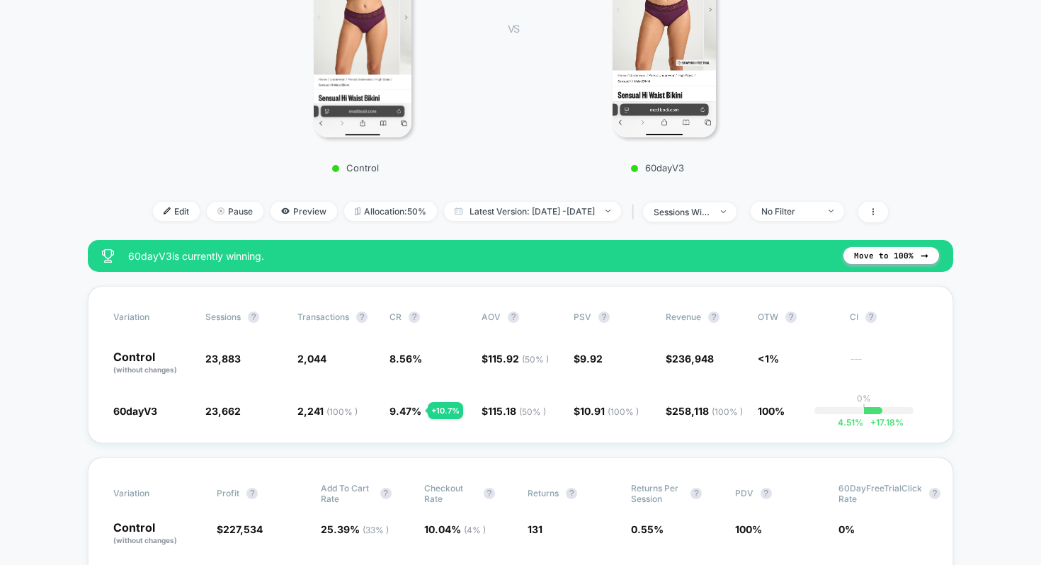
scroll to position [319, 0]
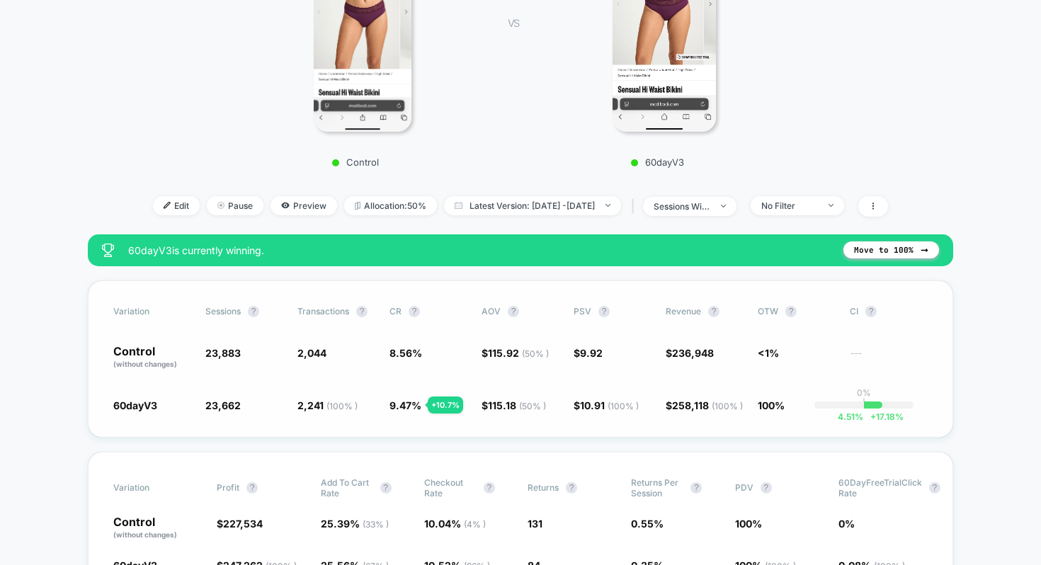
click at [389, 358] on span "8.56 %" at bounding box center [428, 358] width 78 height 24
click at [395, 349] on span "8.56 %" at bounding box center [405, 353] width 33 height 12
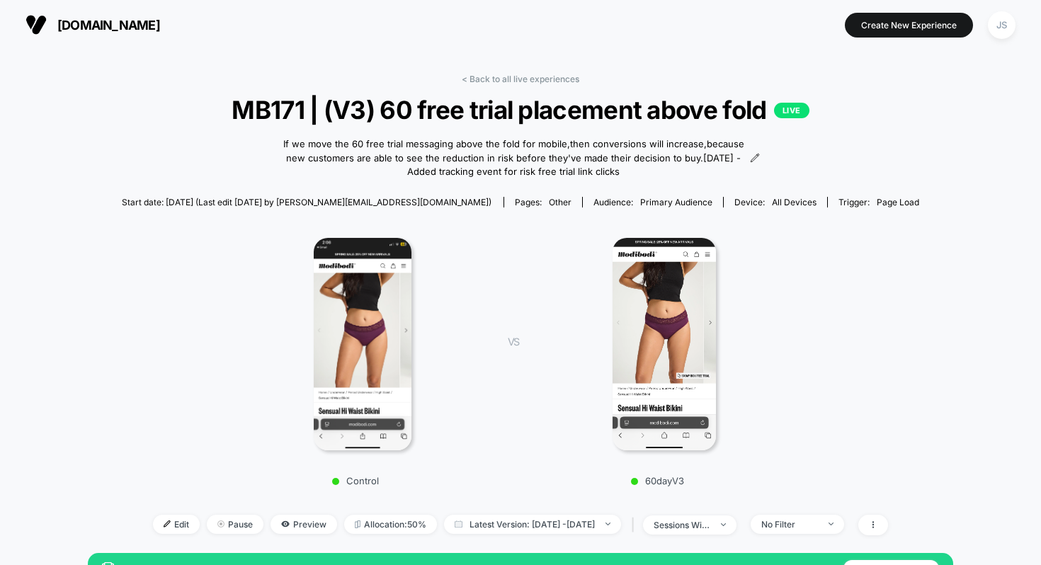
click at [511, 80] on link "< Back to all live experiences" at bounding box center [521, 79] width 118 height 11
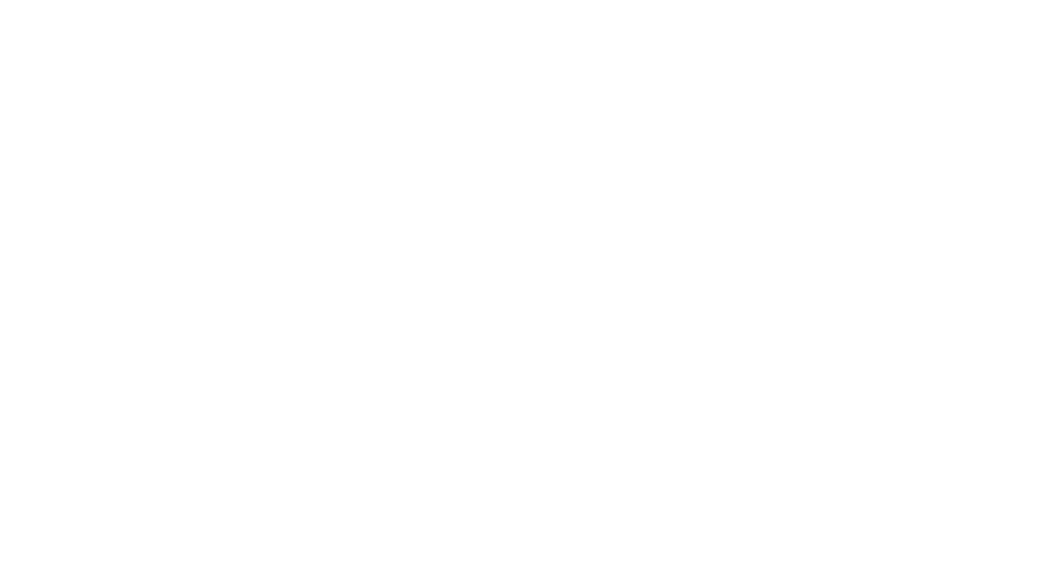
click at [511, 6] on html "Navigated to [DOMAIN_NAME] | No-code CRO for Shopify * 0.01%" at bounding box center [520, 3] width 1041 height 6
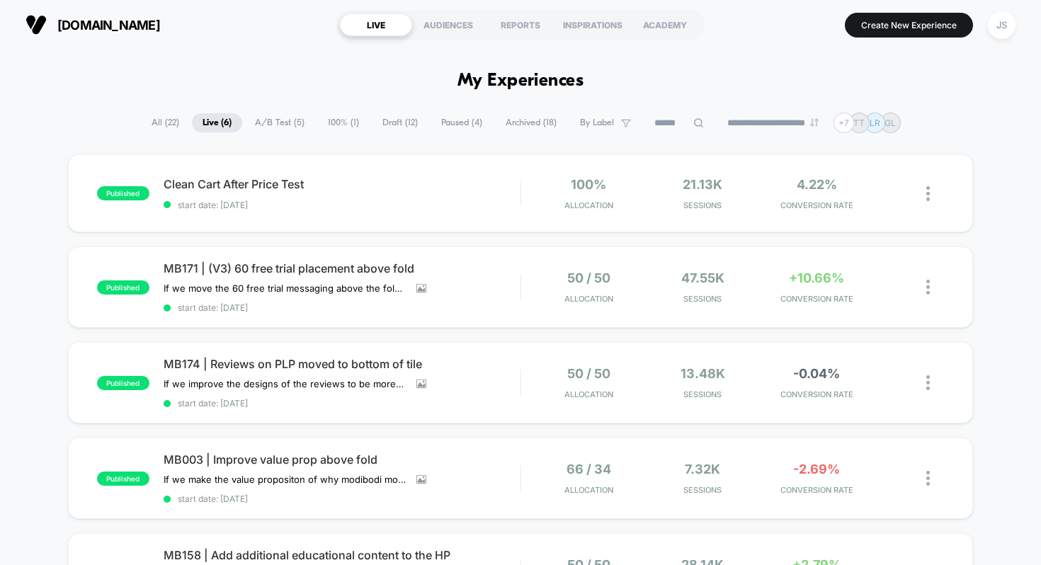
click at [456, 130] on span "Paused ( 4 )" at bounding box center [461, 122] width 62 height 19
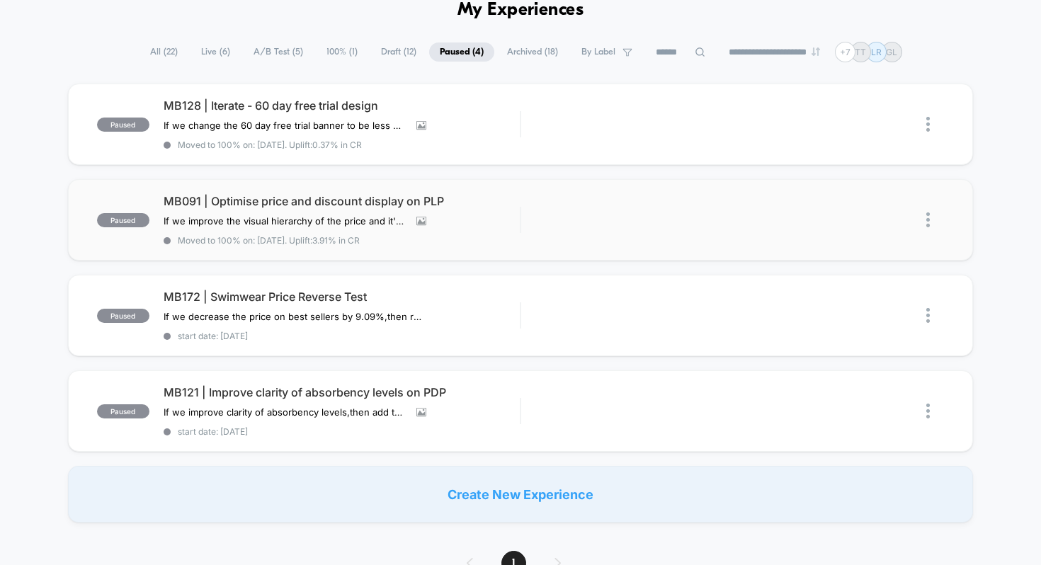
scroll to position [65, 0]
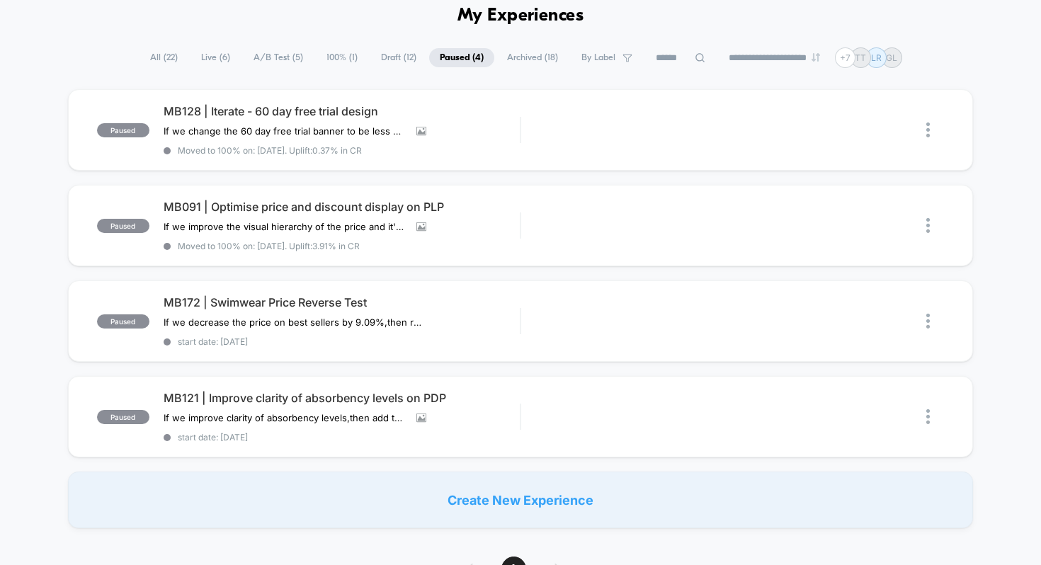
click at [497, 62] on span "Archived ( 18 )" at bounding box center [532, 57] width 72 height 19
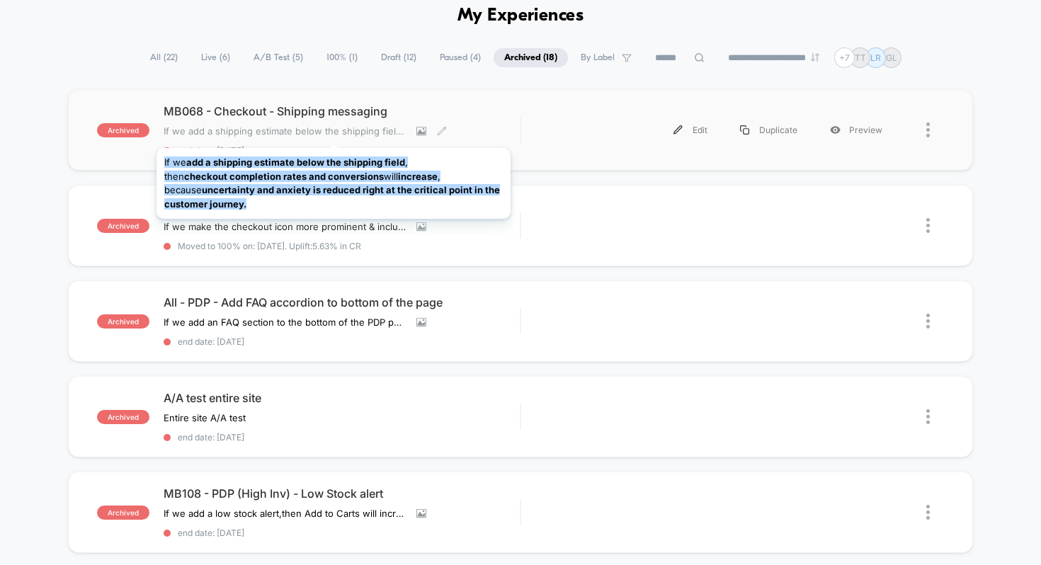
click at [333, 130] on span "If we add a shipping estimate below the shipping field,then checkout completion…" at bounding box center [285, 130] width 242 height 11
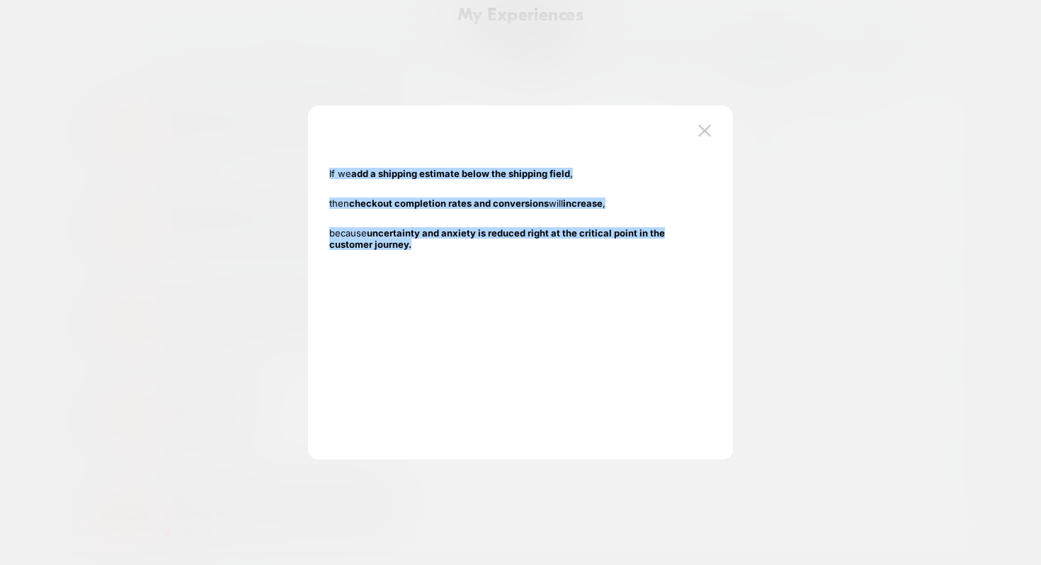
click at [392, 86] on div at bounding box center [520, 282] width 1041 height 565
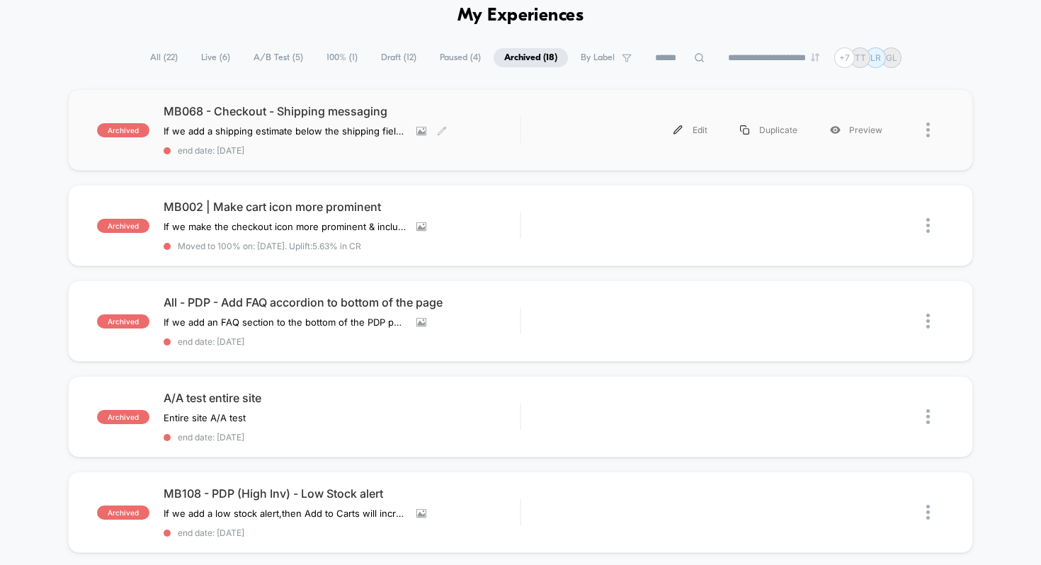
click at [326, 102] on div "archived MB068 - Checkout - Shipping messaging If we add a shipping estimate be…" at bounding box center [521, 129] width 906 height 81
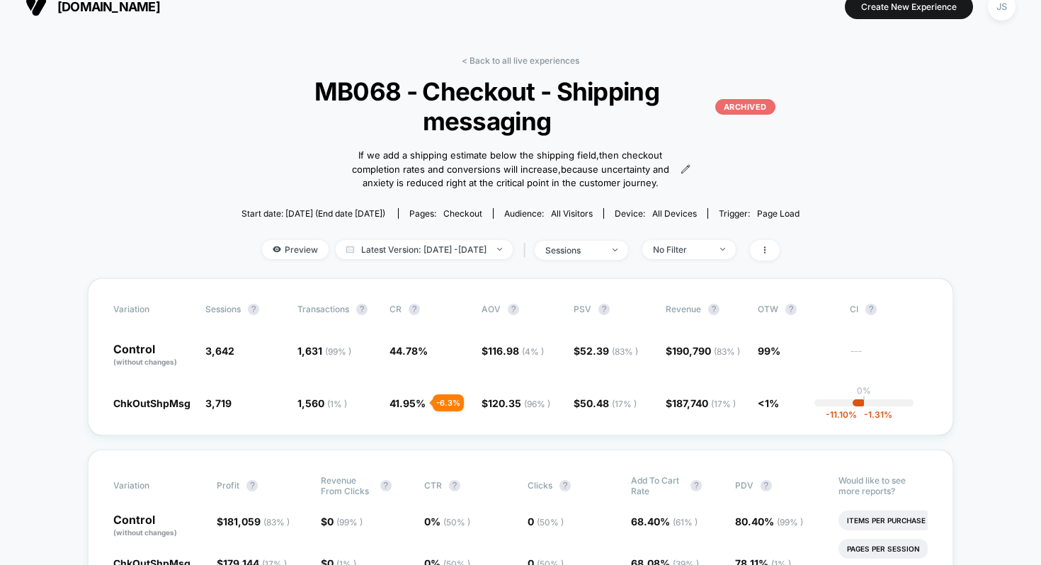
scroll to position [105, 0]
